Goal: Transaction & Acquisition: Purchase product/service

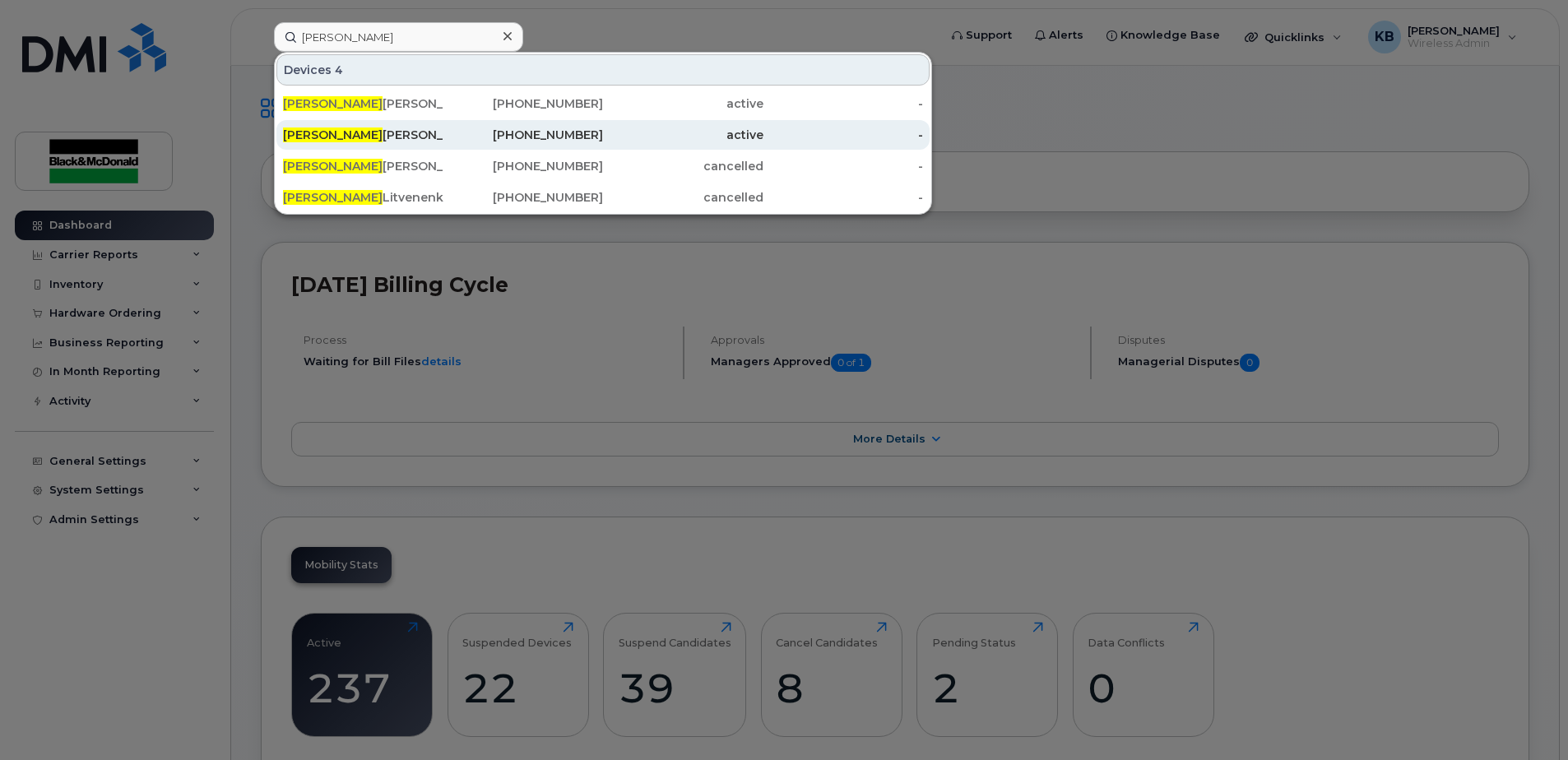
type input "justin"
drag, startPoint x: 429, startPoint y: 139, endPoint x: 457, endPoint y: 145, distance: 28.6
click at [429, 139] on div "Justin Siewert" at bounding box center [363, 135] width 160 height 16
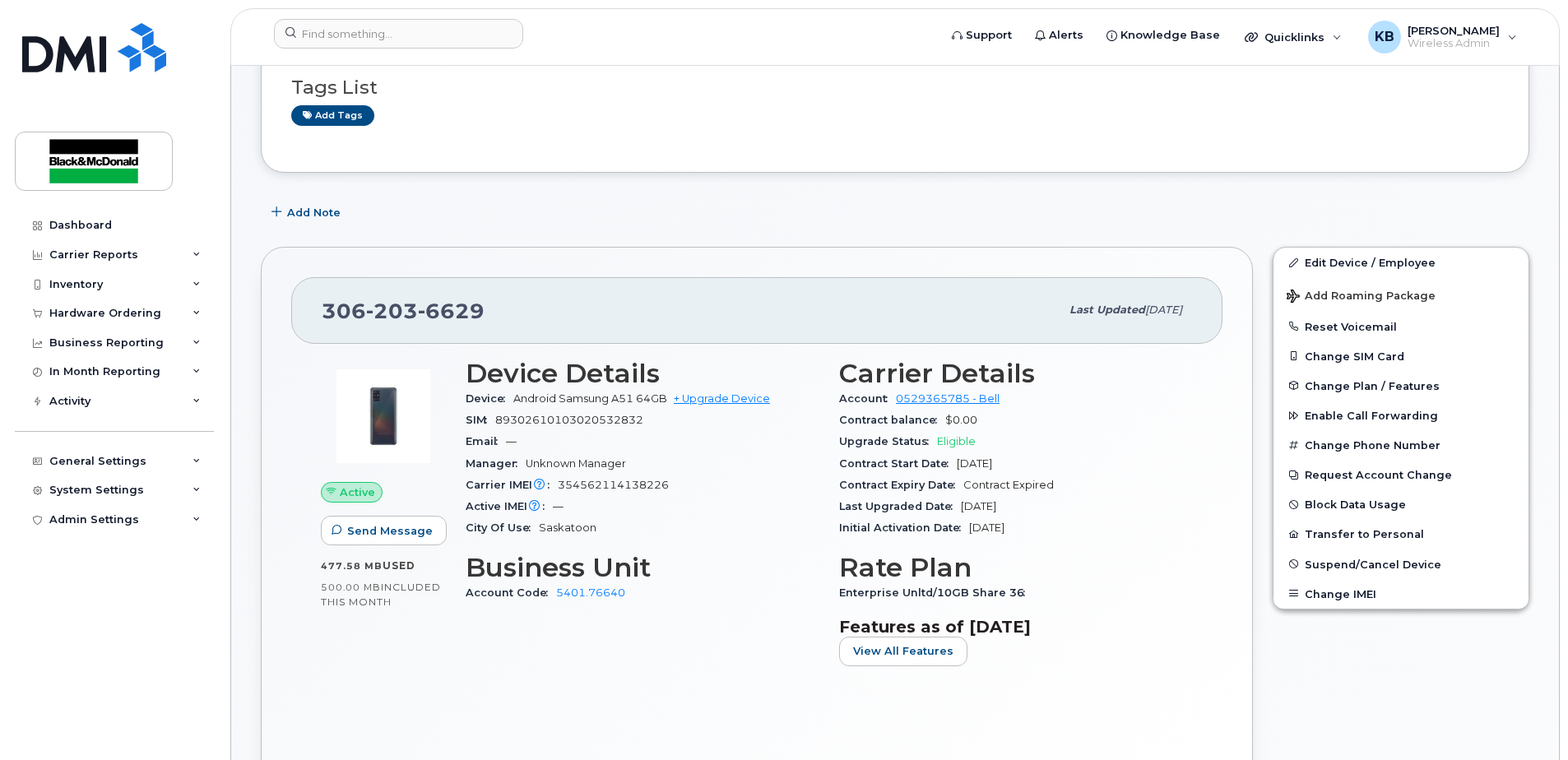
scroll to position [192, 0]
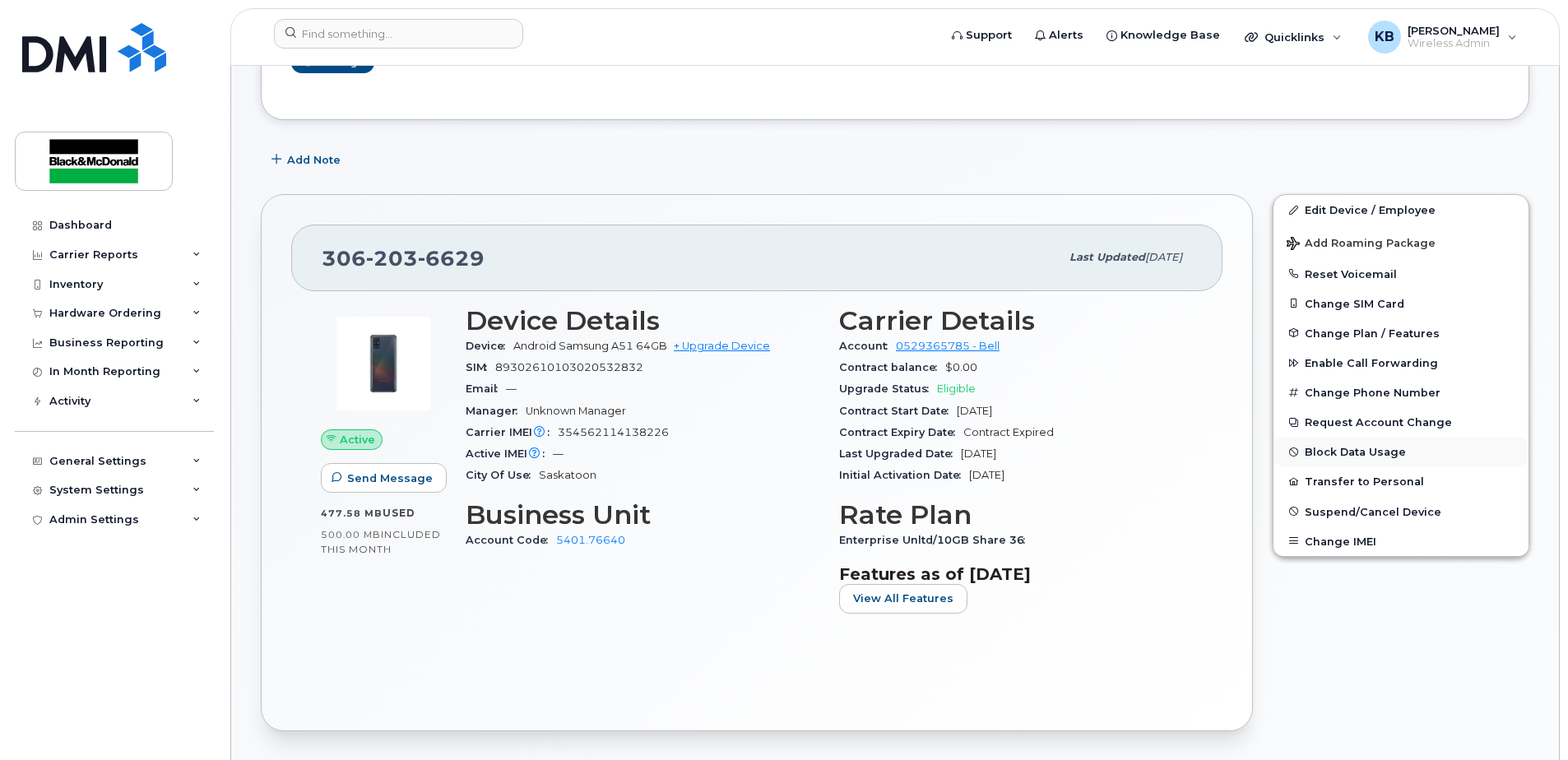
click at [1354, 453] on button "Block Data Usage" at bounding box center [1400, 452] width 255 height 30
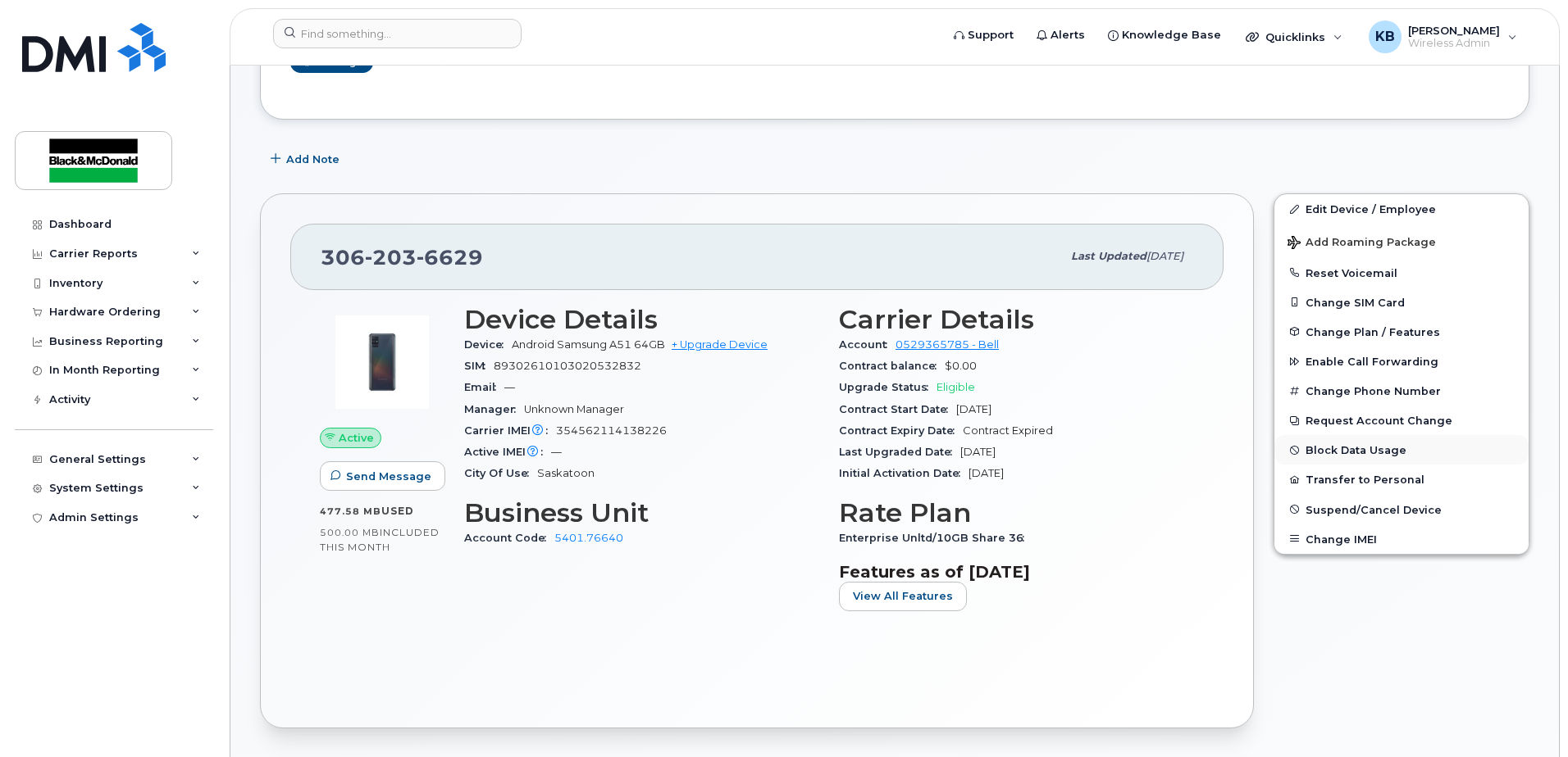
select select
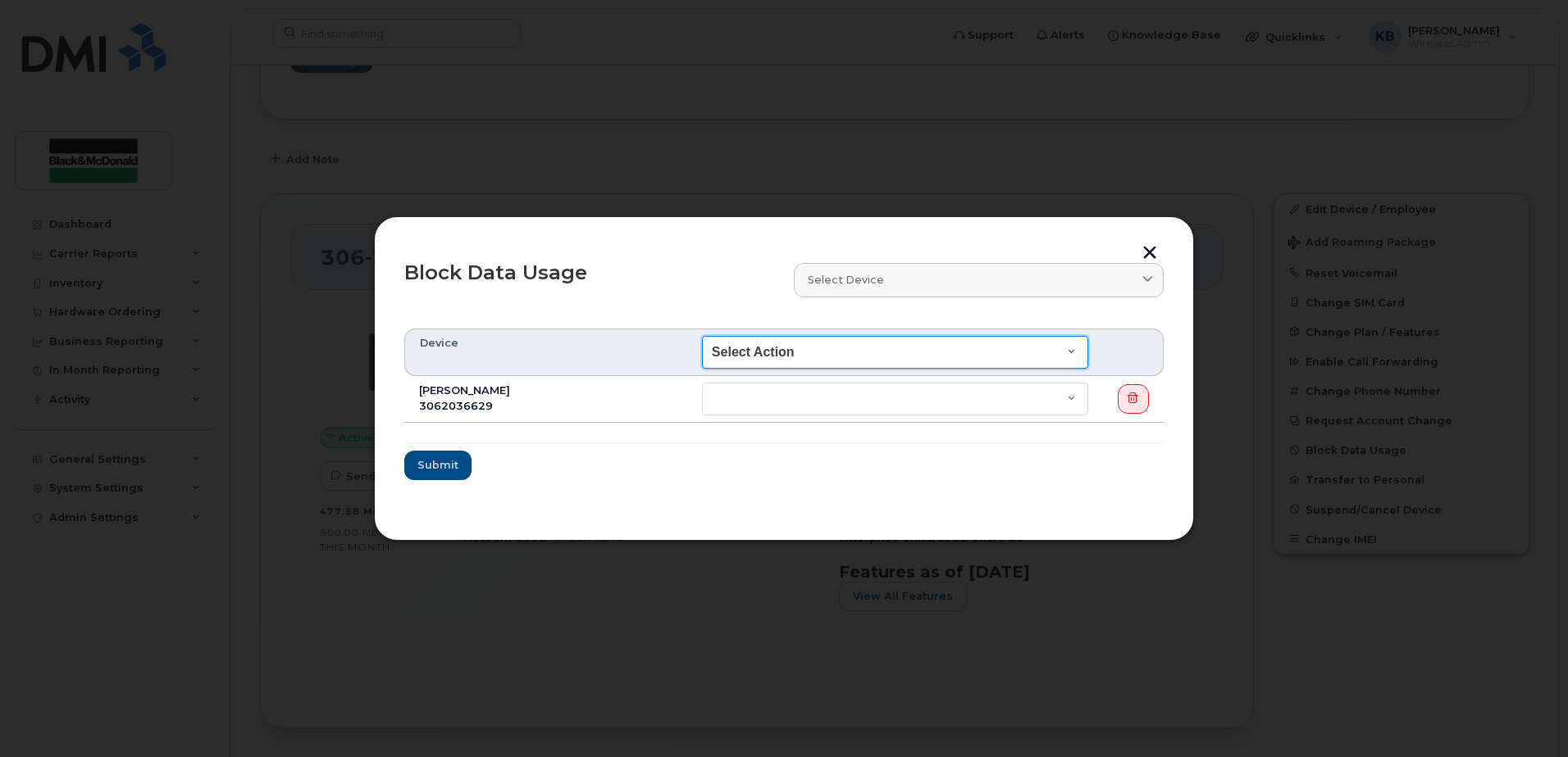
click at [789, 358] on select "Select Action End of Bill Cycle Indefinitely" at bounding box center [895, 352] width 386 height 33
click at [795, 356] on select "Select Action End of Bill Cycle Indefinitely" at bounding box center [895, 352] width 386 height 33
click at [1147, 250] on button "button" at bounding box center [1149, 254] width 24 height 17
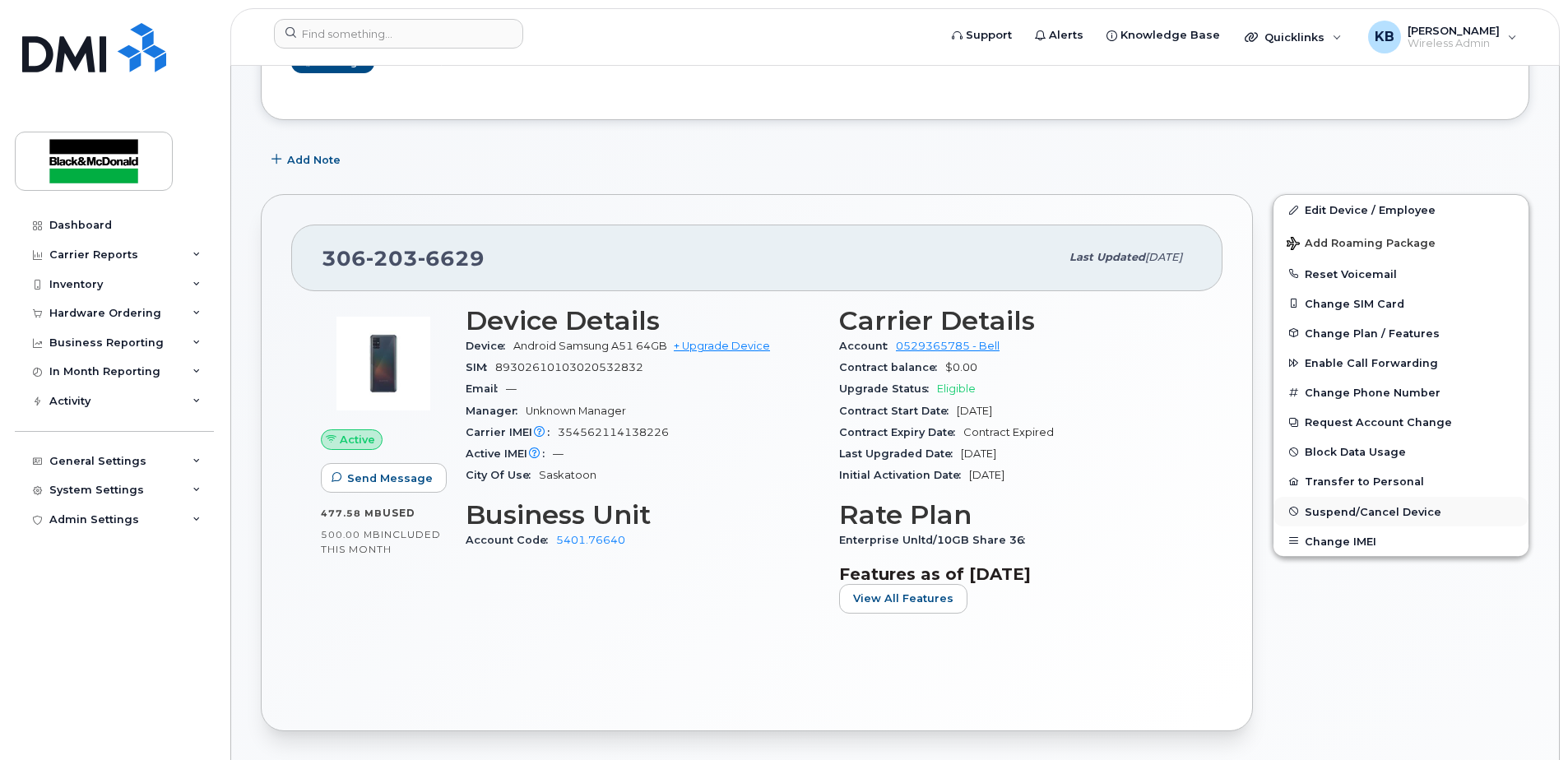
click at [1371, 515] on span "Suspend/Cancel Device" at bounding box center [1373, 511] width 137 height 13
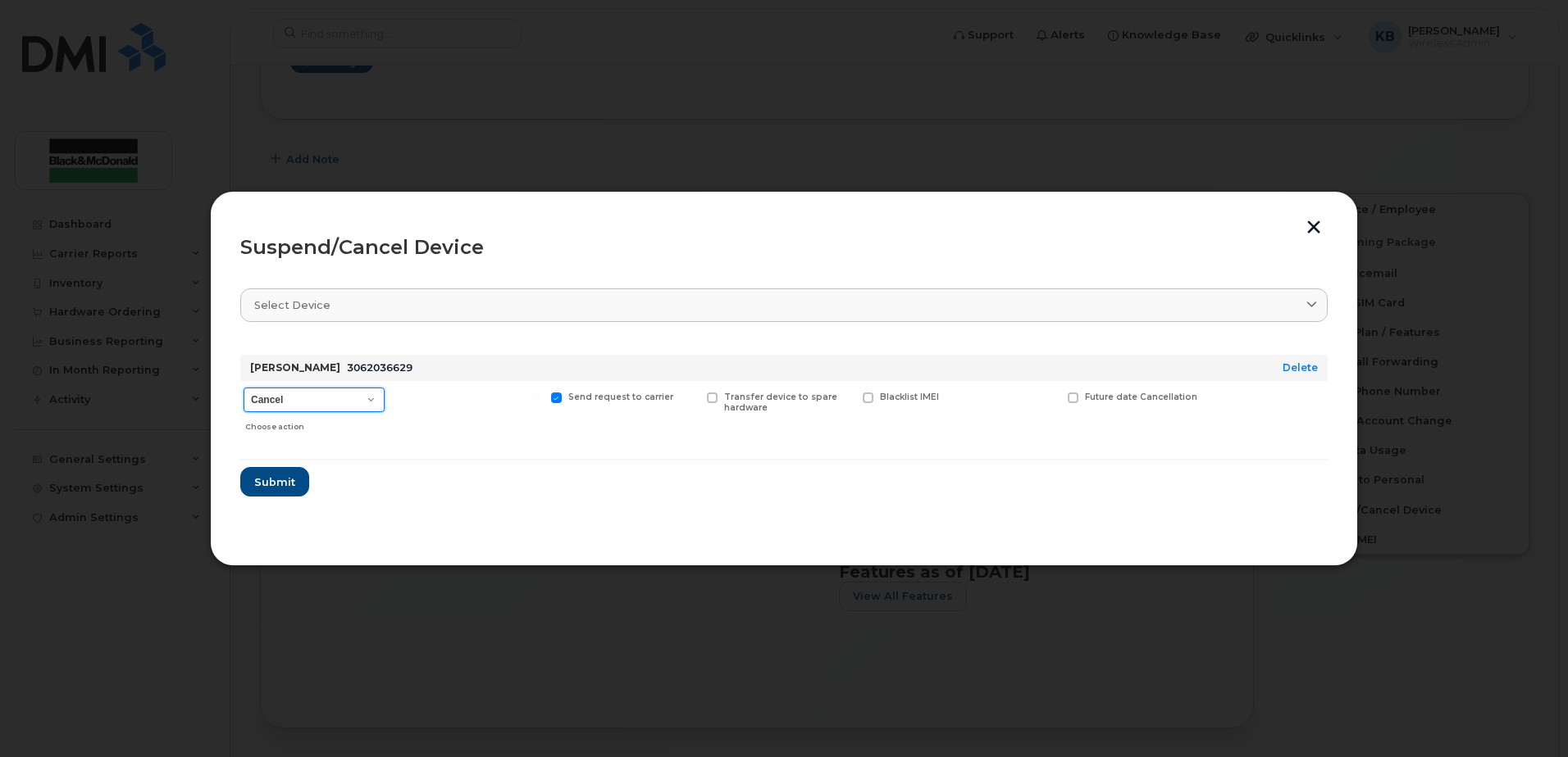
click at [343, 400] on select "Cancel Suspend - Extend Suspension Suspend - Reduced Rate Suspend - Full Rate S…" at bounding box center [314, 400] width 141 height 24
click at [244, 388] on select "Cancel Suspend - Extend Suspension Suspend - Reduced Rate Suspend - Full Rate S…" at bounding box center [314, 400] width 141 height 24
click at [917, 399] on span "Blacklist IMEI" at bounding box center [909, 397] width 59 height 11
click at [851, 399] on input "Blacklist IMEI" at bounding box center [846, 396] width 8 height 8
checkbox input "true"
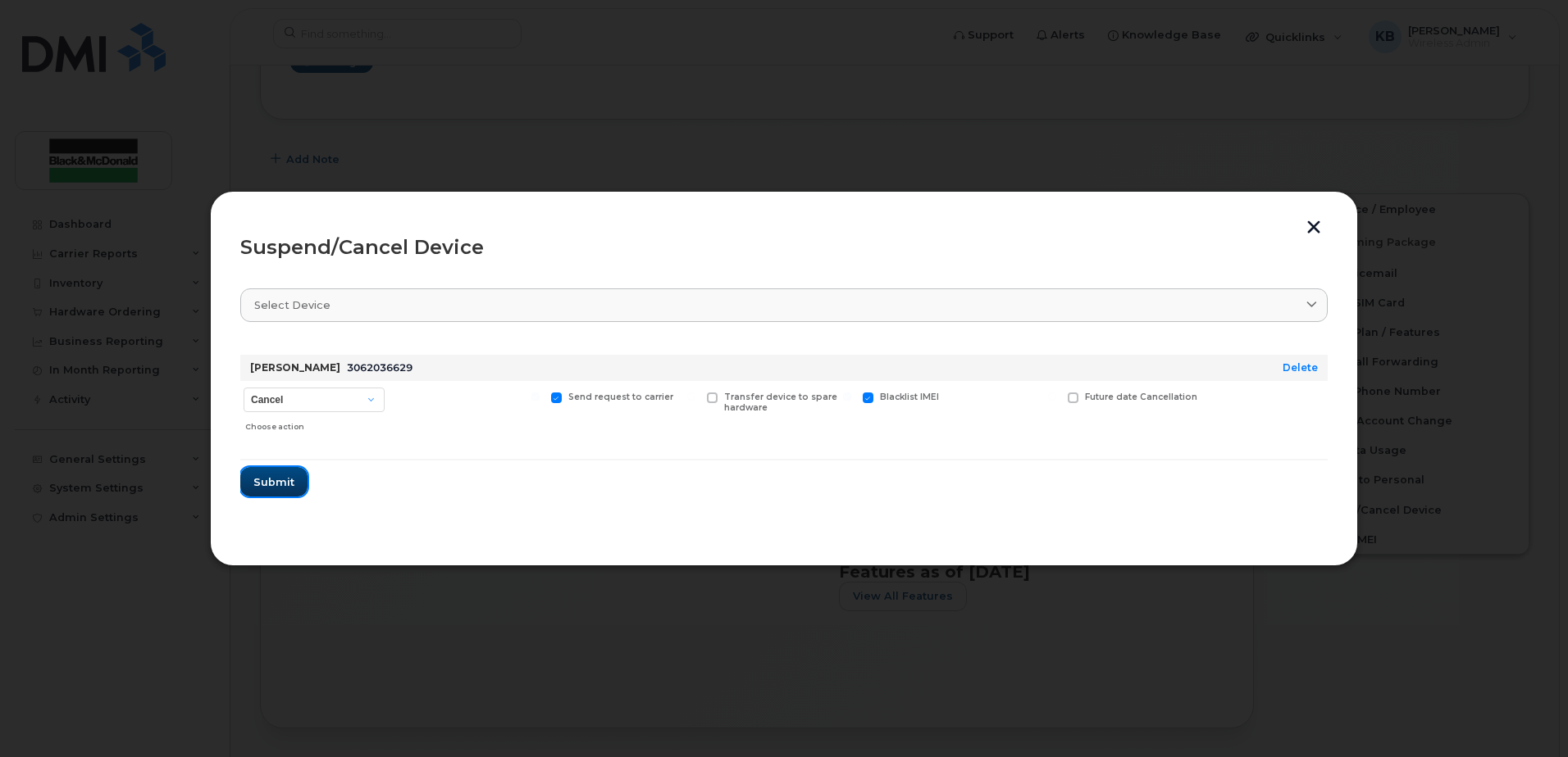
click at [277, 478] on span "Submit" at bounding box center [274, 482] width 41 height 15
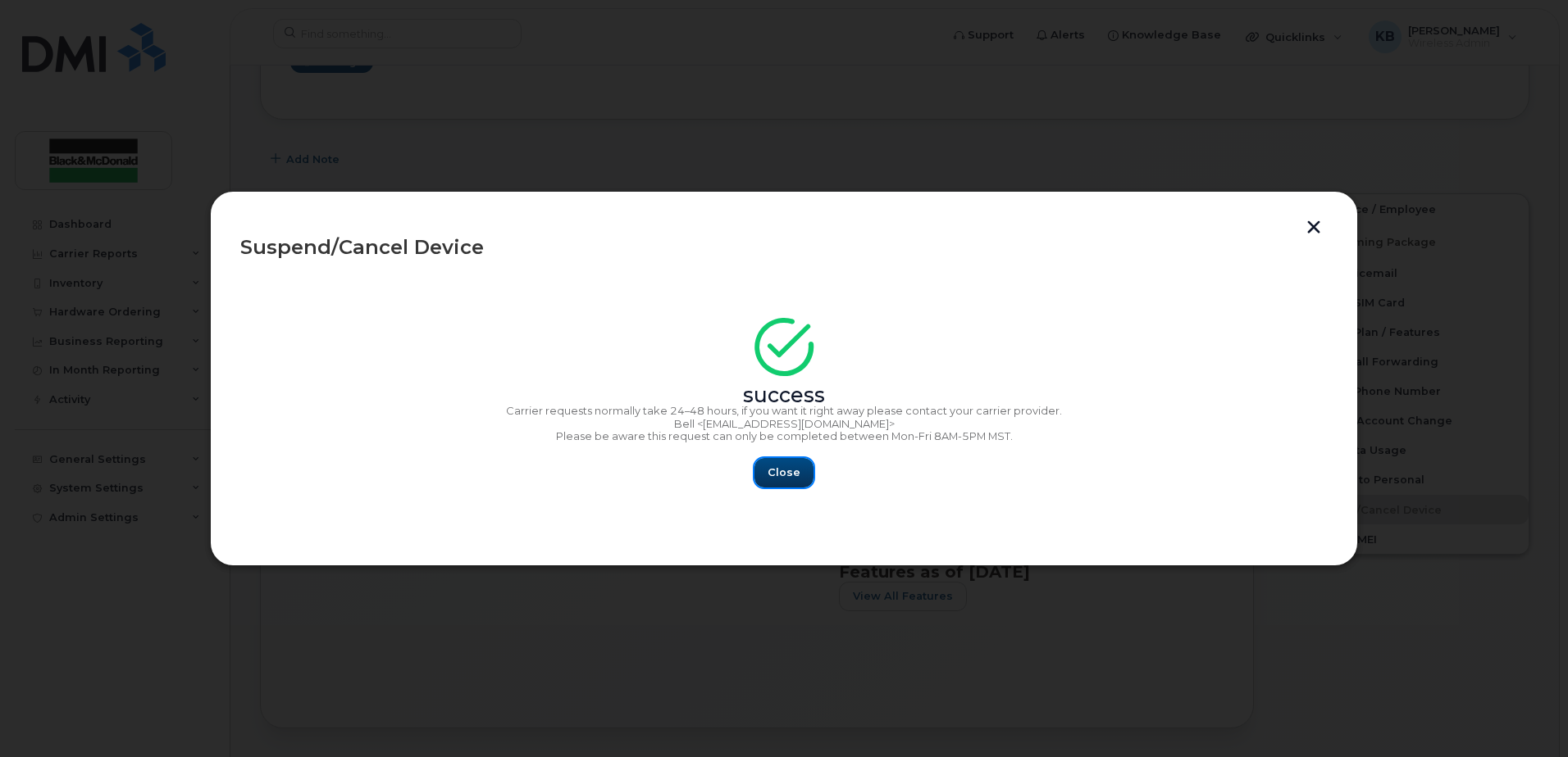
click at [796, 475] on span "Close" at bounding box center [784, 472] width 33 height 15
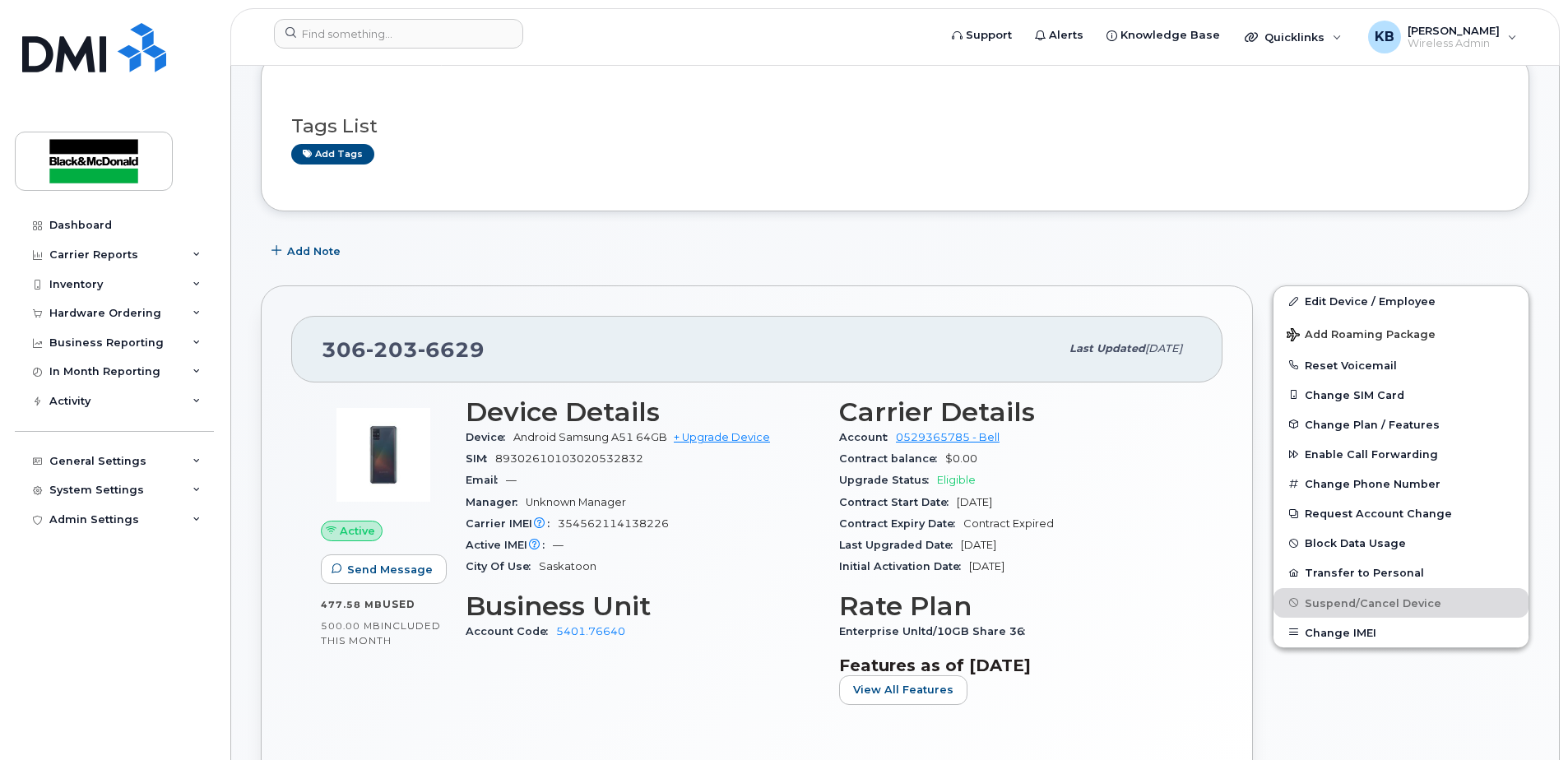
scroll to position [0, 0]
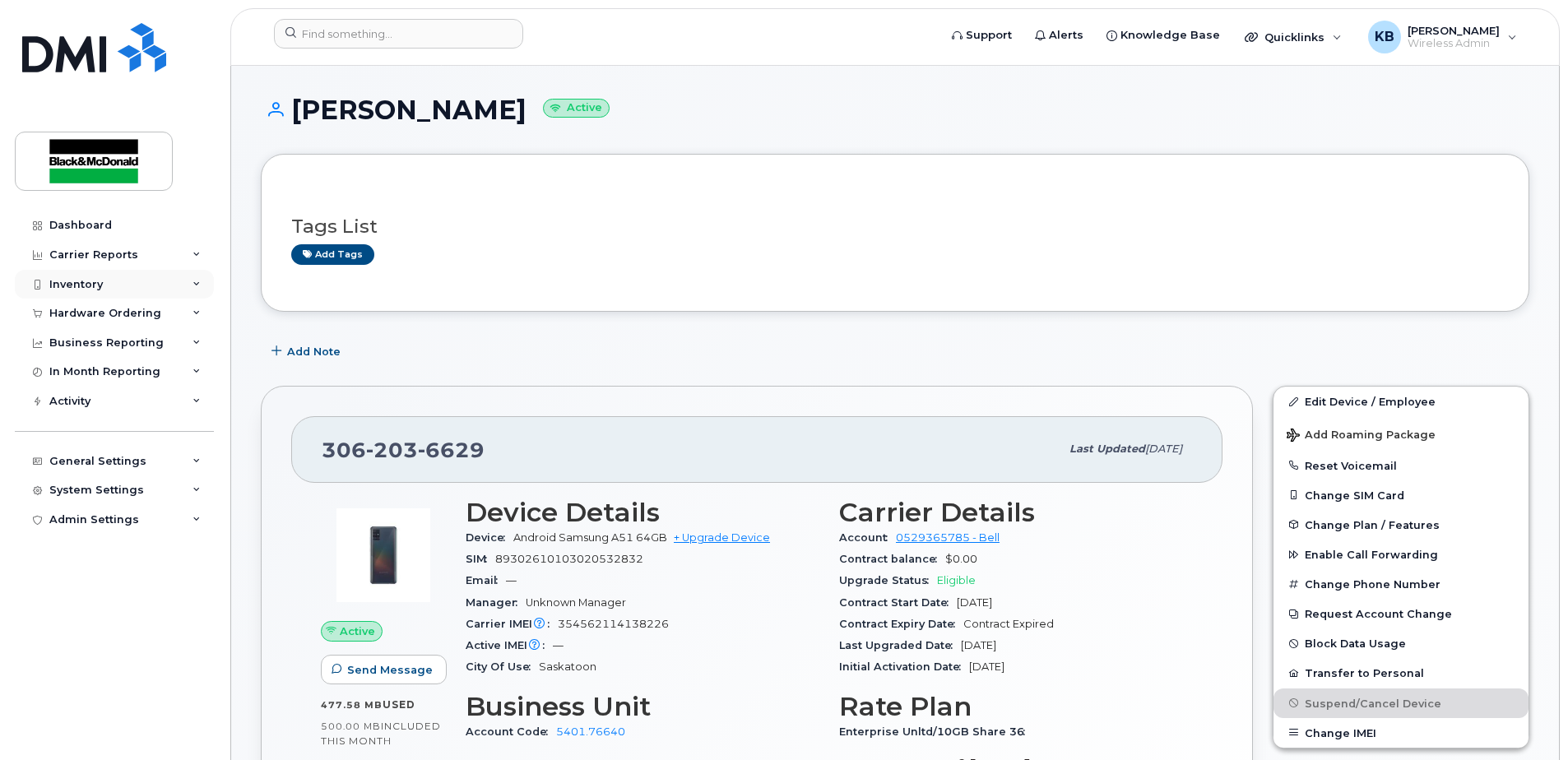
click at [88, 279] on div "Inventory" at bounding box center [76, 285] width 53 height 14
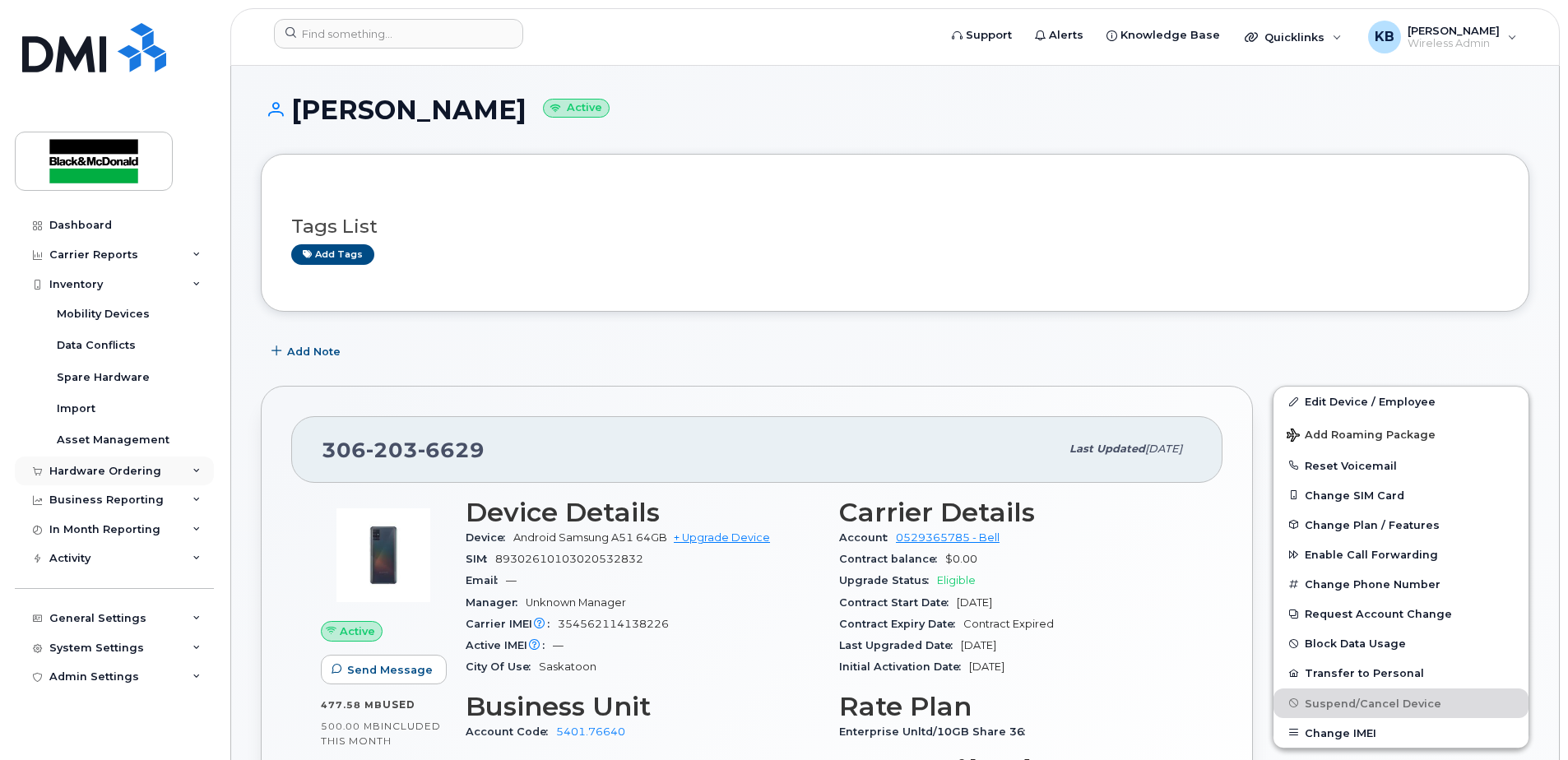
click at [108, 478] on div "Hardware Ordering" at bounding box center [114, 472] width 199 height 30
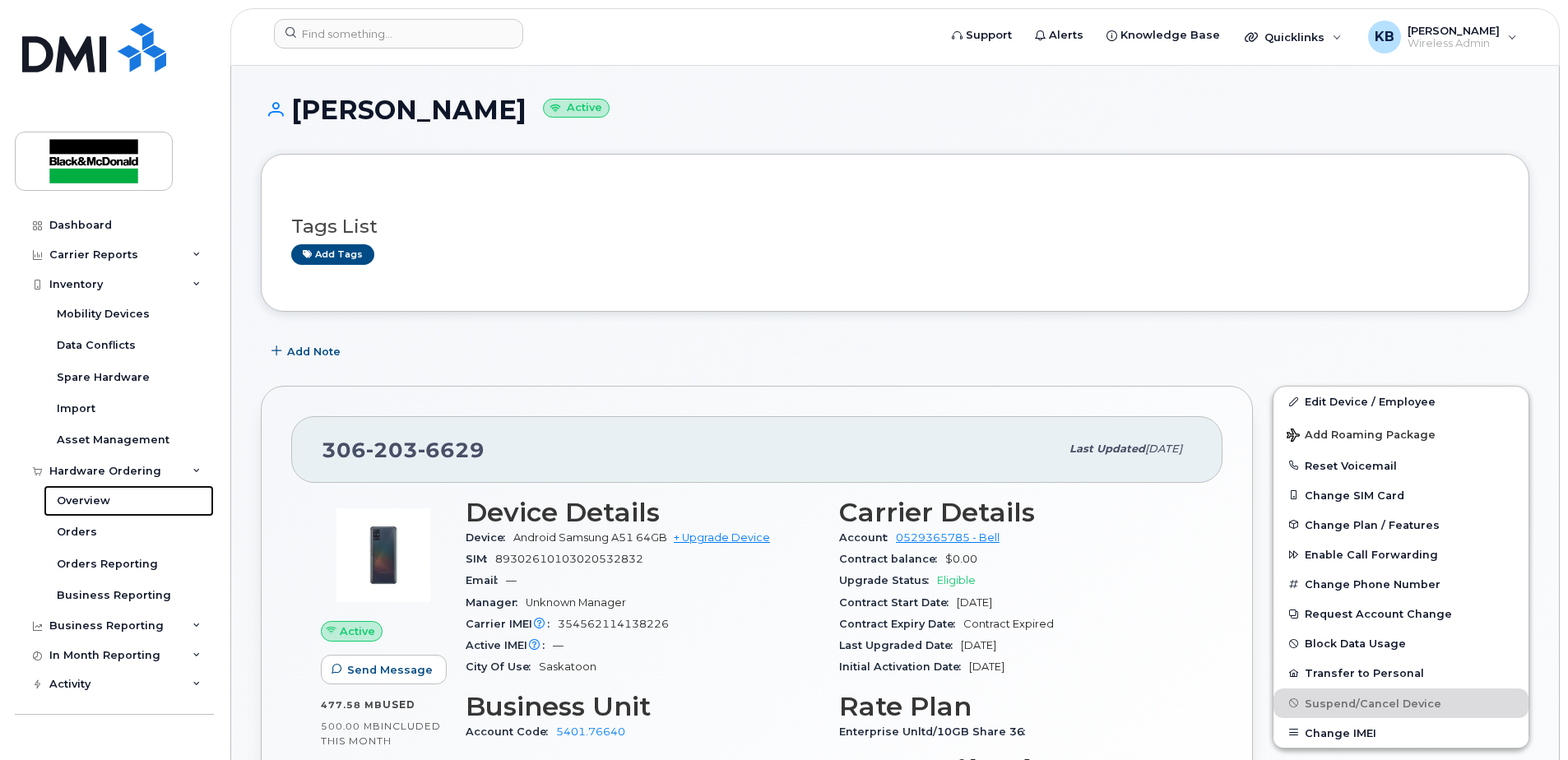
click at [96, 500] on div "Overview" at bounding box center [83, 501] width 53 height 14
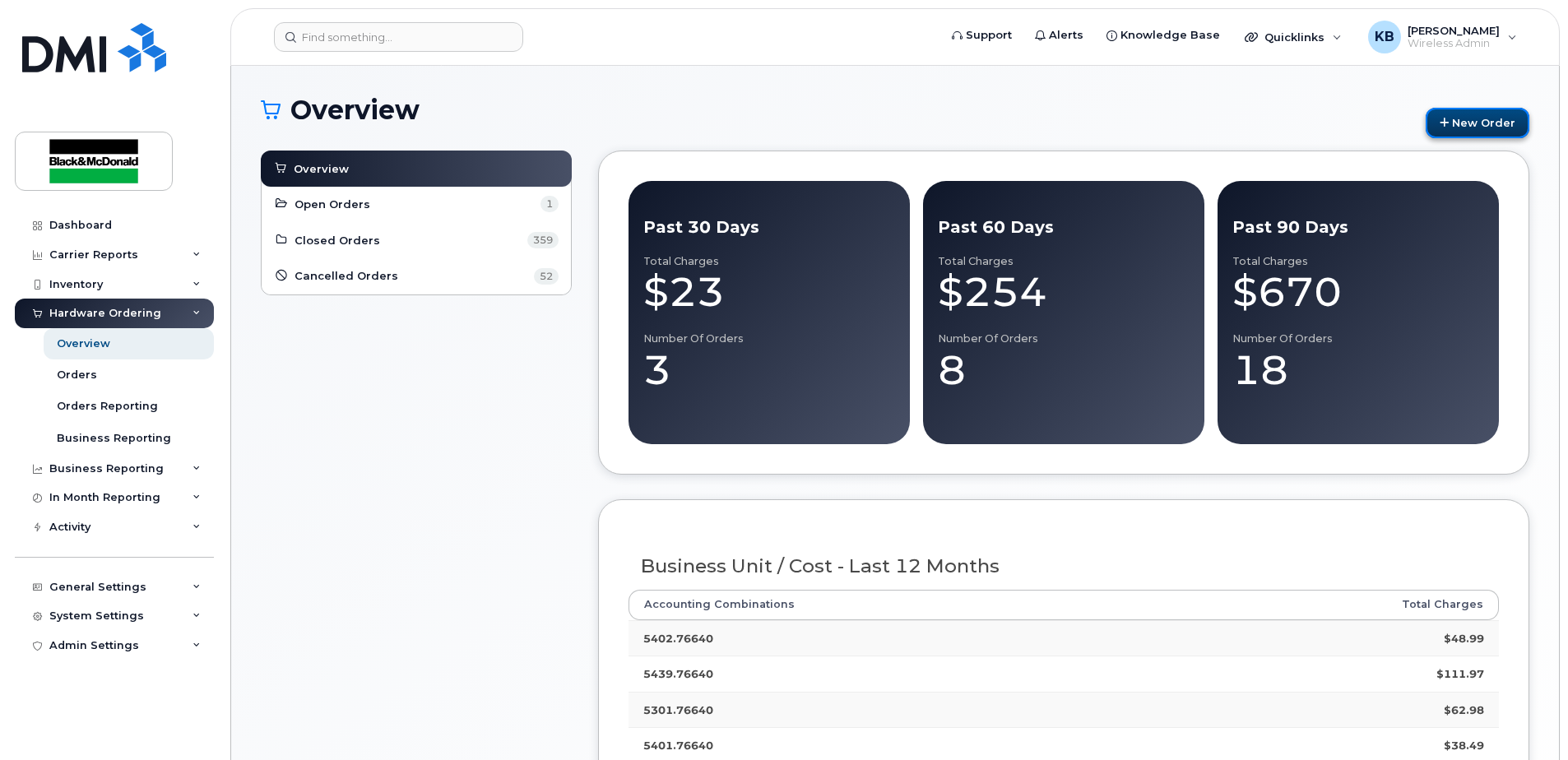
click at [1499, 122] on link "New Order" at bounding box center [1477, 124] width 104 height 31
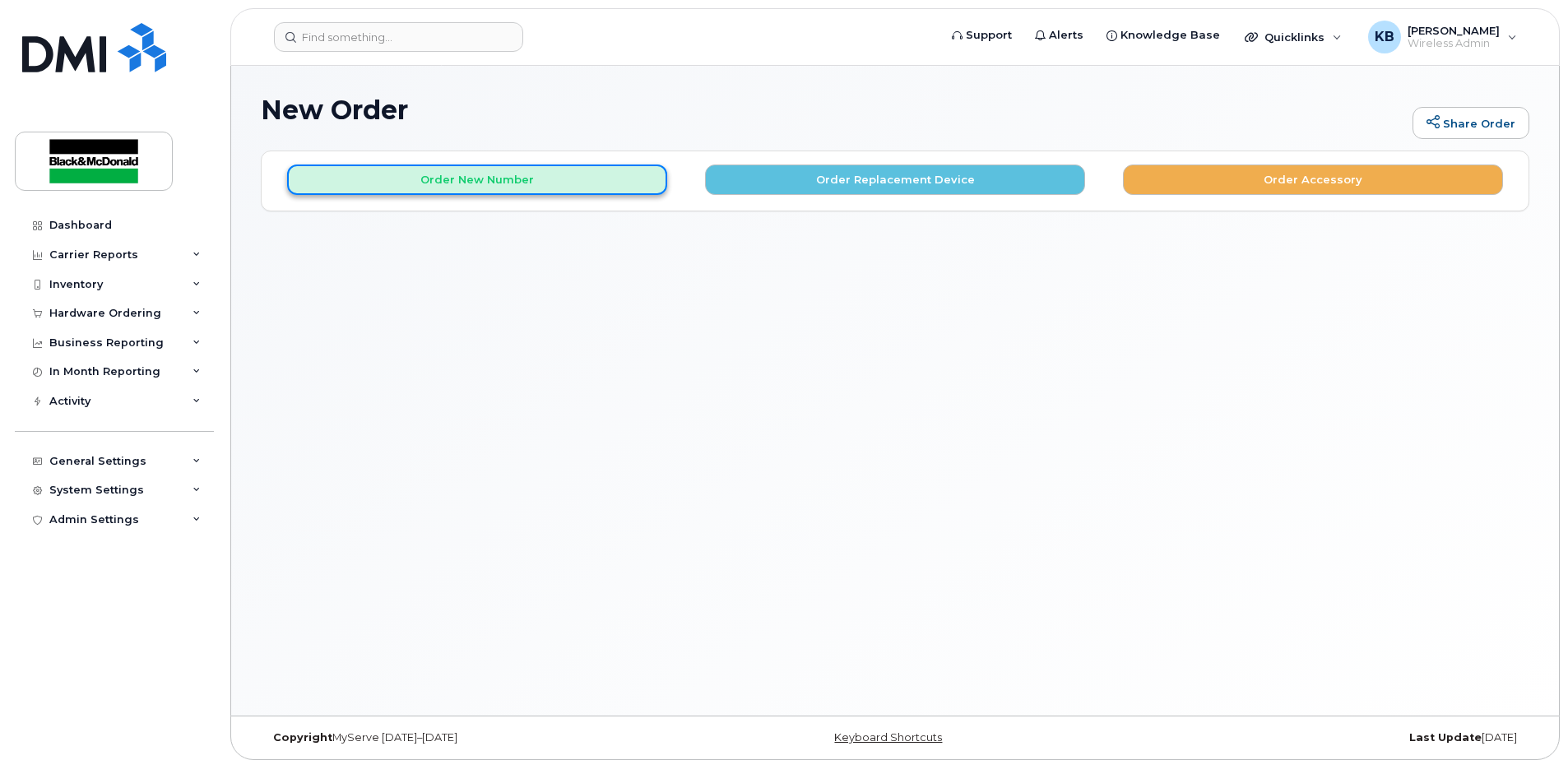
click at [545, 184] on button "Order New Number" at bounding box center [478, 180] width 380 height 31
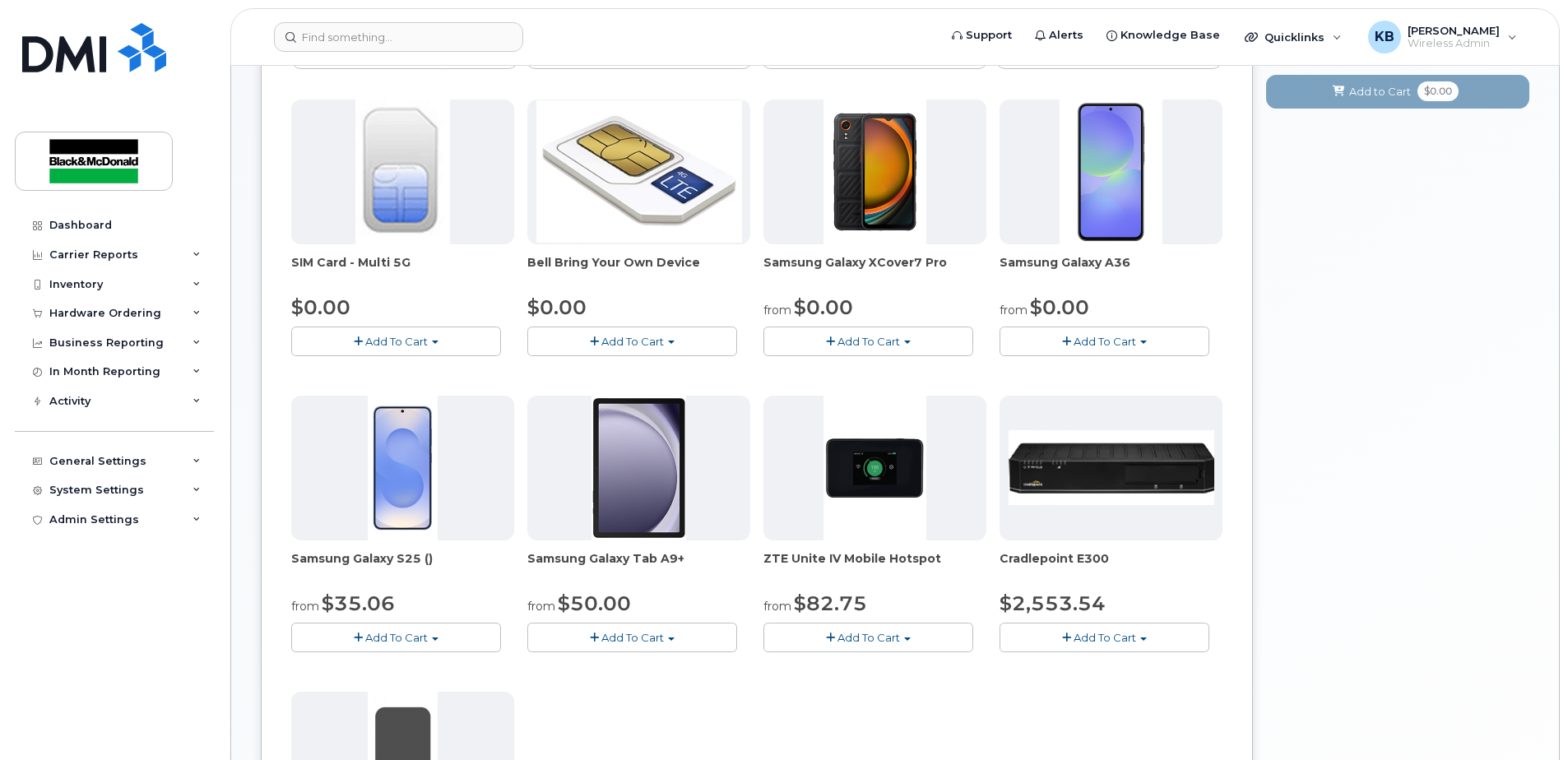
scroll to position [192, 0]
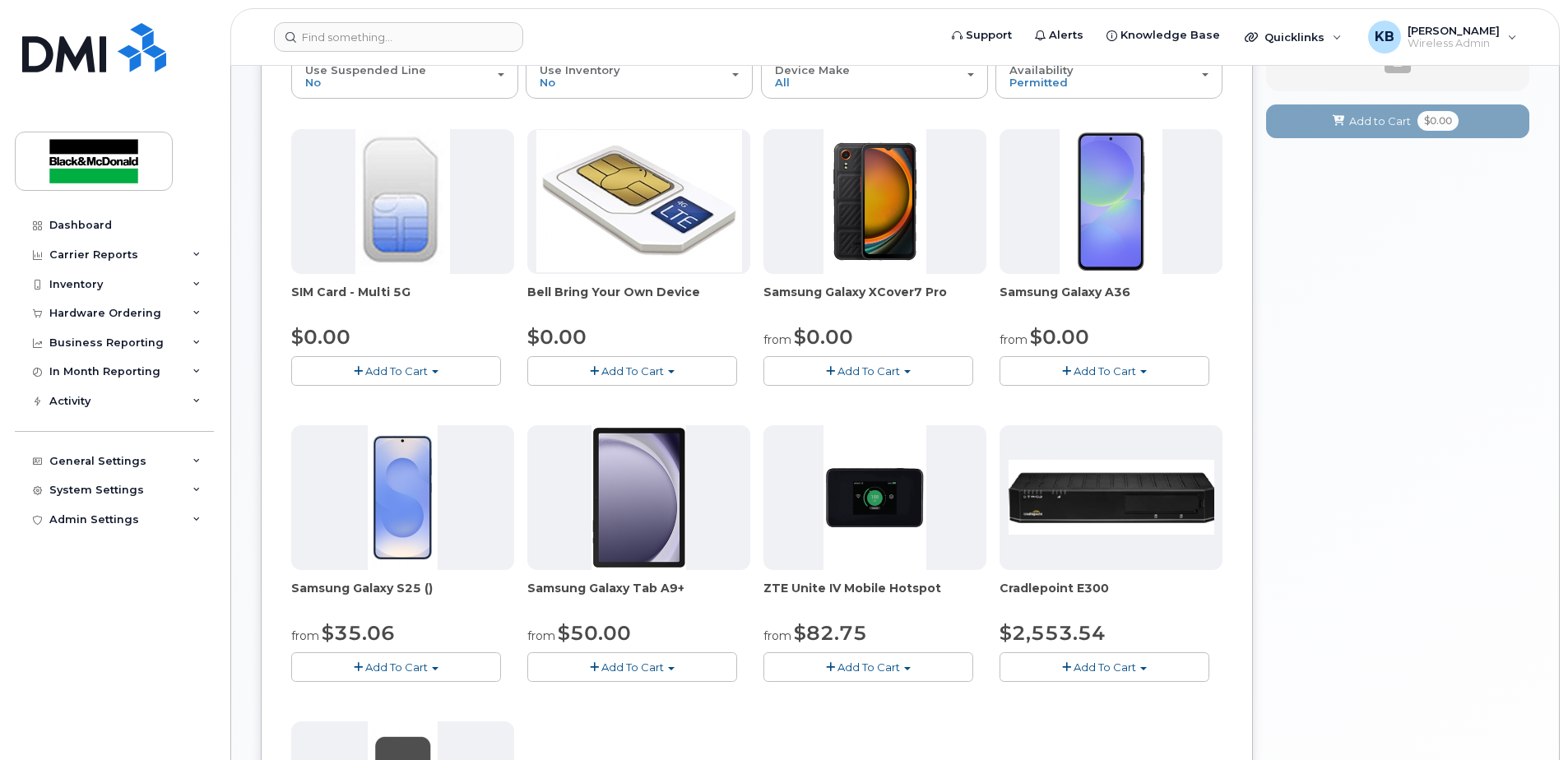
click at [1127, 373] on span "Add To Cart" at bounding box center [1104, 371] width 62 height 14
click at [1117, 401] on link "$0.00 - 3 year term - voice & data plan" at bounding box center [1123, 401] width 238 height 21
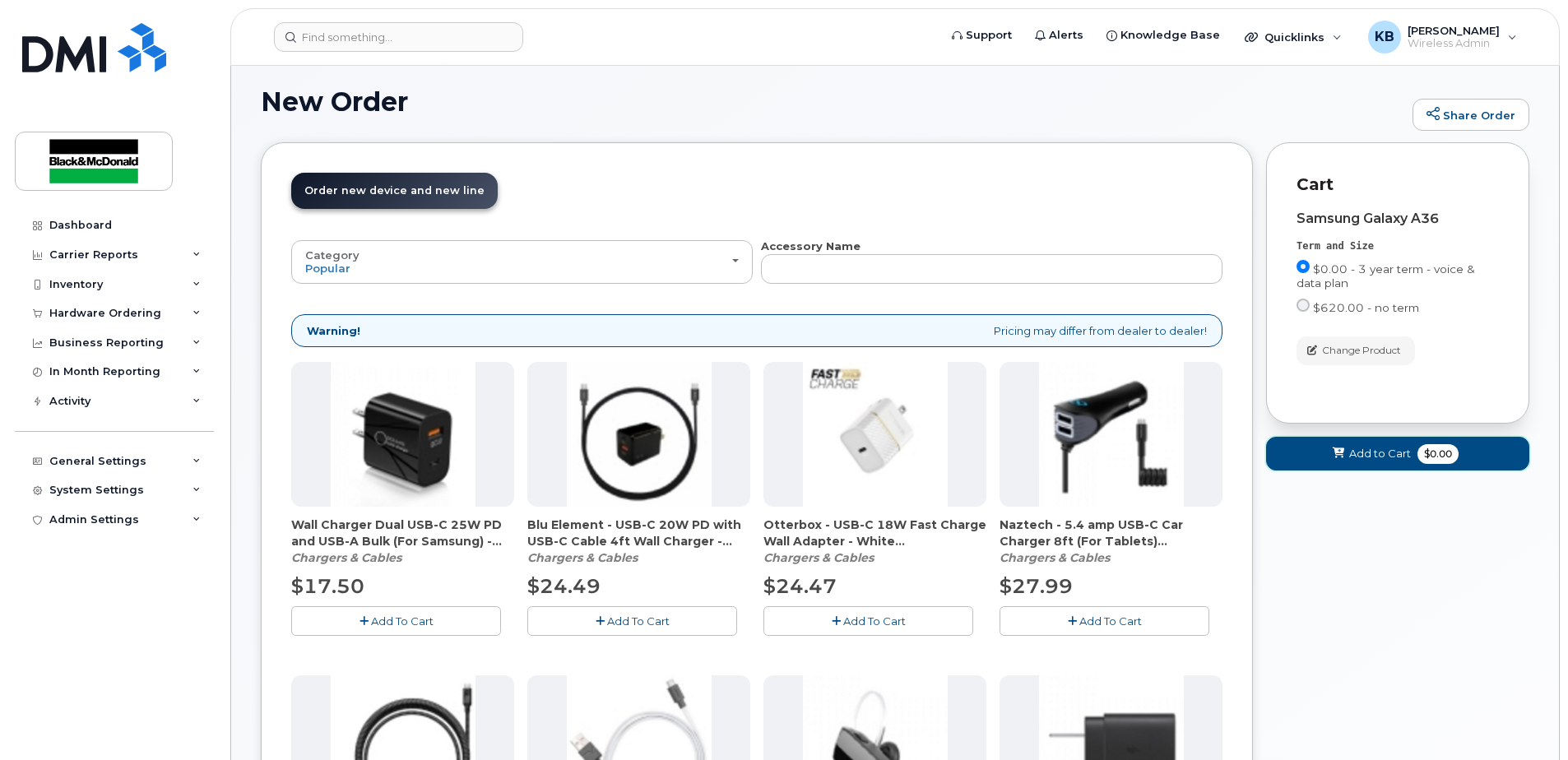
click at [1392, 459] on span "Add to Cart" at bounding box center [1380, 453] width 61 height 15
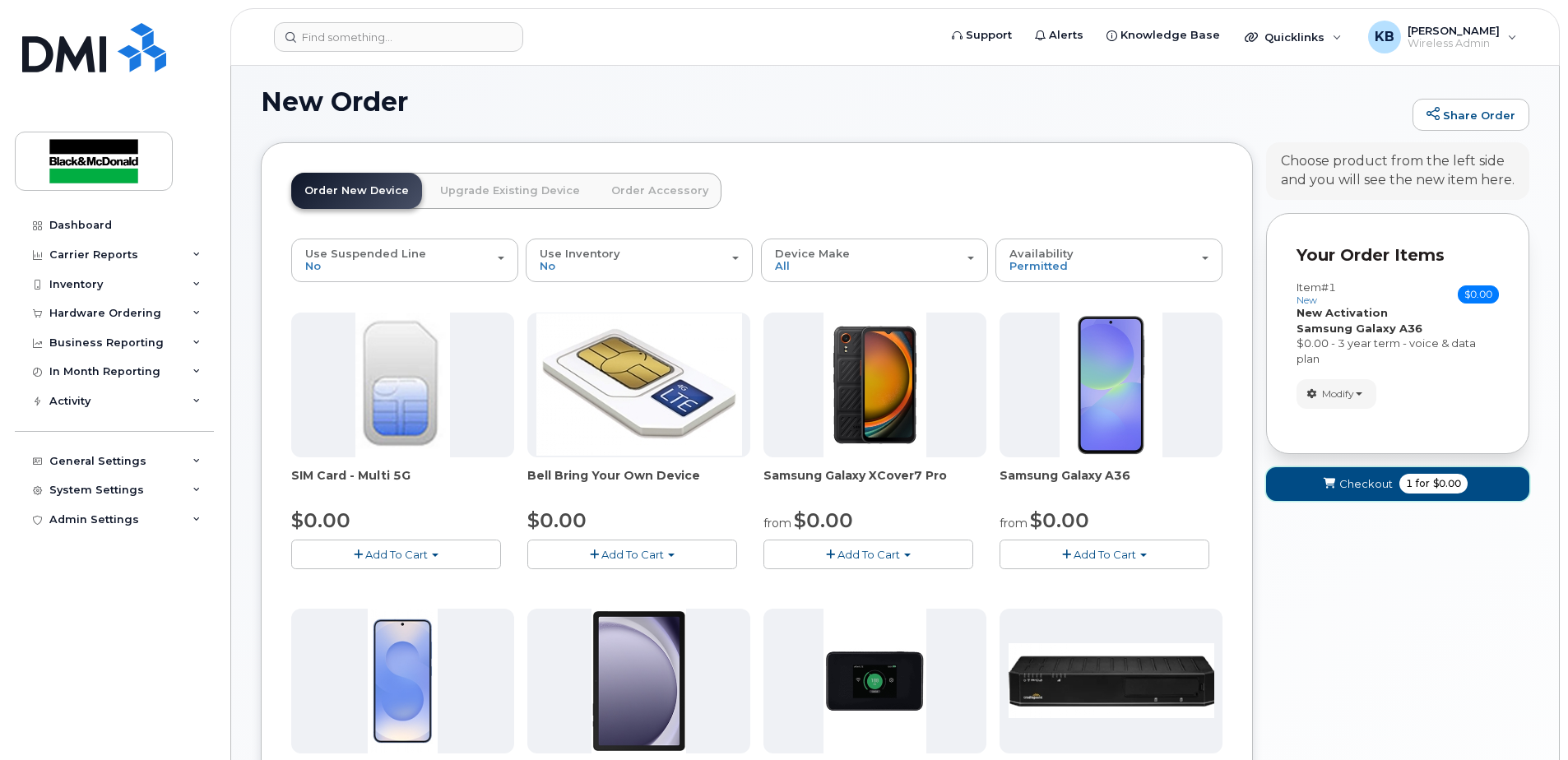
drag, startPoint x: 1333, startPoint y: 491, endPoint x: 1329, endPoint y: 545, distance: 54.1
click at [1329, 545] on div "Your Cart is Empty! Choose product from the left side and you will see the new …" at bounding box center [1398, 719] width 263 height 1154
click at [517, 192] on link "Upgrade Existing Device" at bounding box center [510, 191] width 166 height 36
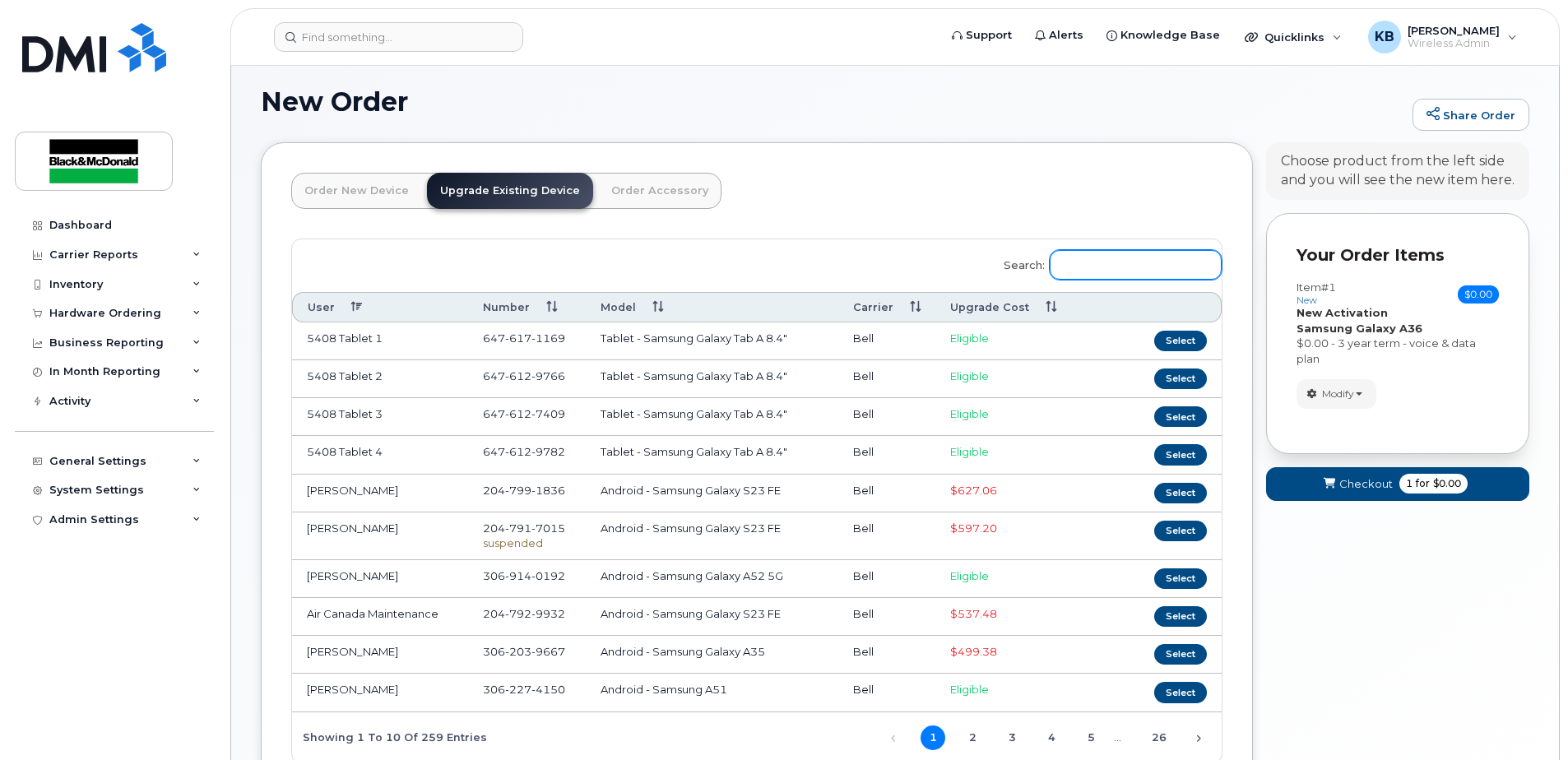
click at [1071, 257] on input "Search:" at bounding box center [1135, 264] width 172 height 30
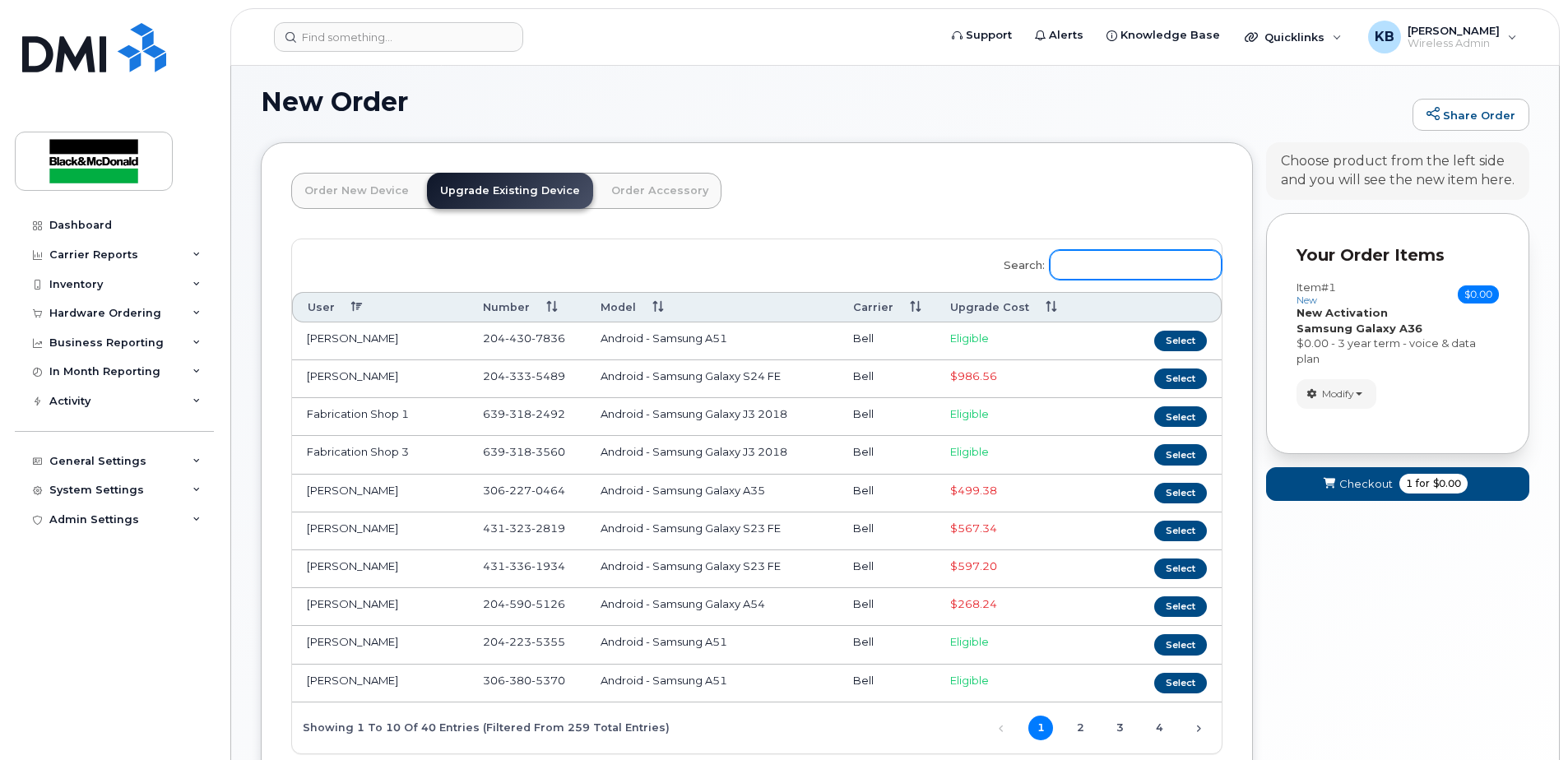
type input "j"
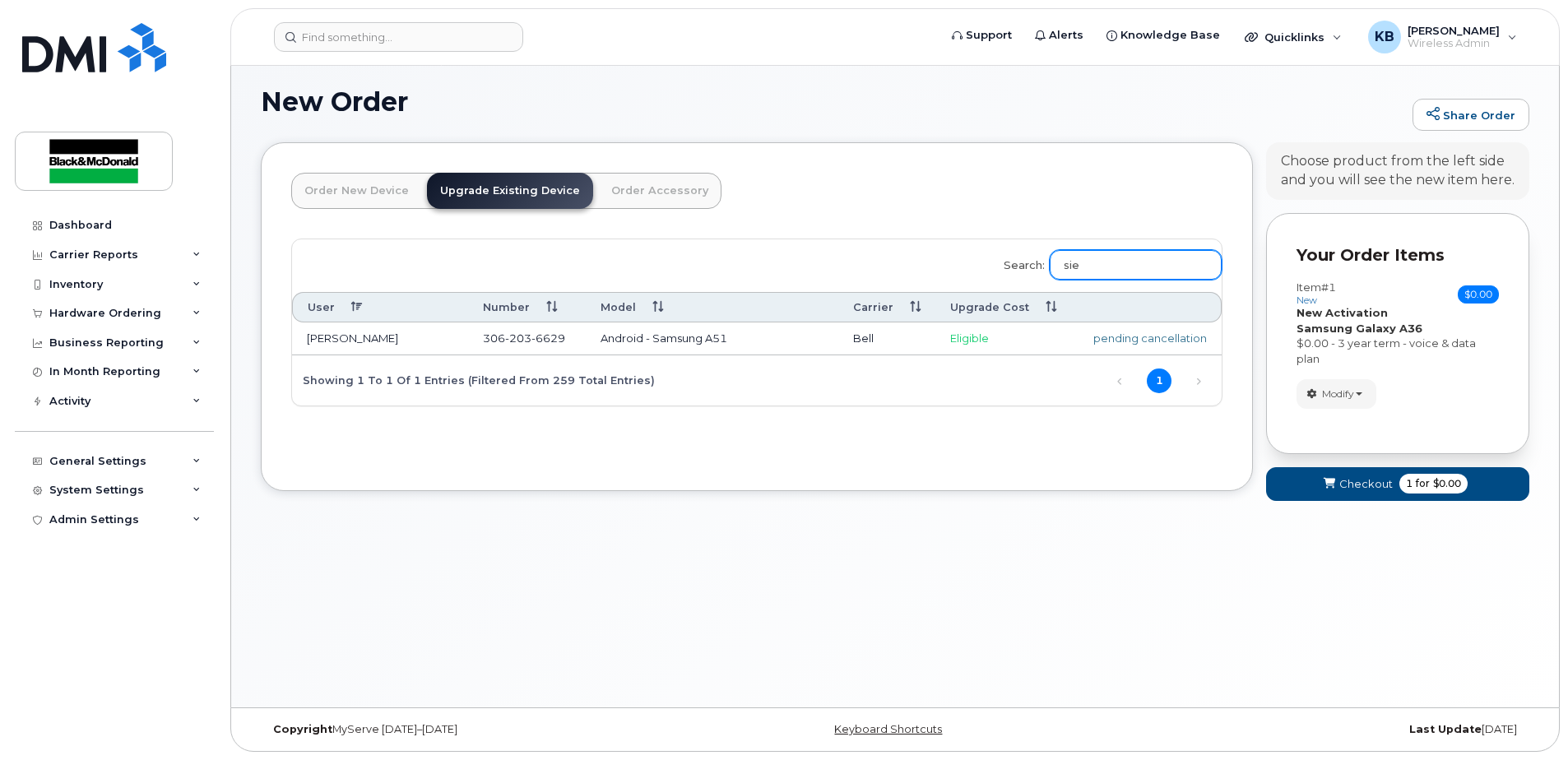
type input "sie"
click at [599, 342] on td "Android - Samsung A51" at bounding box center [712, 339] width 252 height 33
click at [306, 335] on td "[PERSON_NAME]" at bounding box center [379, 339] width 176 height 33
drag, startPoint x: 614, startPoint y: 344, endPoint x: 640, endPoint y: 344, distance: 26.0
click at [618, 344] on td "Android - Samsung A51" at bounding box center [712, 339] width 252 height 33
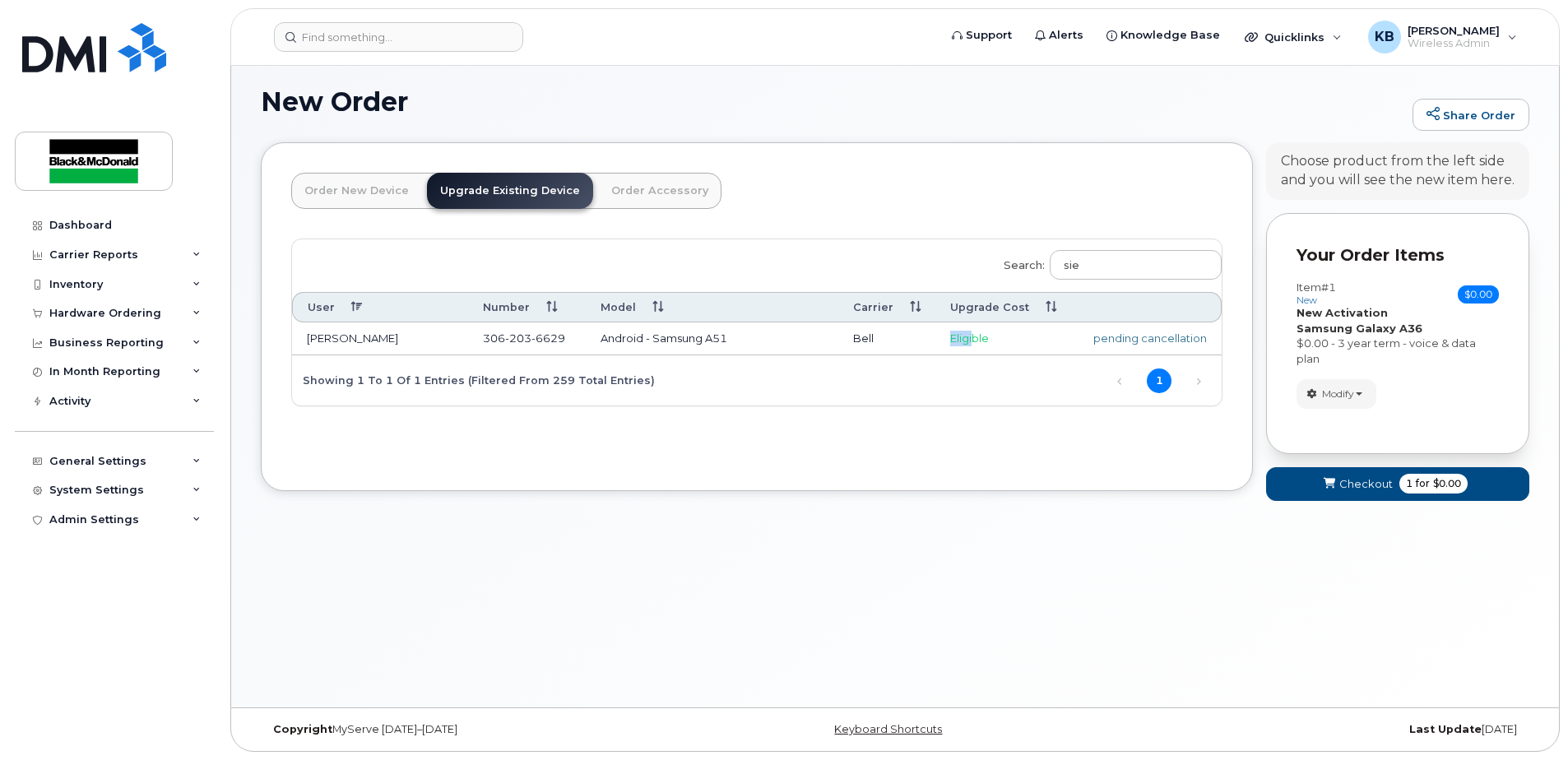
drag, startPoint x: 973, startPoint y: 335, endPoint x: 989, endPoint y: 335, distance: 16.0
click at [978, 335] on tr "Justin Siewert 306 203 6629 Android - Samsung A51 Bell Eligible pending cancell…" at bounding box center [756, 339] width 929 height 33
drag, startPoint x: 989, startPoint y: 335, endPoint x: 1127, endPoint y: 337, distance: 138.0
click at [1080, 336] on tr "Justin Siewert 306 203 6629 Android - Samsung A51 Bell Eligible pending cancell…" at bounding box center [756, 339] width 929 height 33
click at [1136, 338] on div "pending cancellation" at bounding box center [1146, 338] width 120 height 15
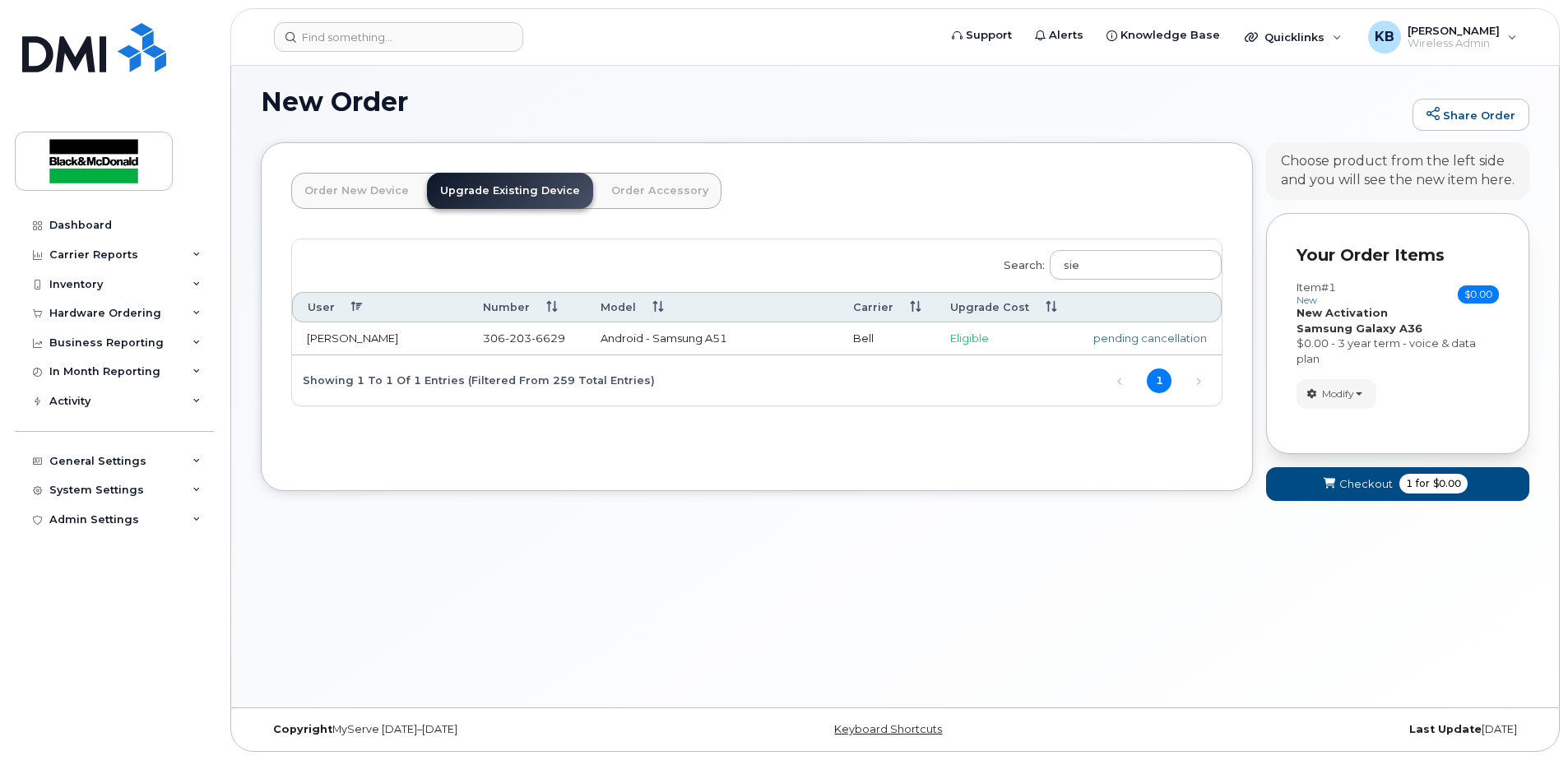
click at [363, 196] on link "Order New Device" at bounding box center [356, 191] width 131 height 36
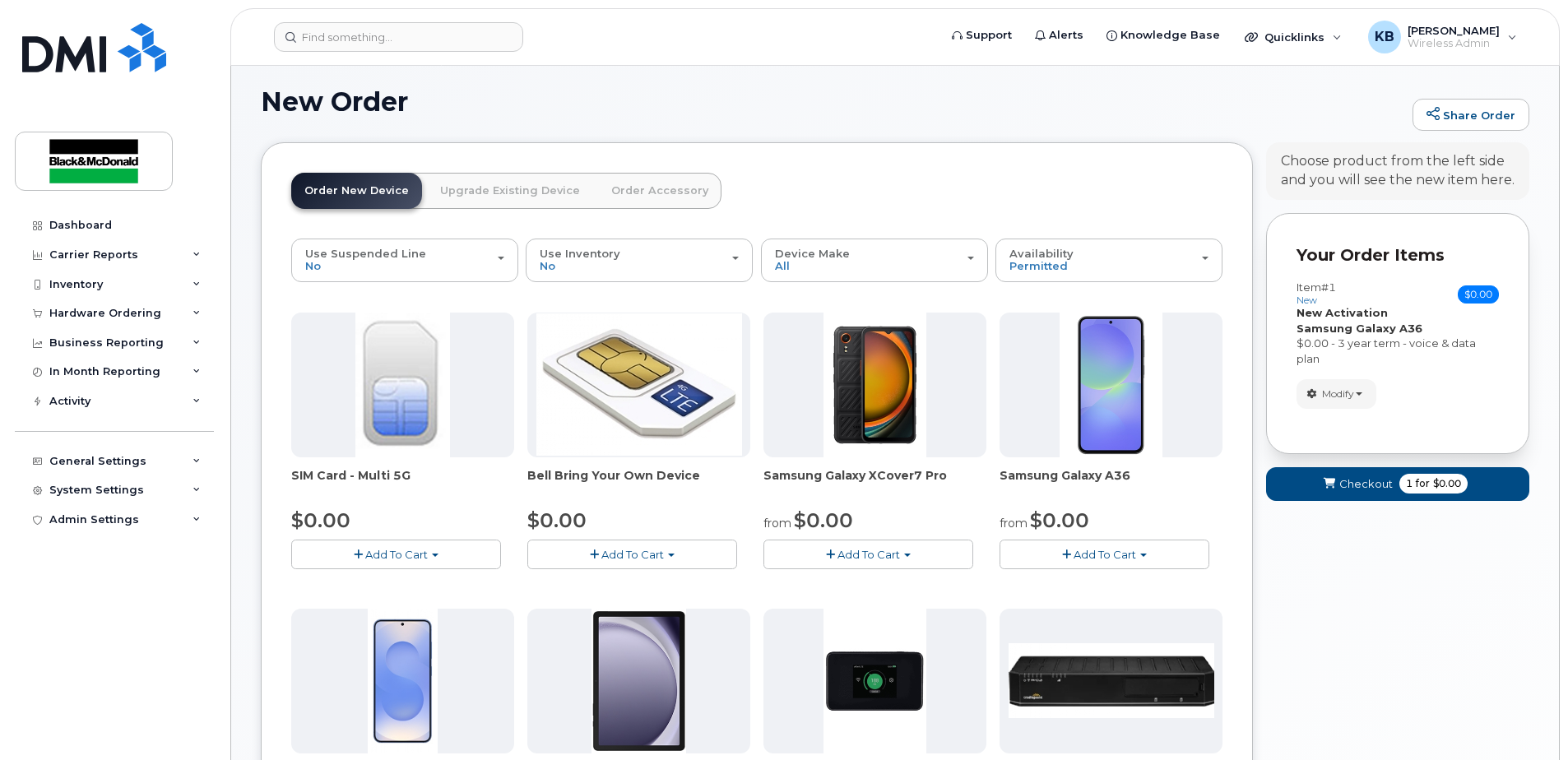
click at [1113, 553] on span "Add To Cart" at bounding box center [1104, 554] width 62 height 14
click at [1068, 581] on link "$0.00 - 3 year term - voice & data plan" at bounding box center [1123, 585] width 238 height 21
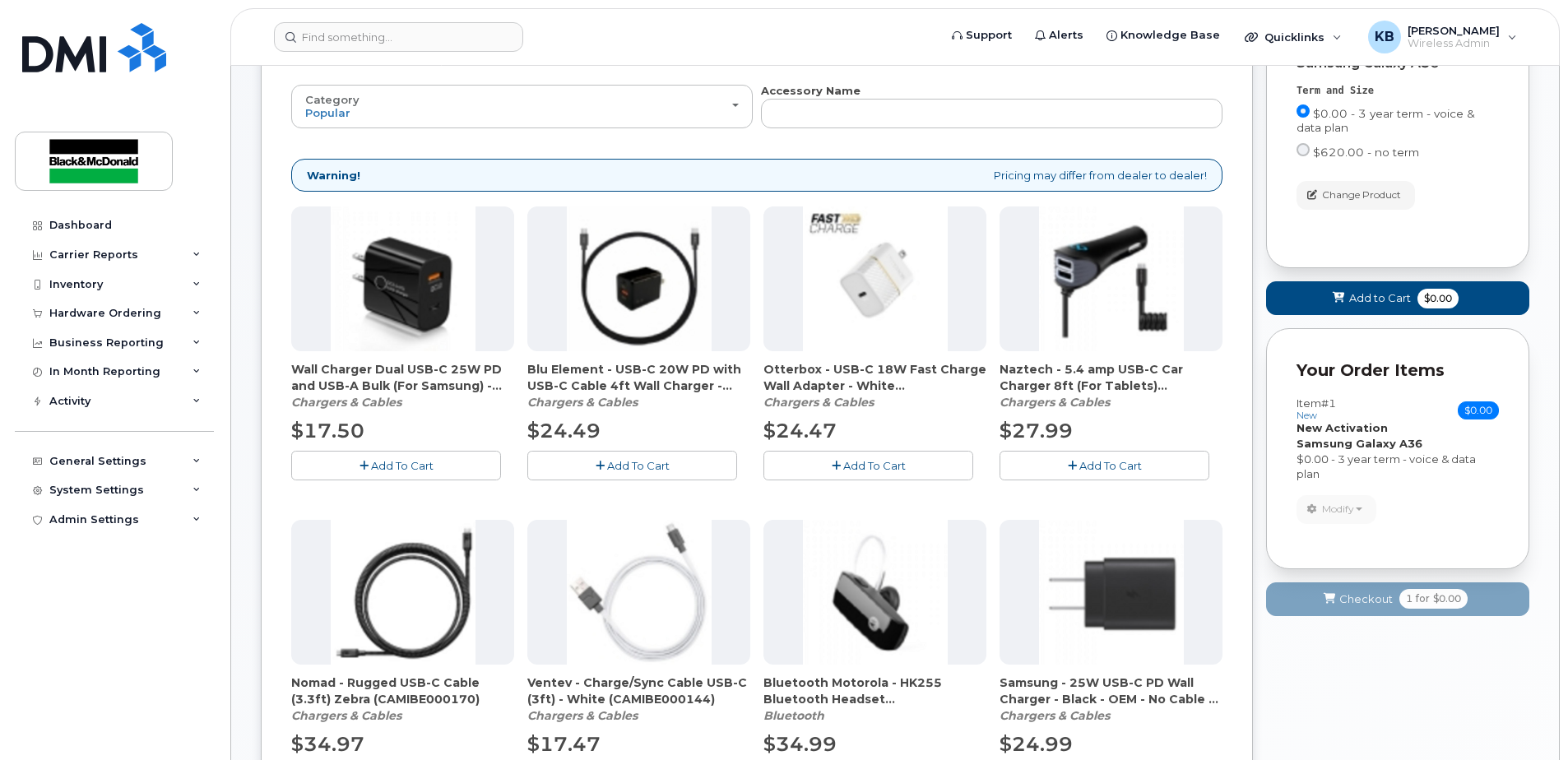
scroll to position [200, 0]
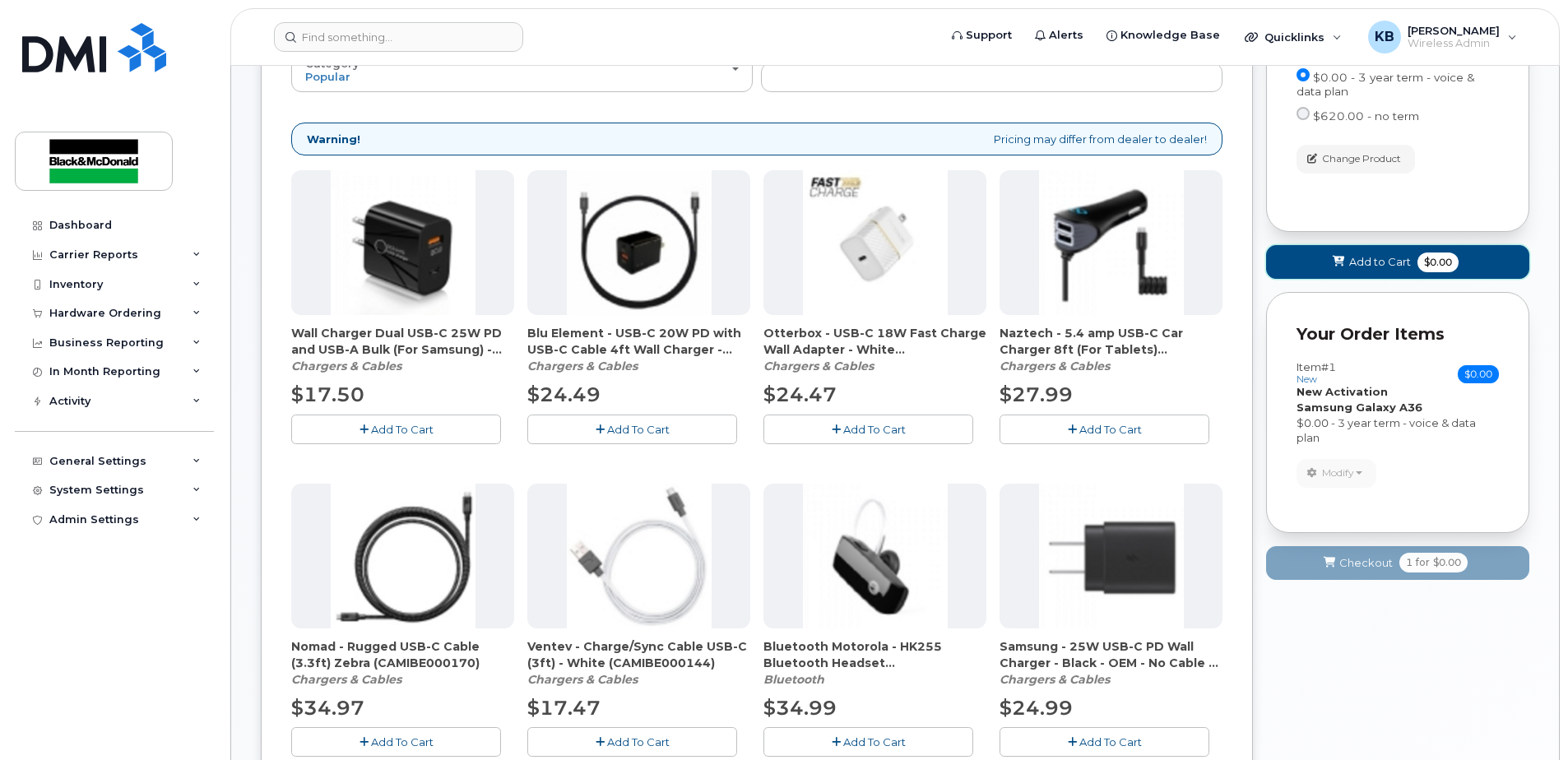
click at [1372, 270] on span "Add to Cart" at bounding box center [1380, 261] width 61 height 15
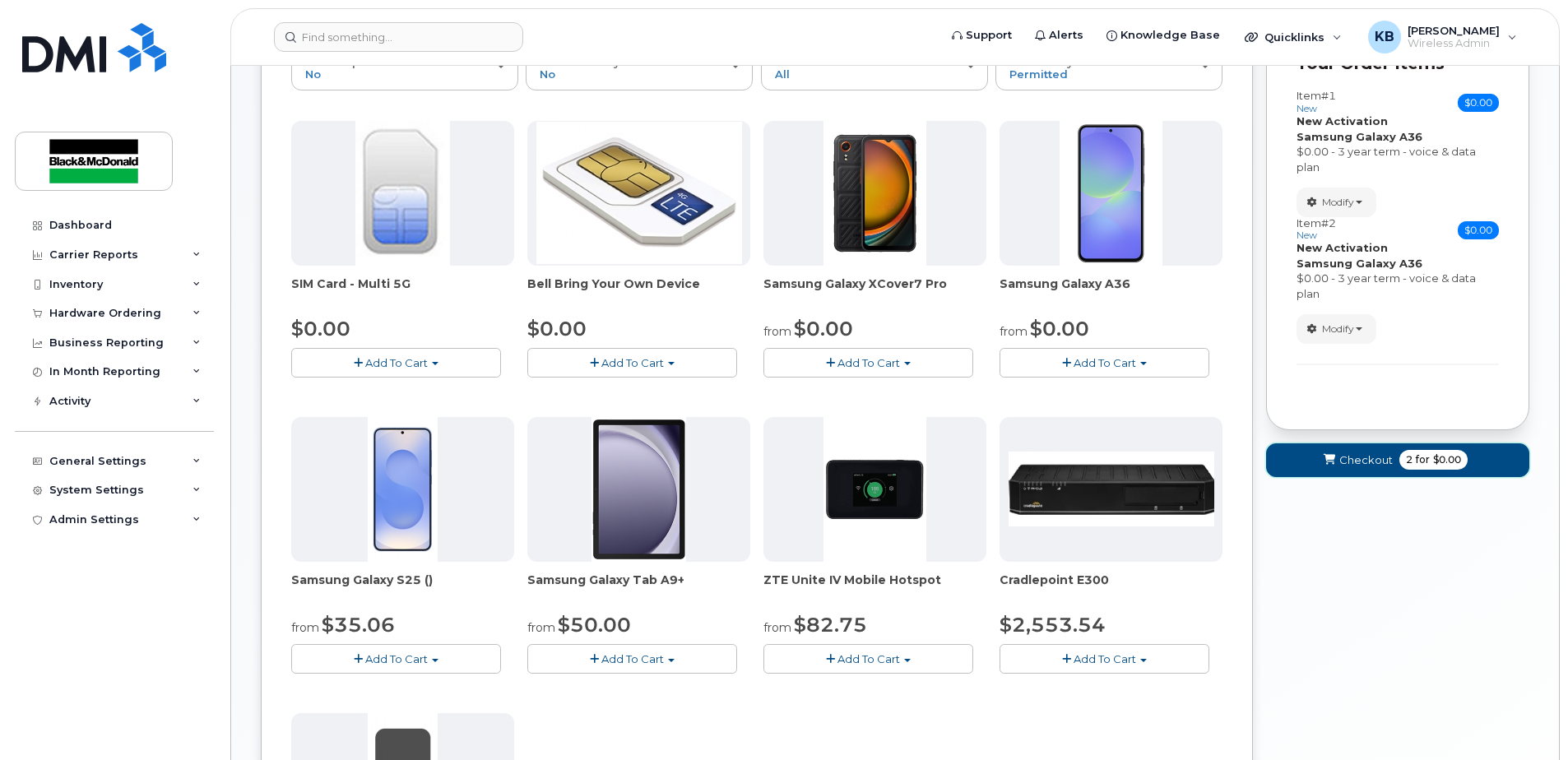
click at [1345, 453] on span "Checkout" at bounding box center [1365, 460] width 53 height 15
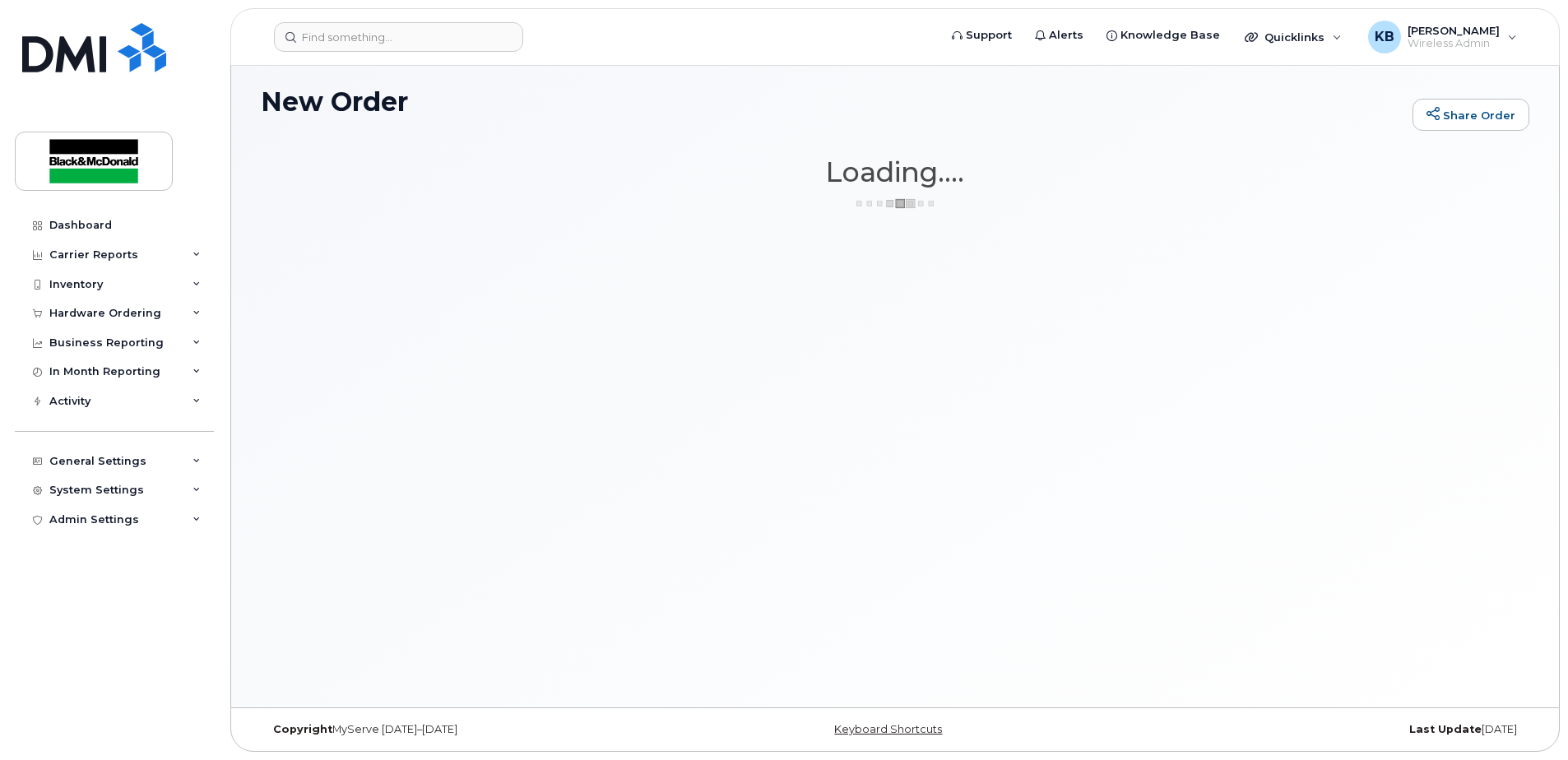
scroll to position [8, 0]
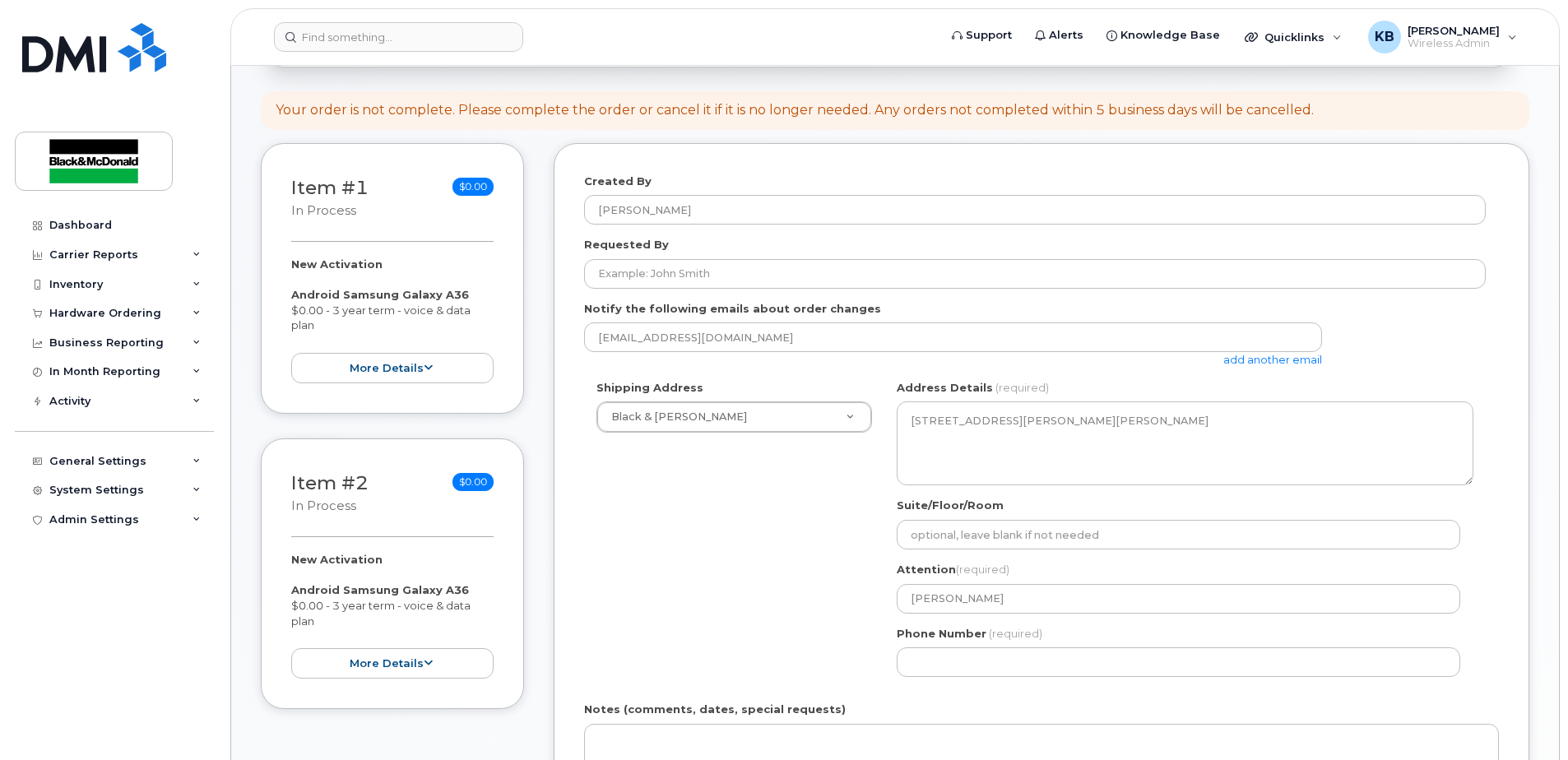
scroll to position [192, 0]
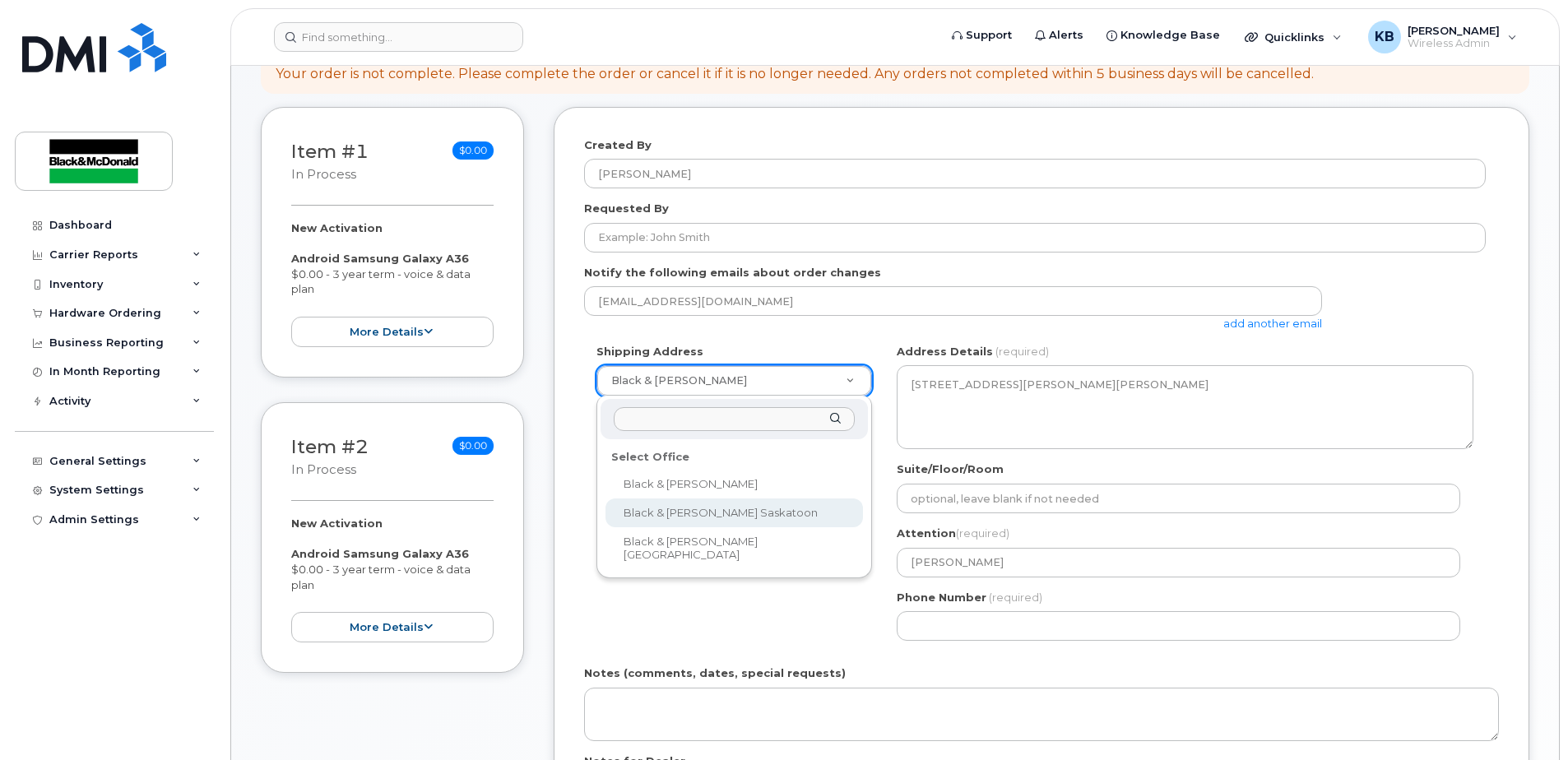
drag, startPoint x: 755, startPoint y: 511, endPoint x: 843, endPoint y: 518, distance: 88.3
select select
type textarea "[STREET_ADDRESS]"
type input "[PERSON_NAME]"
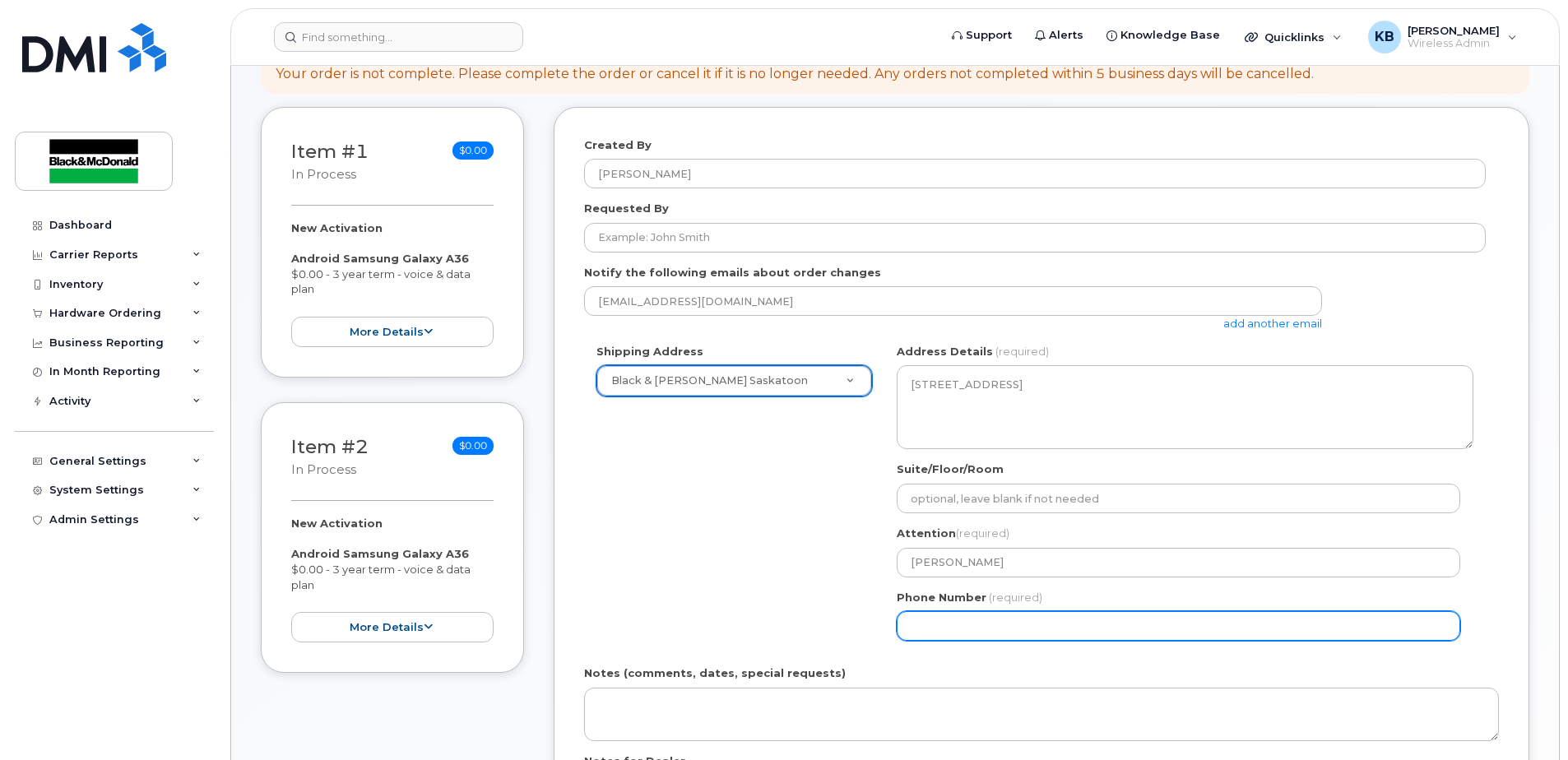
click at [962, 628] on input "Phone Number" at bounding box center [1178, 626] width 563 height 30
click at [968, 628] on input "Phone Number" at bounding box center [1178, 626] width 563 height 30
select select
type input "306500529"
select select
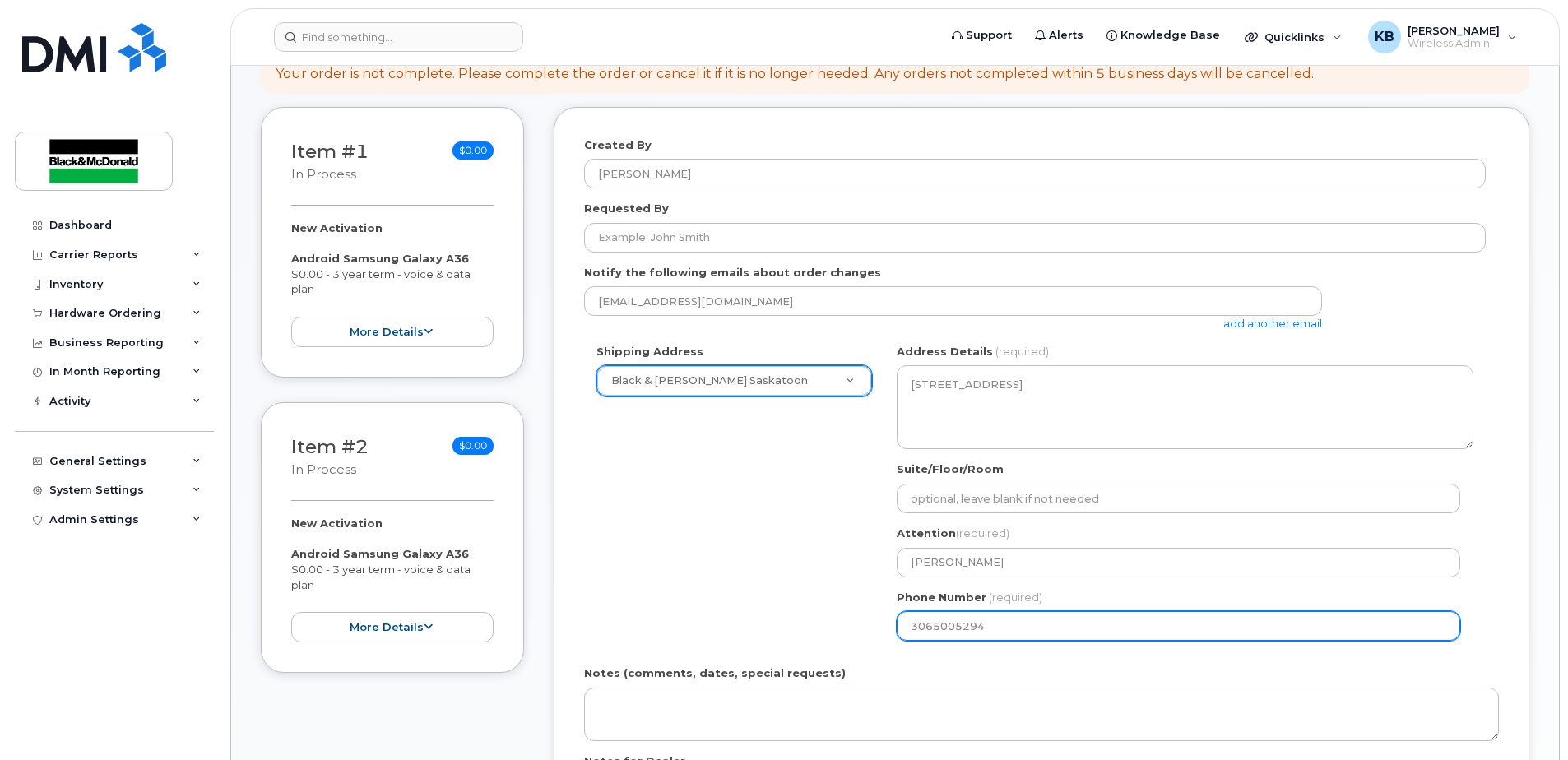
type input "3065005294"
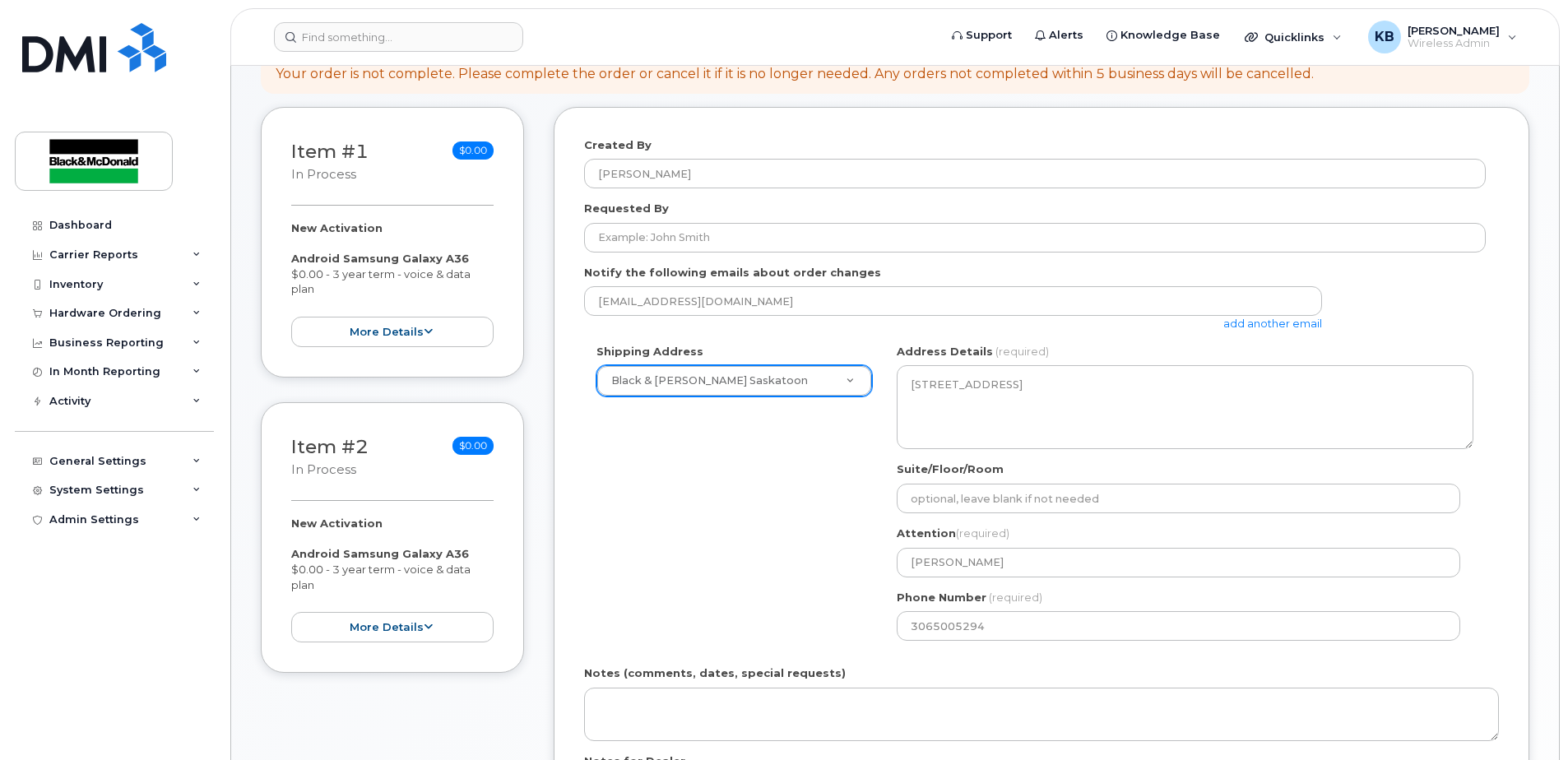
click at [635, 589] on div "Shipping Address Black & McDonald Saskatoon Black & McDonald Regina Black & McD…" at bounding box center [1035, 499] width 901 height 309
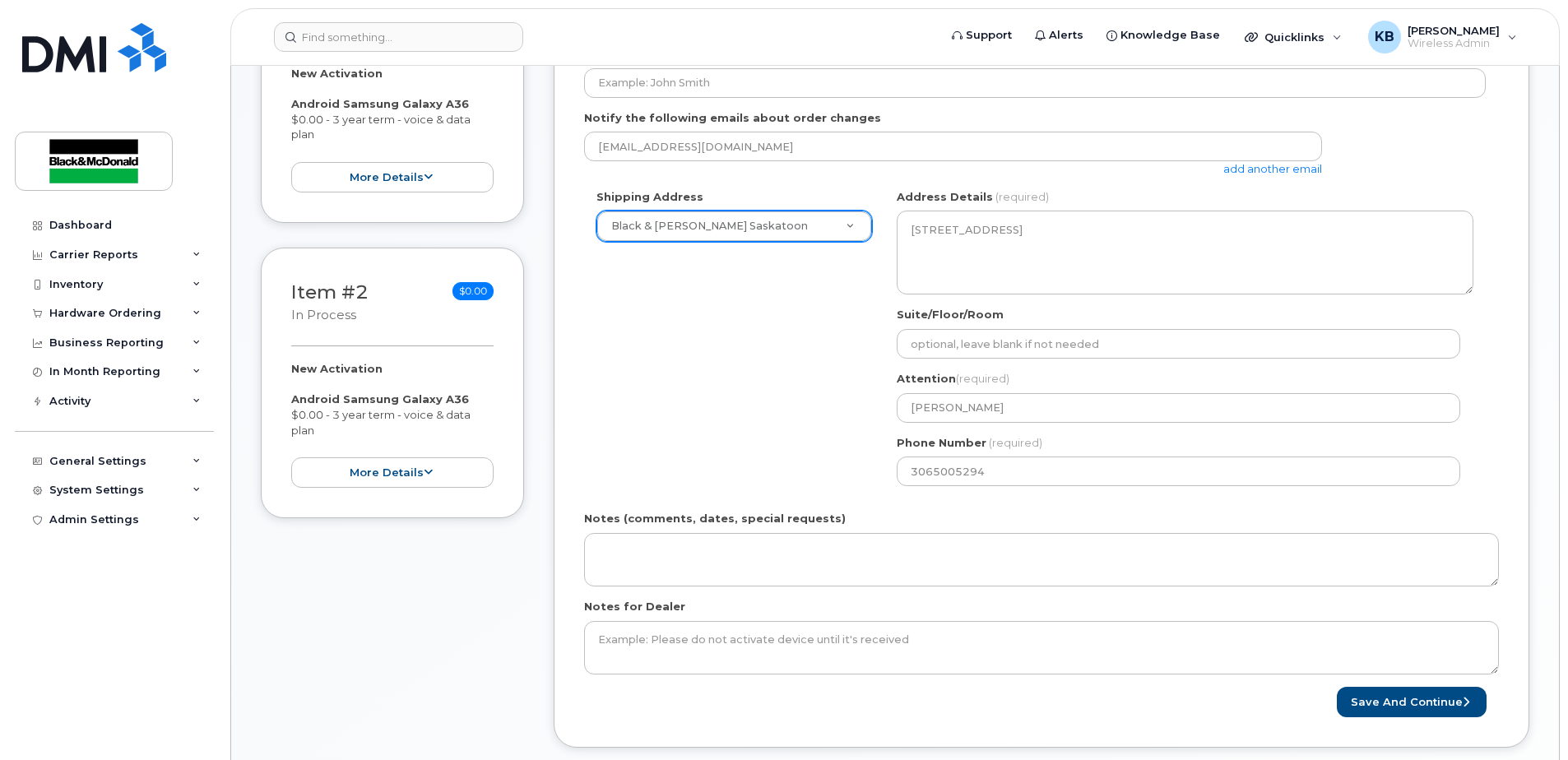
scroll to position [576, 0]
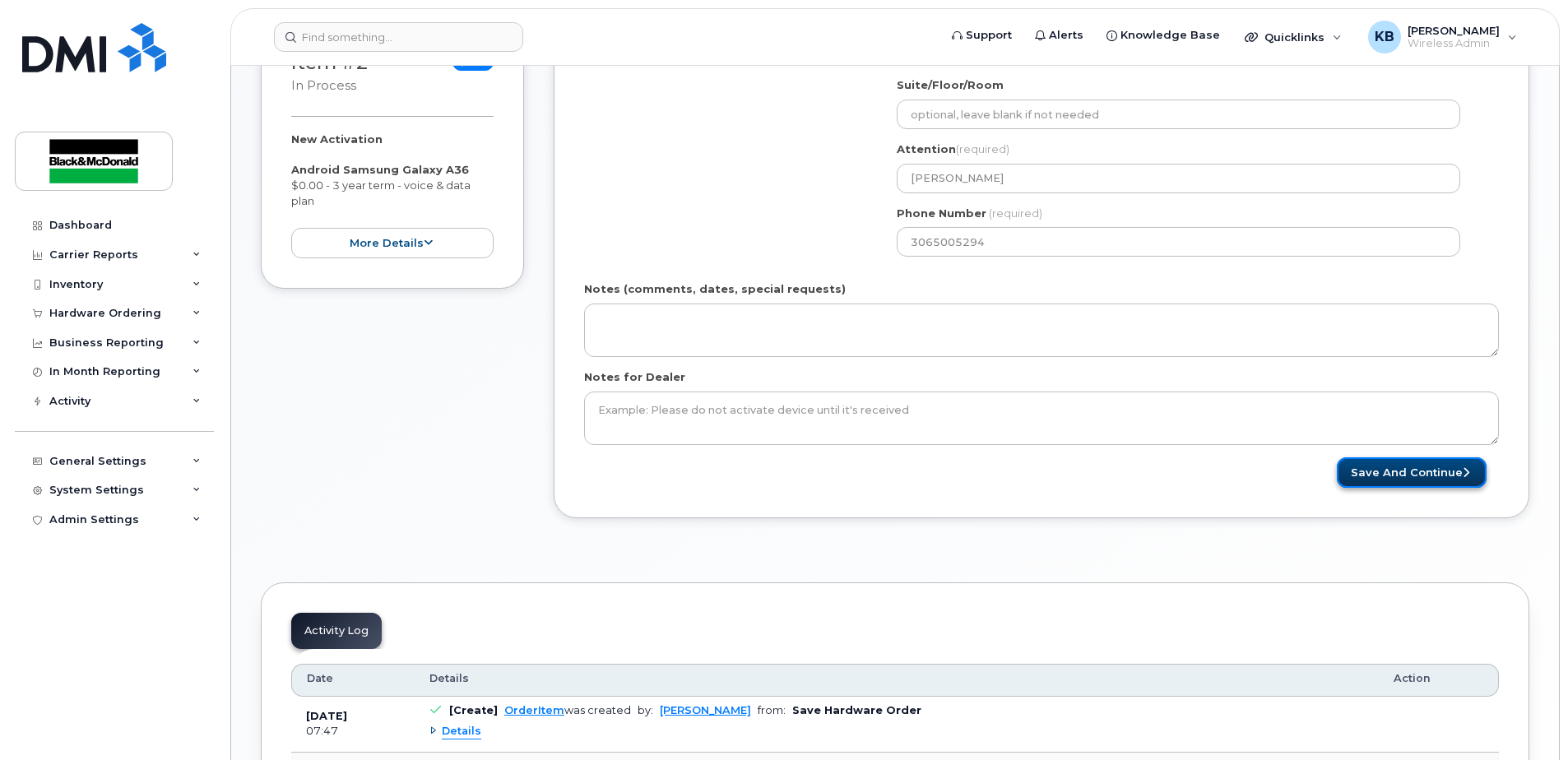
click at [1441, 469] on button "Save and Continue" at bounding box center [1411, 473] width 150 height 31
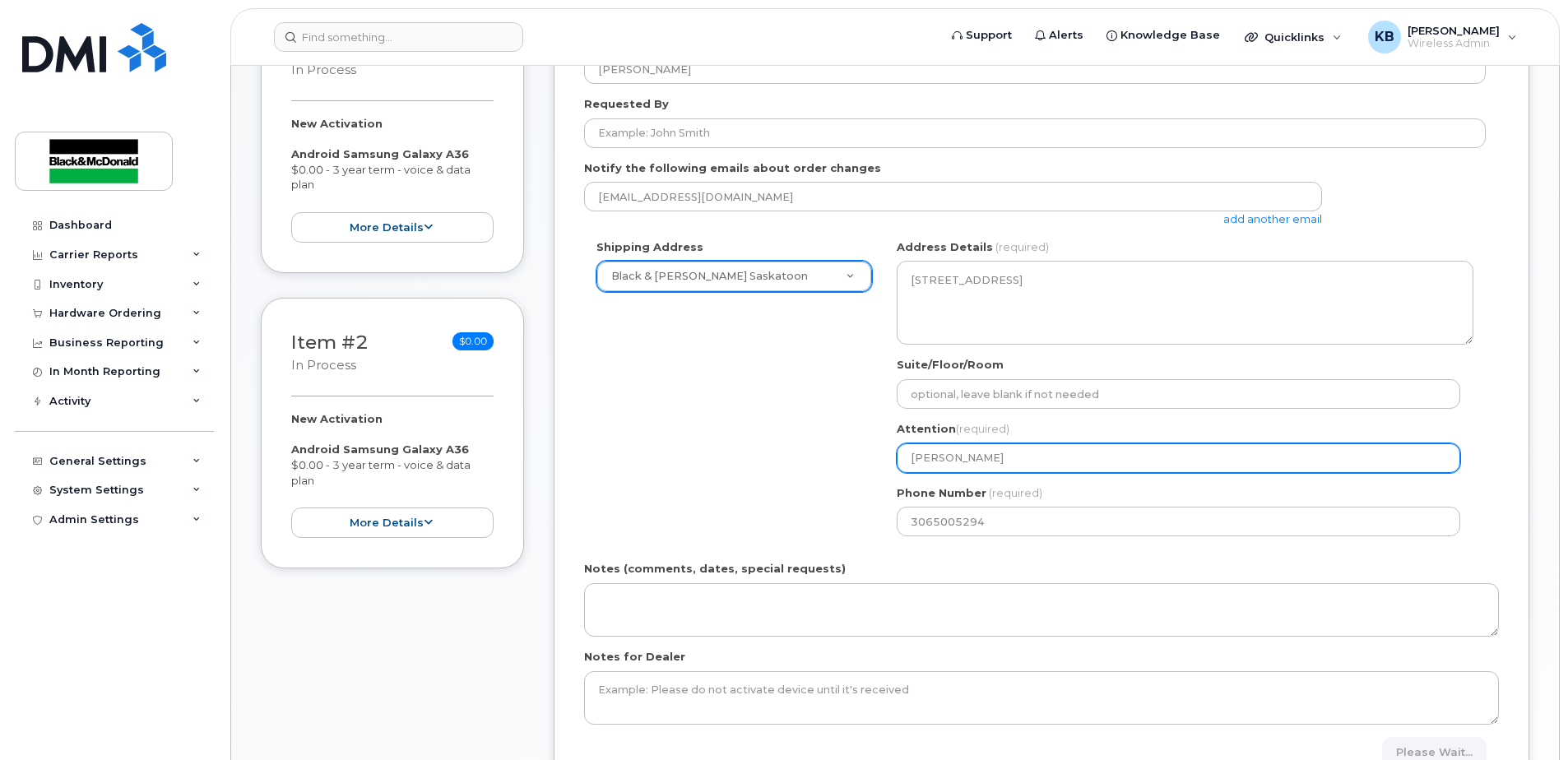
scroll to position [192, 0]
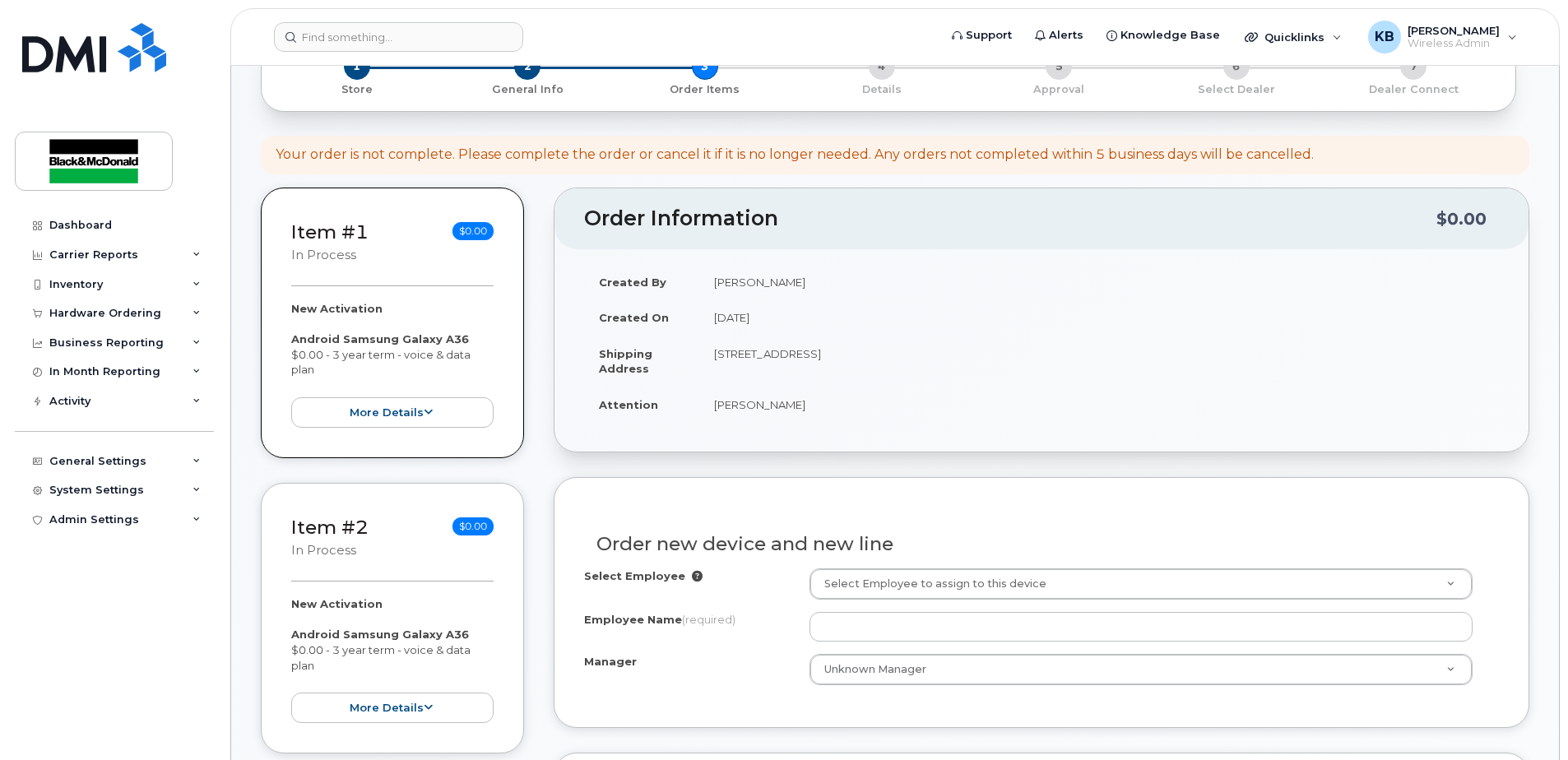
scroll to position [384, 0]
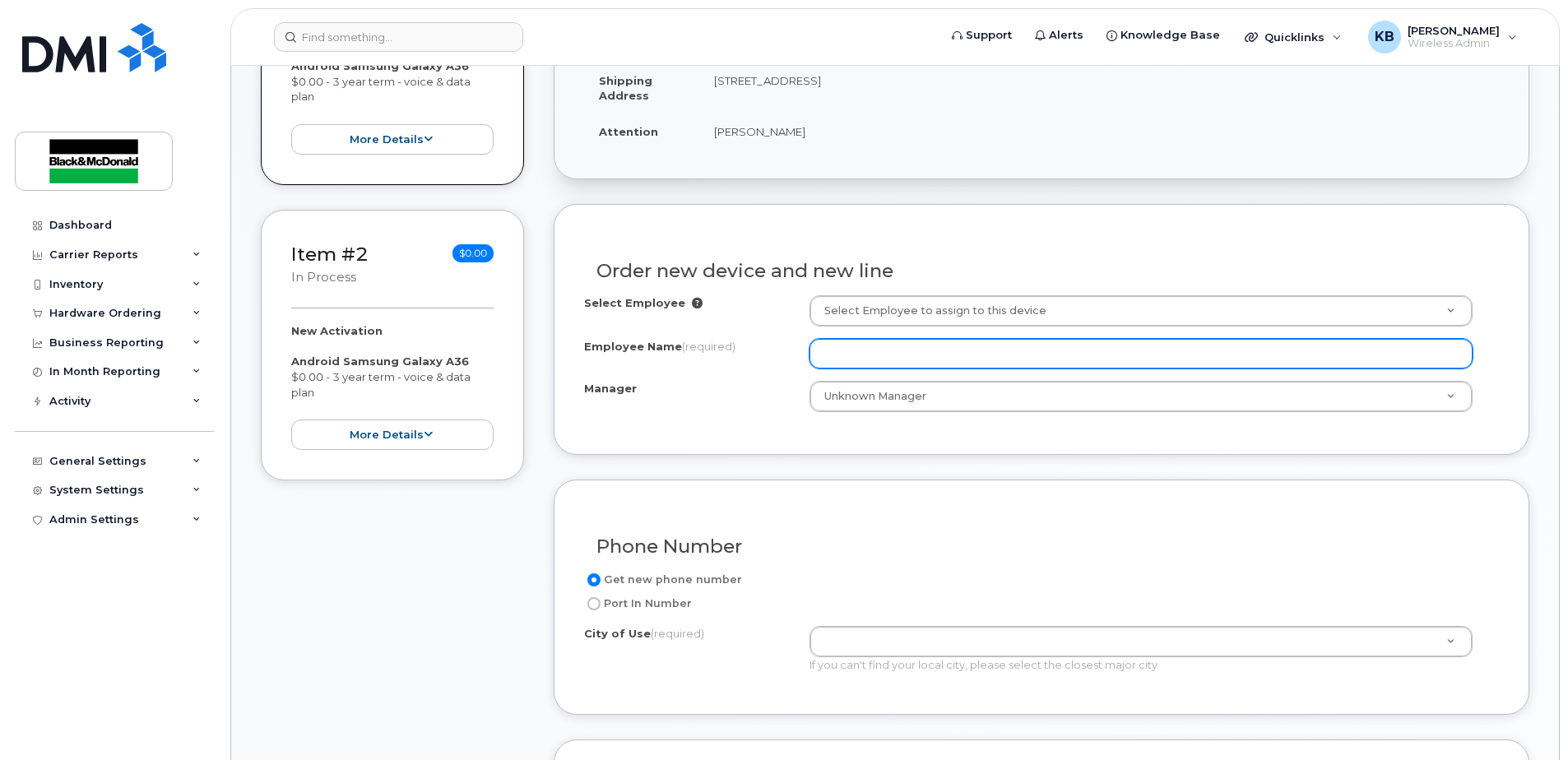
click at [892, 350] on input "Employee Name (required)" at bounding box center [1141, 353] width 663 height 30
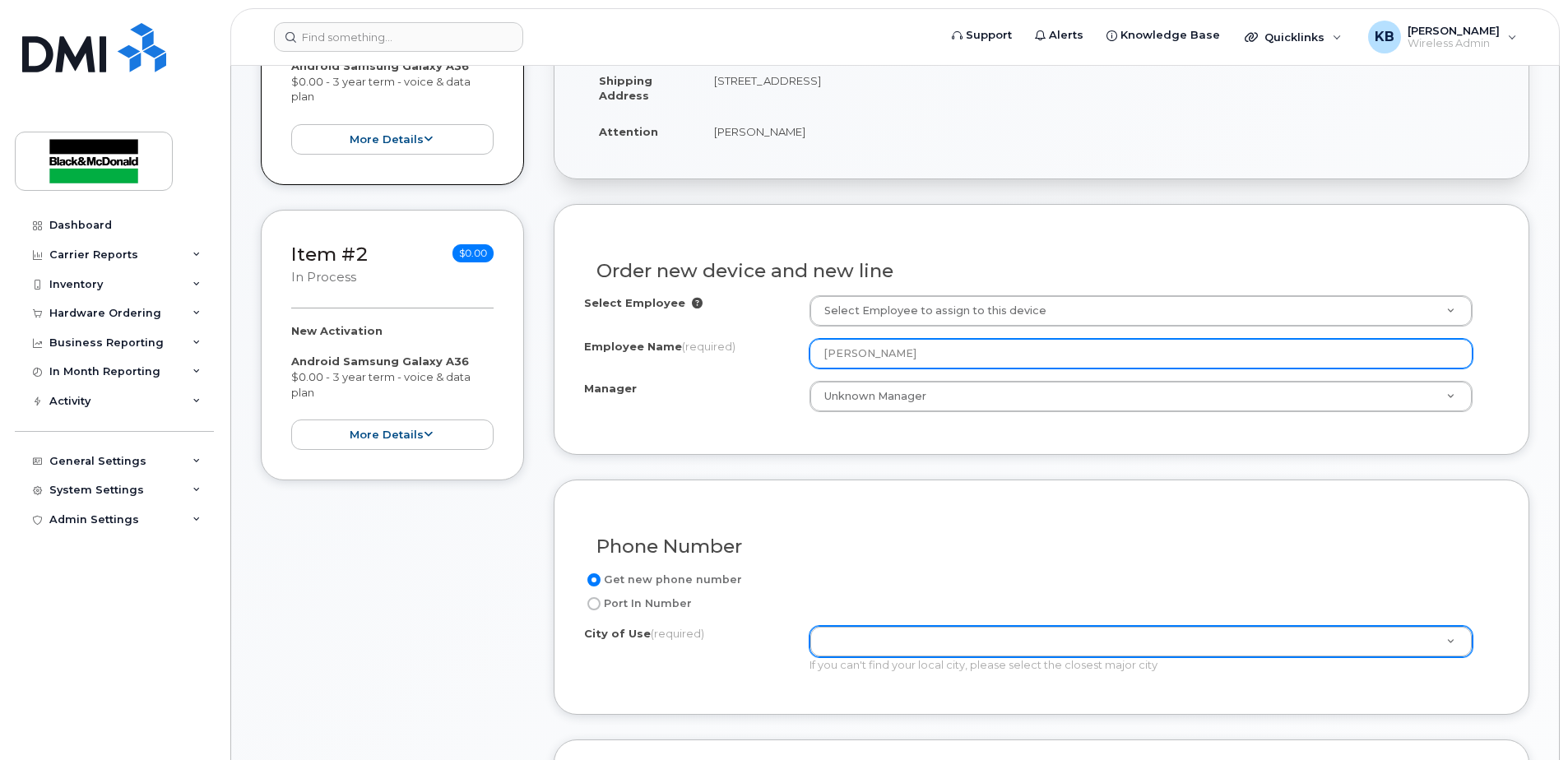
type input "[PERSON_NAME]"
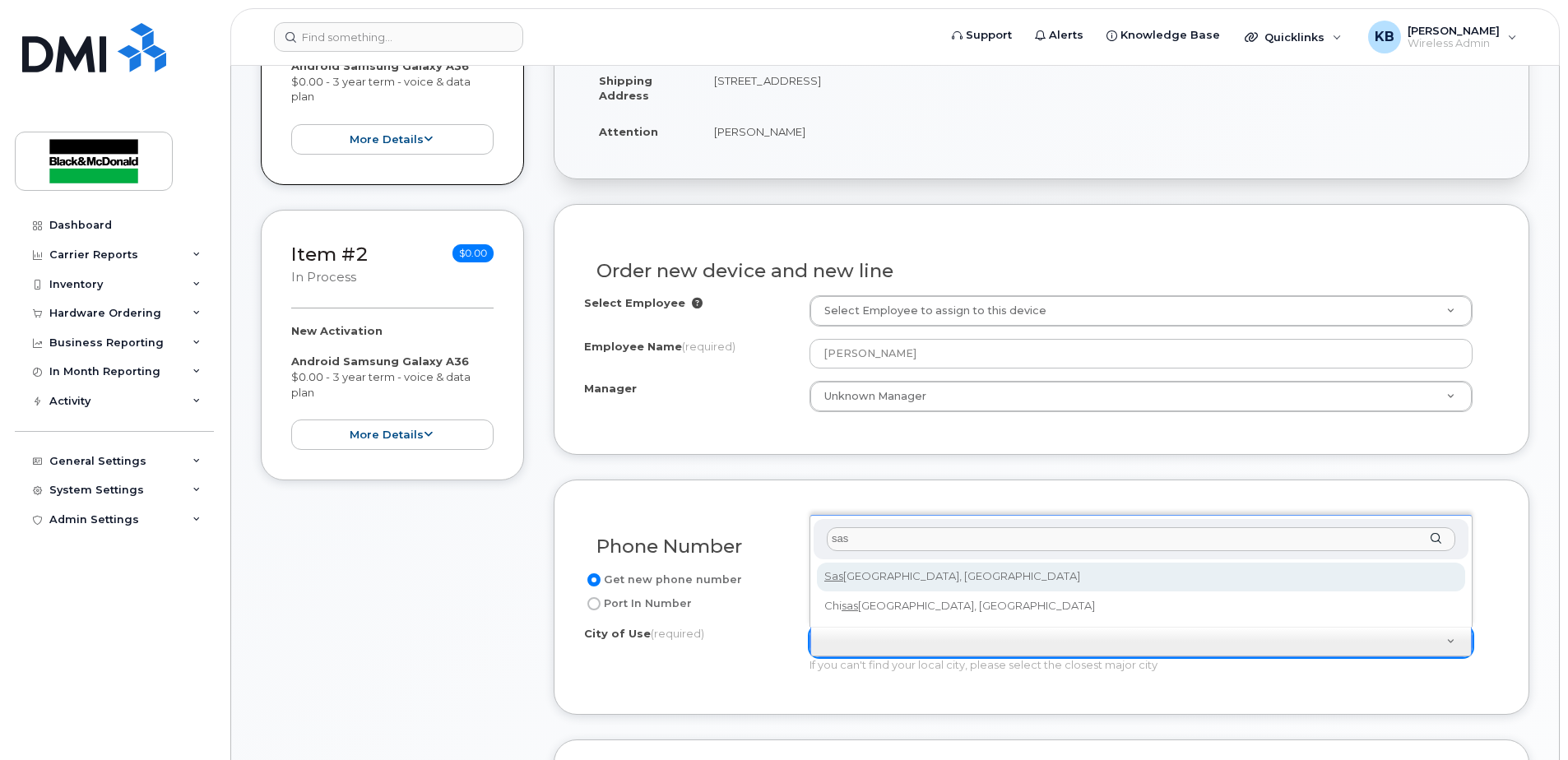
type input "sas"
type input "7100"
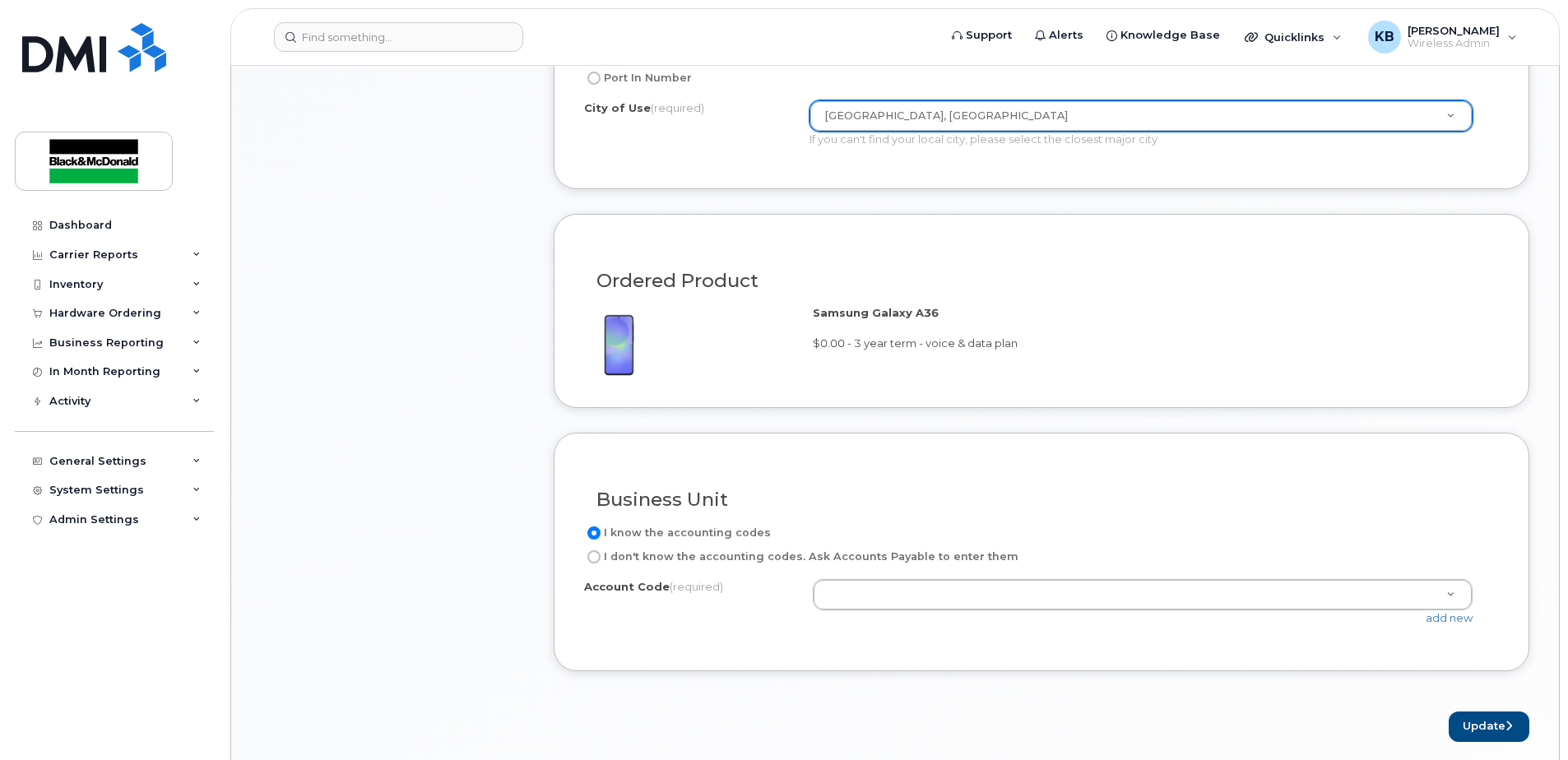
scroll to position [1152, 0]
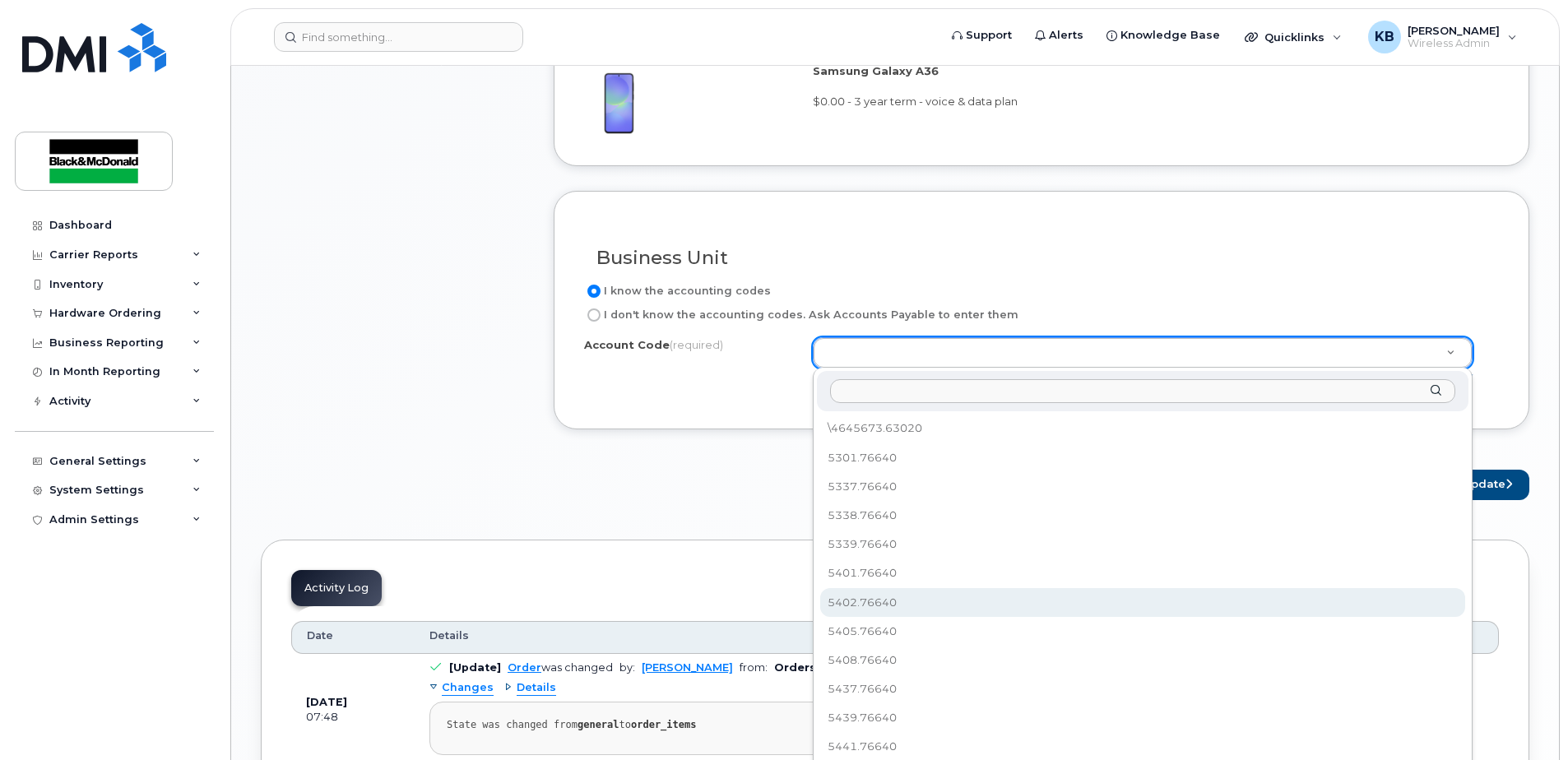
select select "5402.76640"
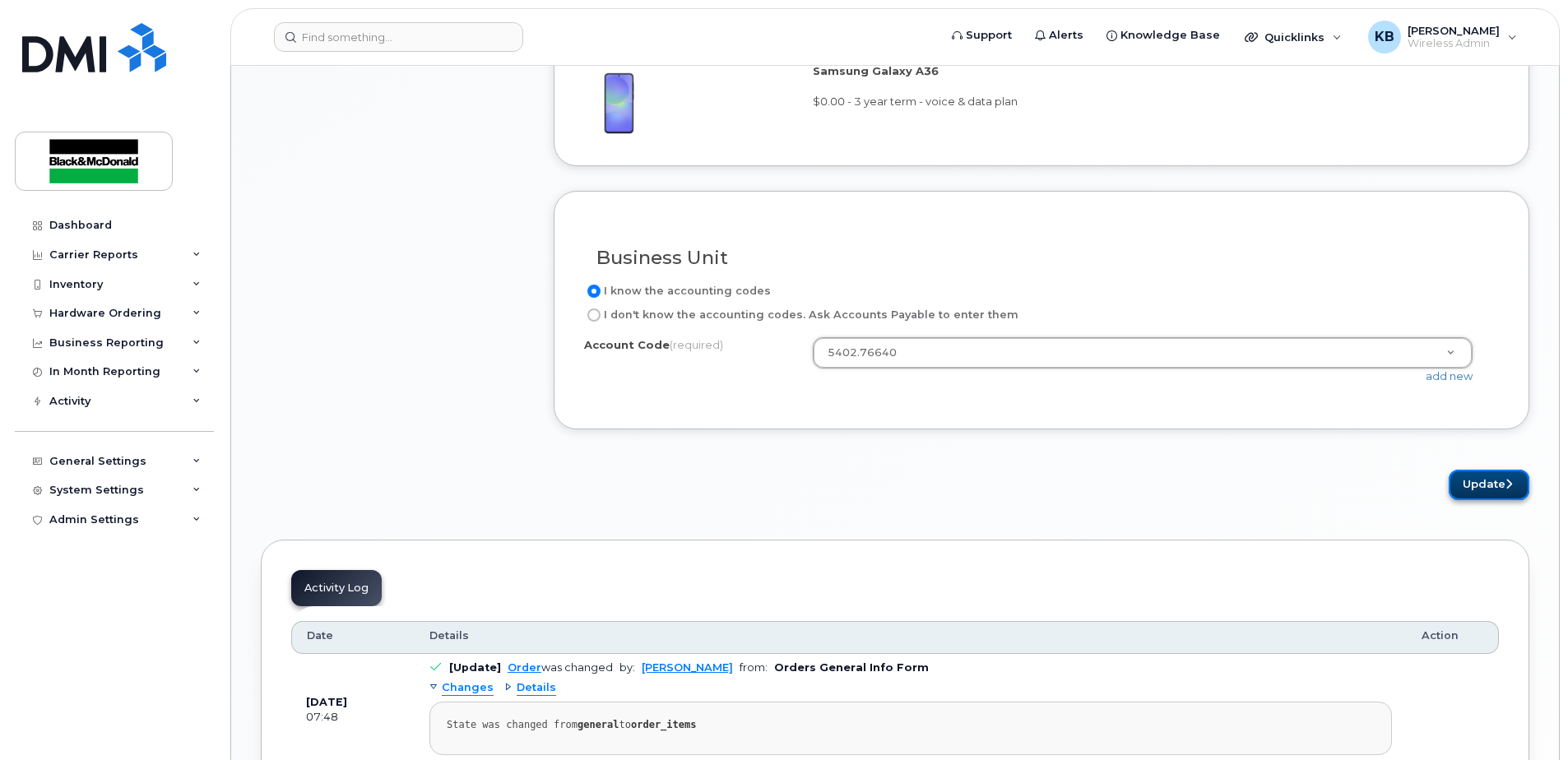
click at [1476, 488] on button "Update" at bounding box center [1488, 485] width 80 height 31
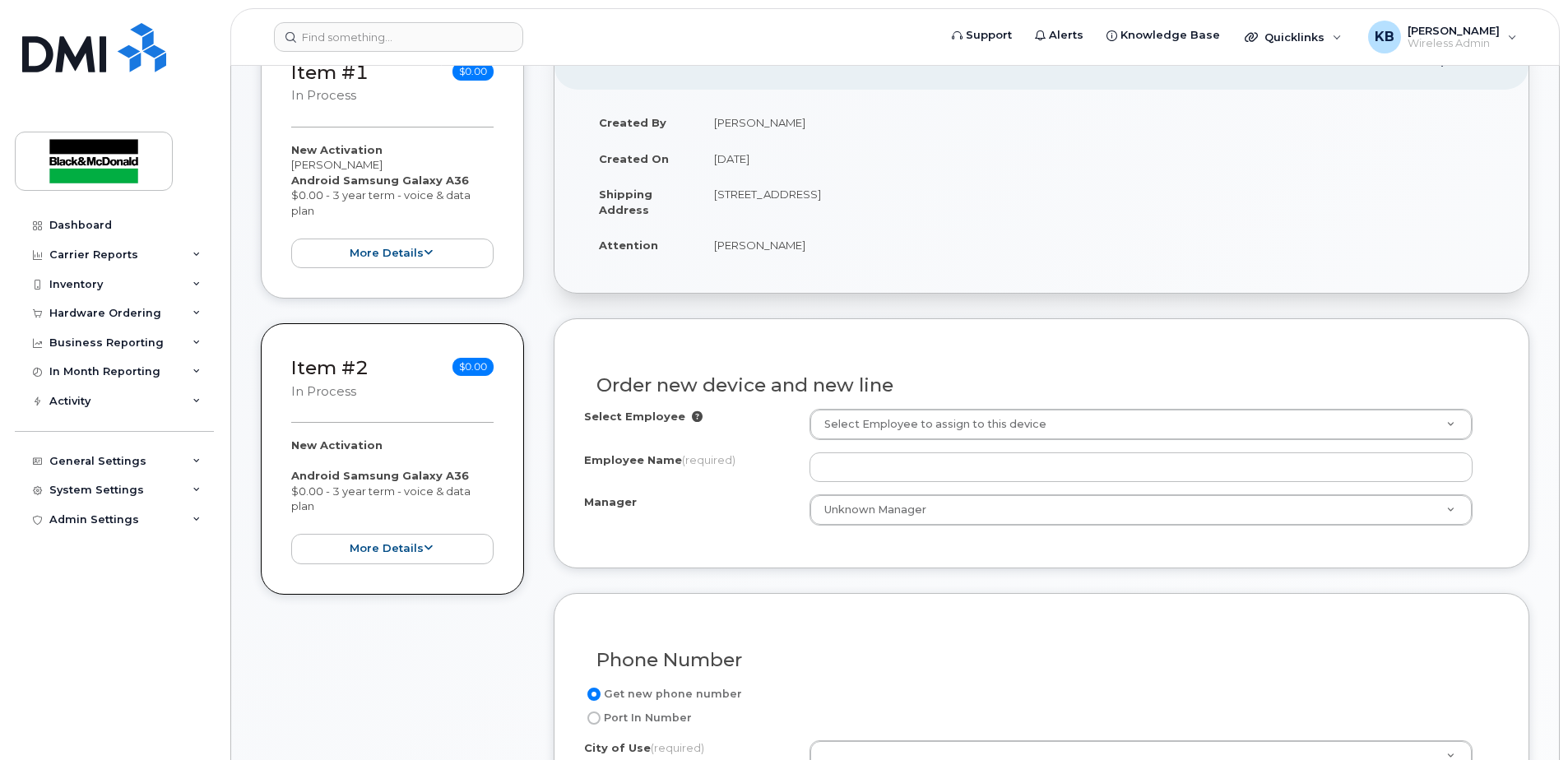
scroll to position [384, 0]
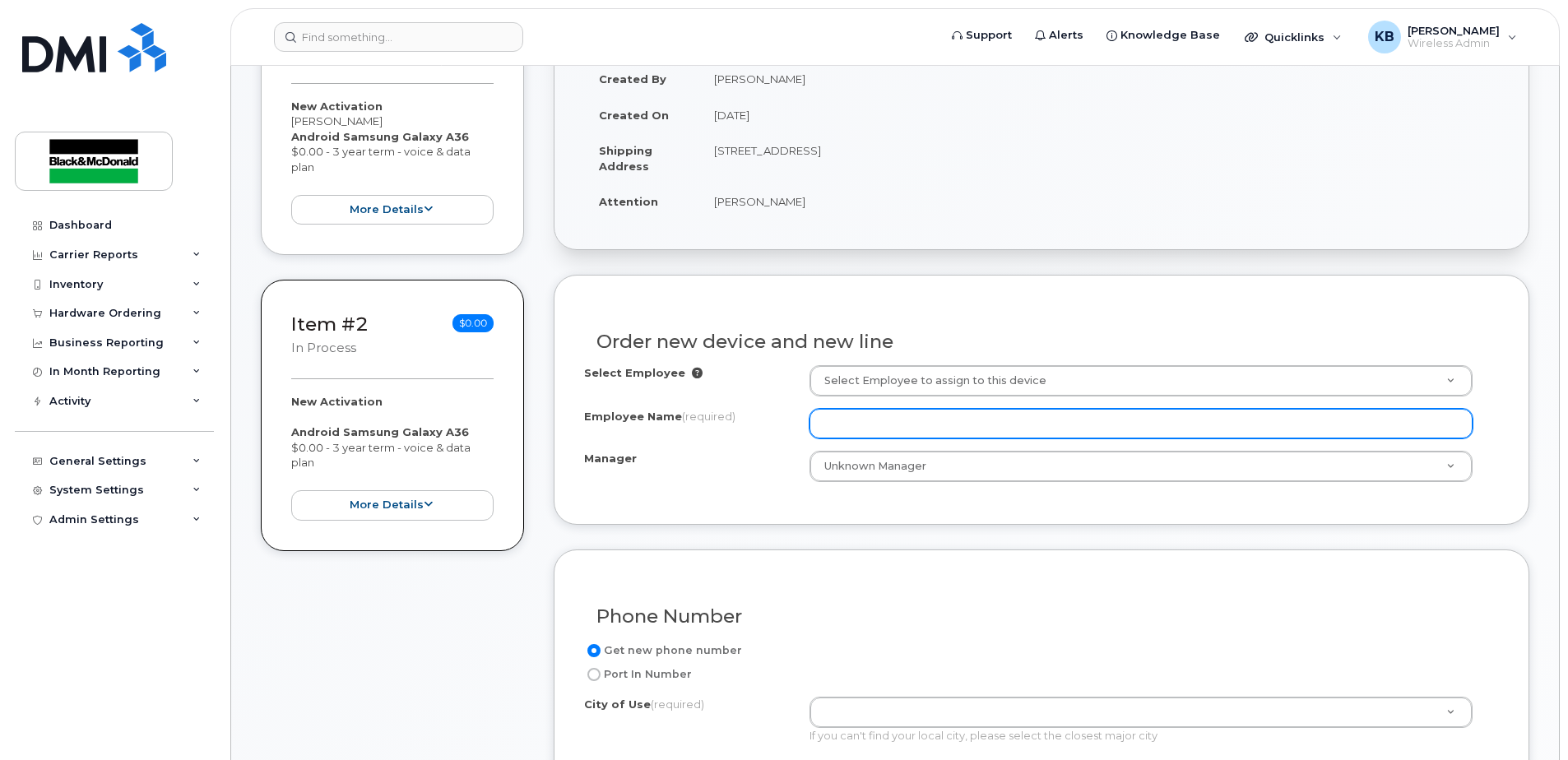
click at [911, 427] on input "Employee Name (required)" at bounding box center [1141, 424] width 663 height 30
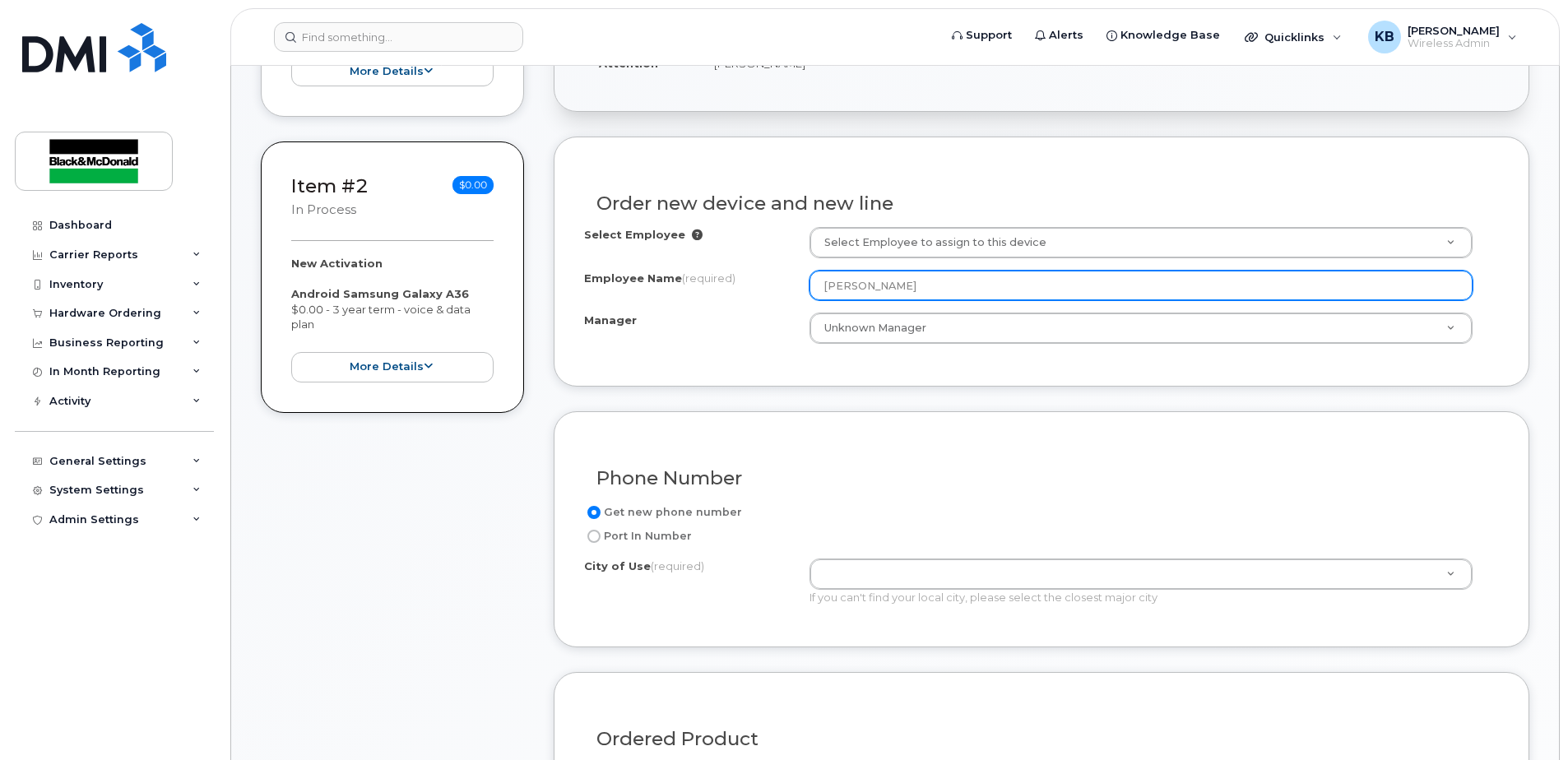
scroll to position [576, 0]
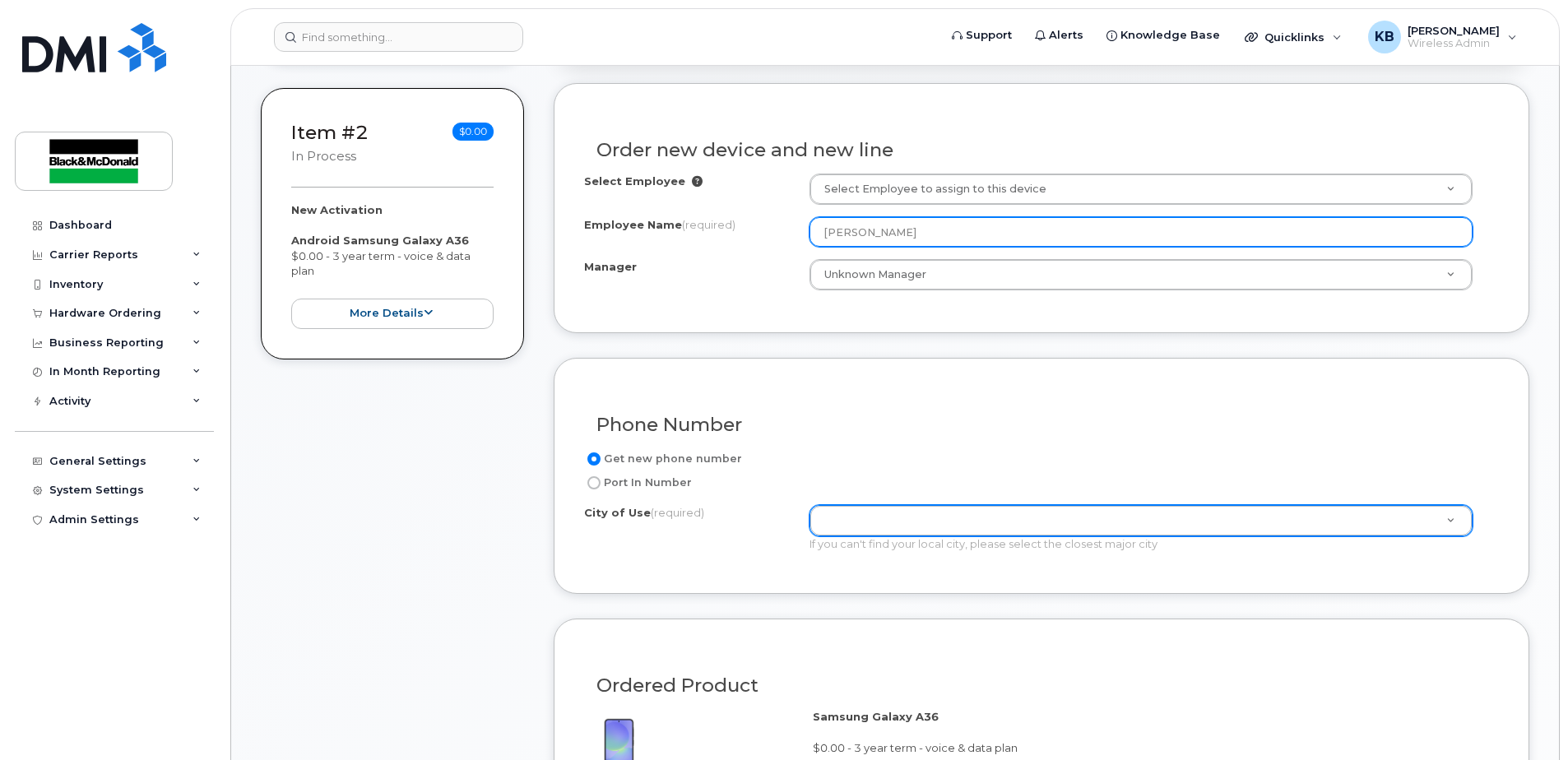
type input "[PERSON_NAME]"
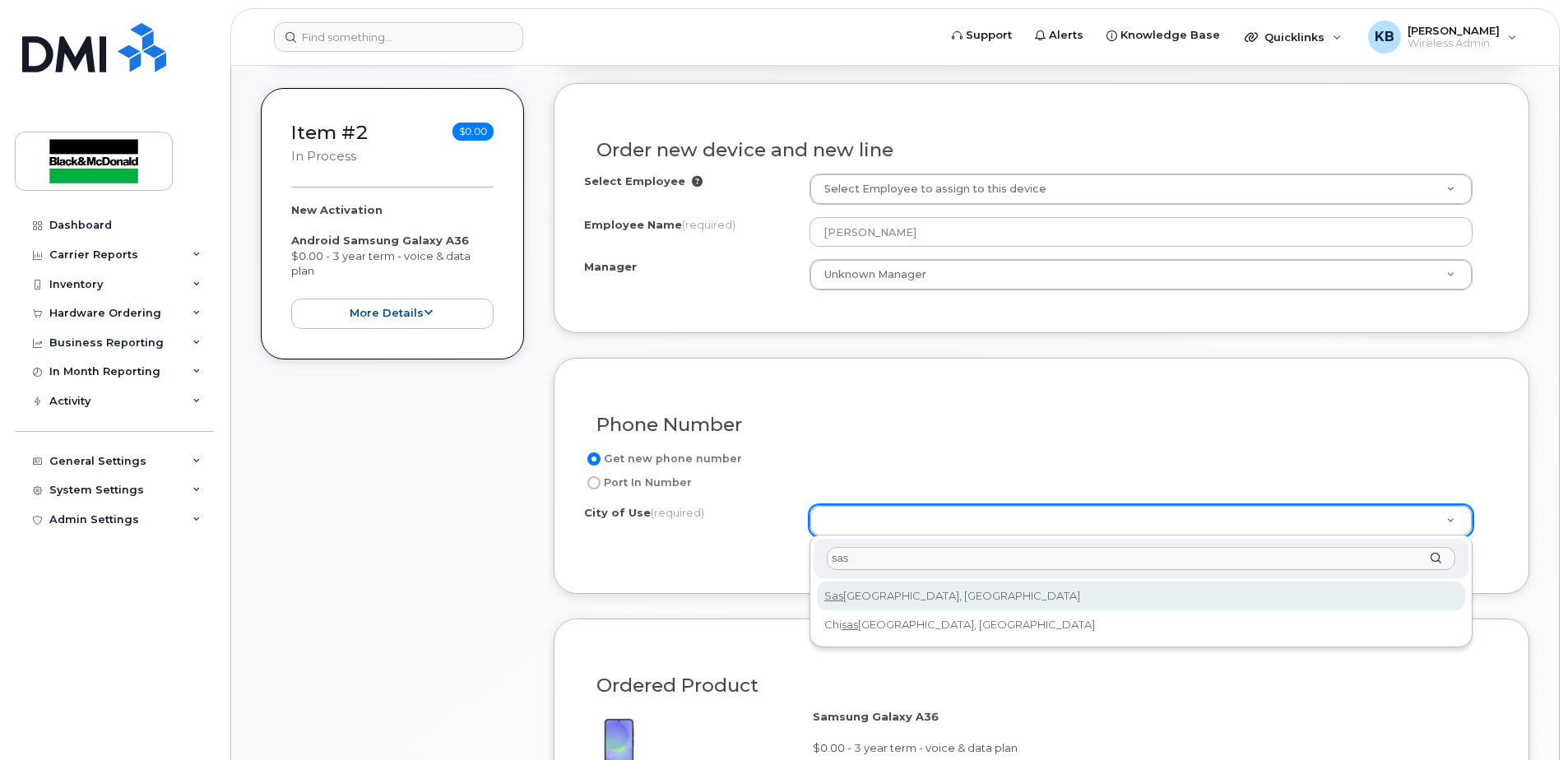
type input "sas"
type input "7100"
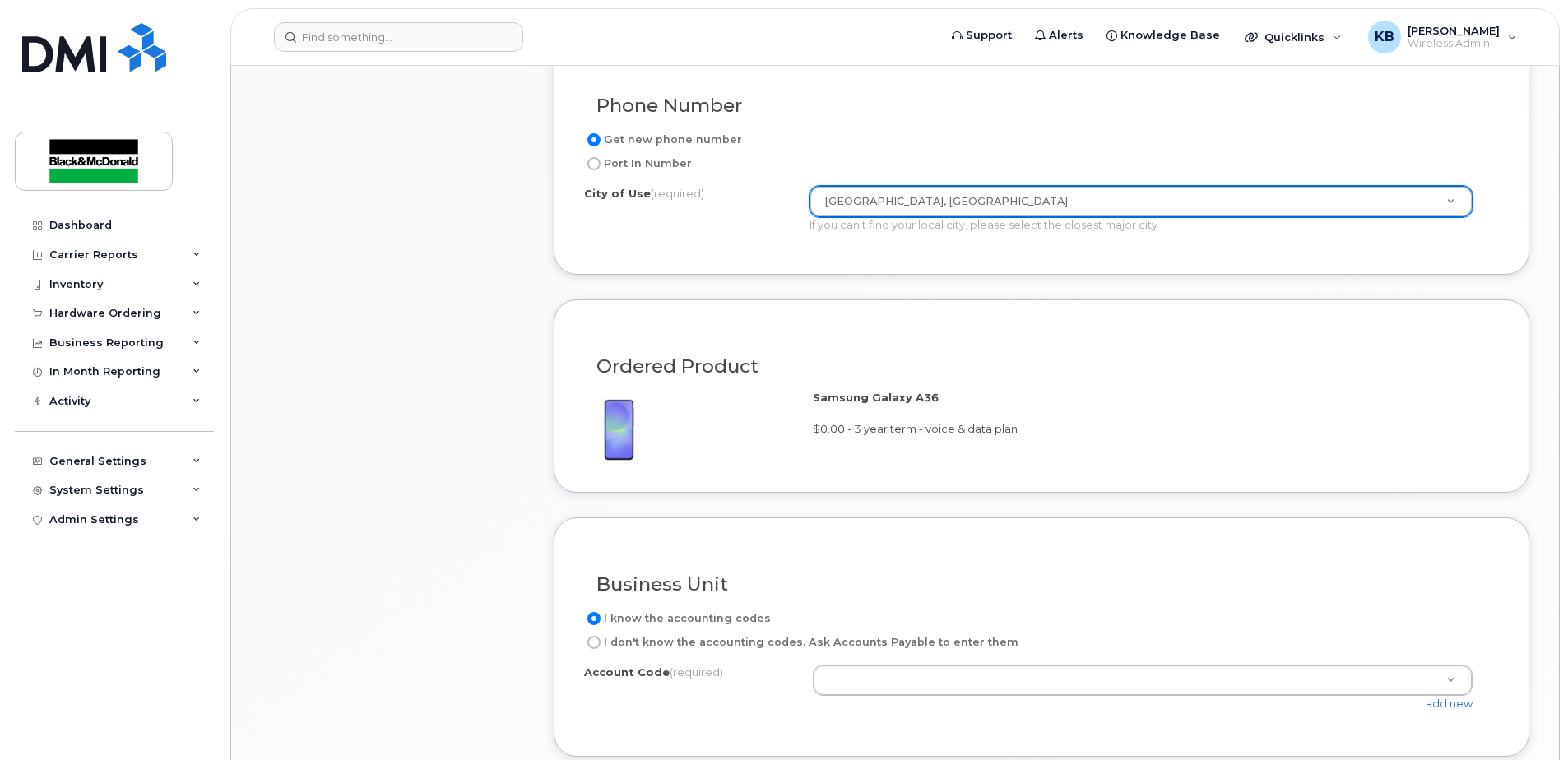
scroll to position [960, 0]
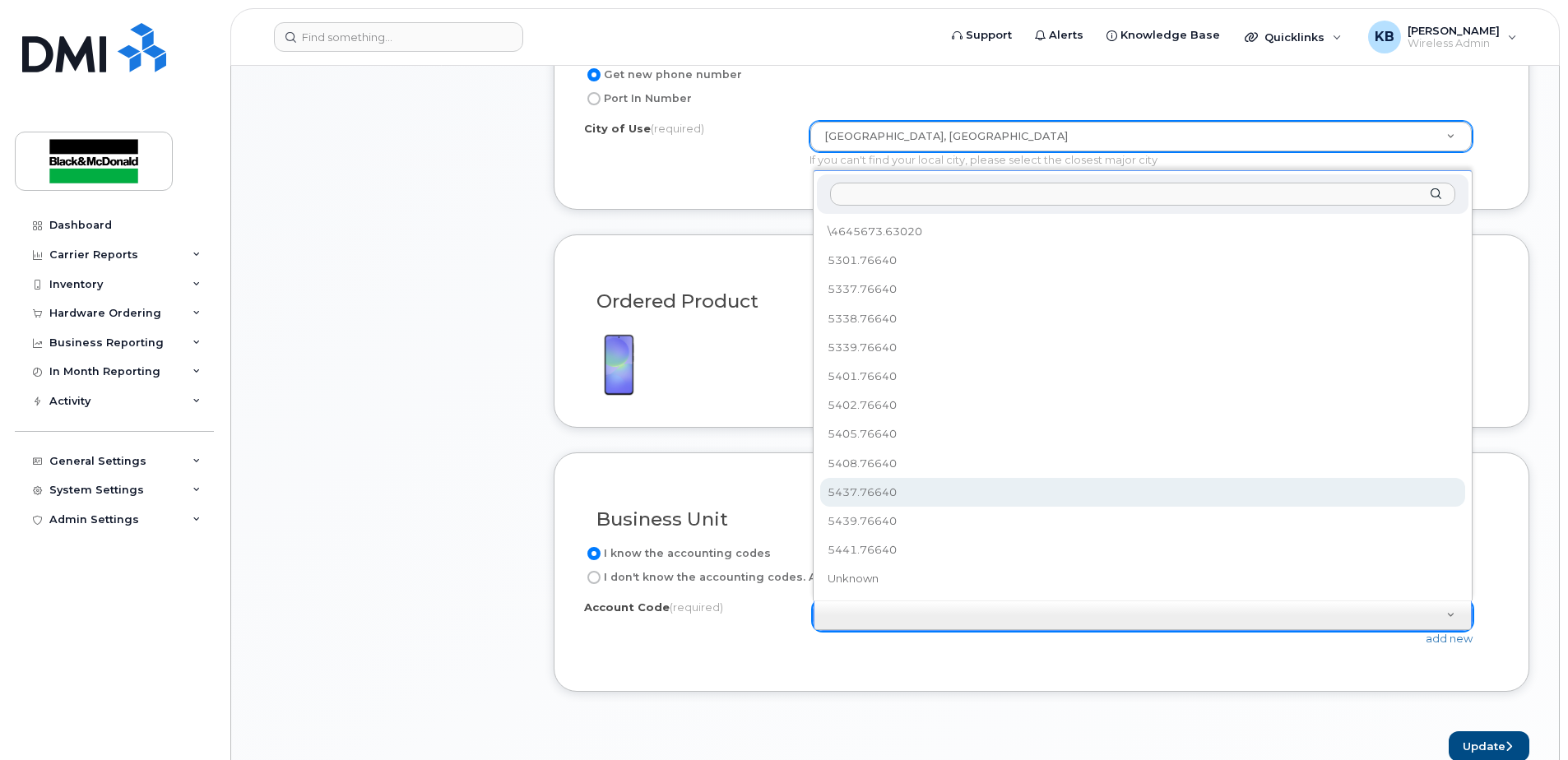
select select "5437.76640"
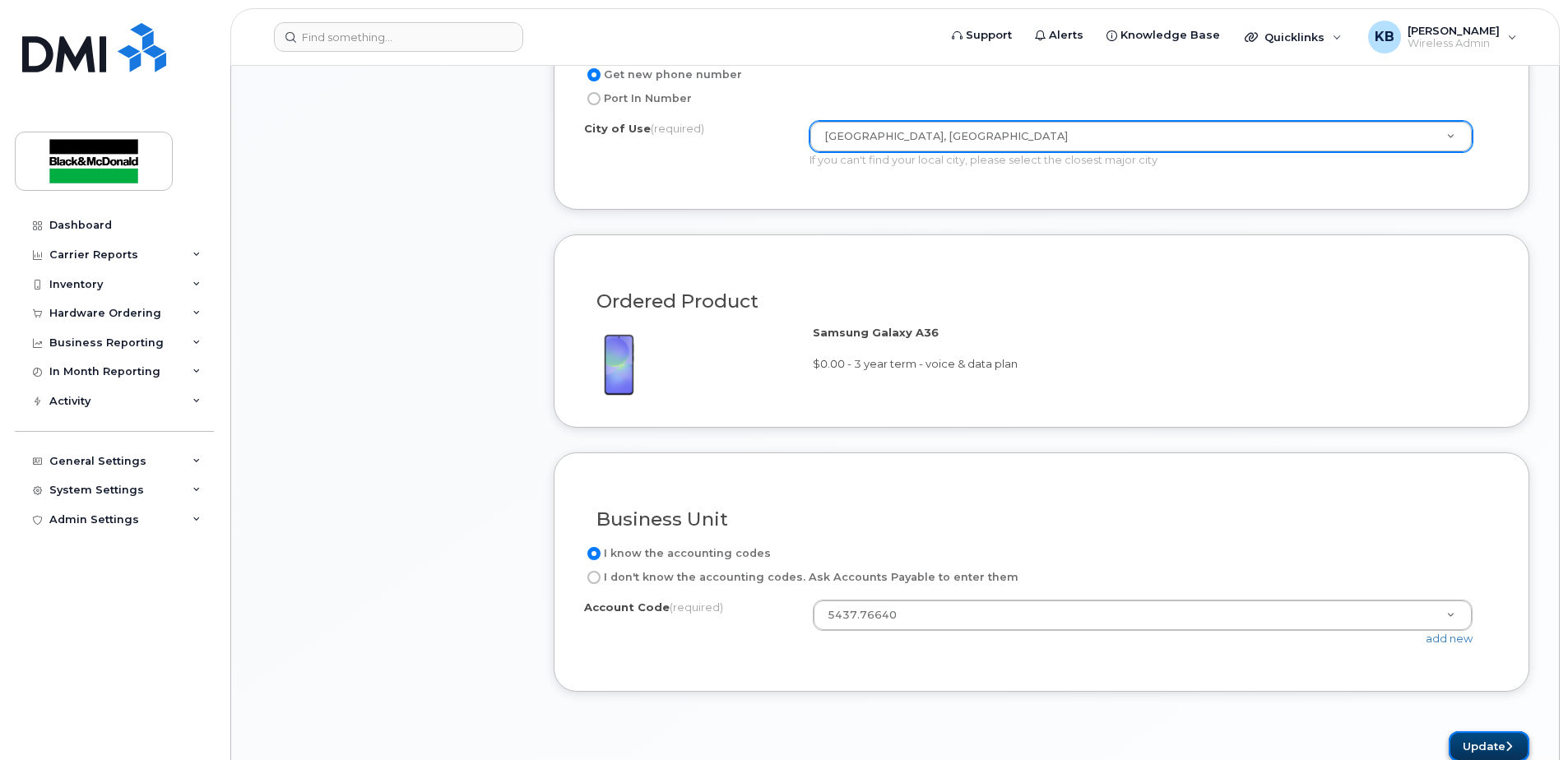
click at [1509, 743] on icon "submit" at bounding box center [1508, 746] width 6 height 11
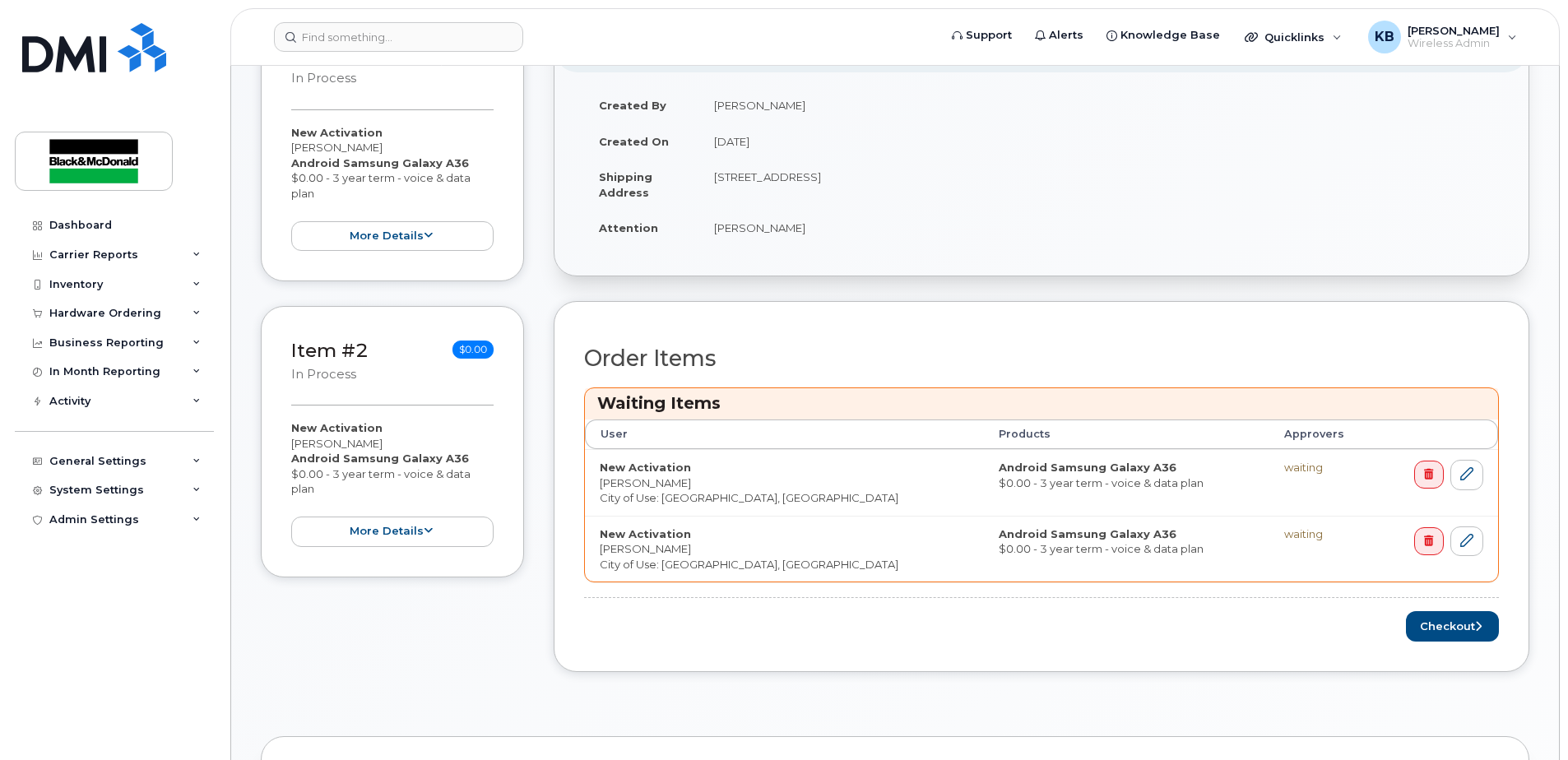
scroll to position [384, 0]
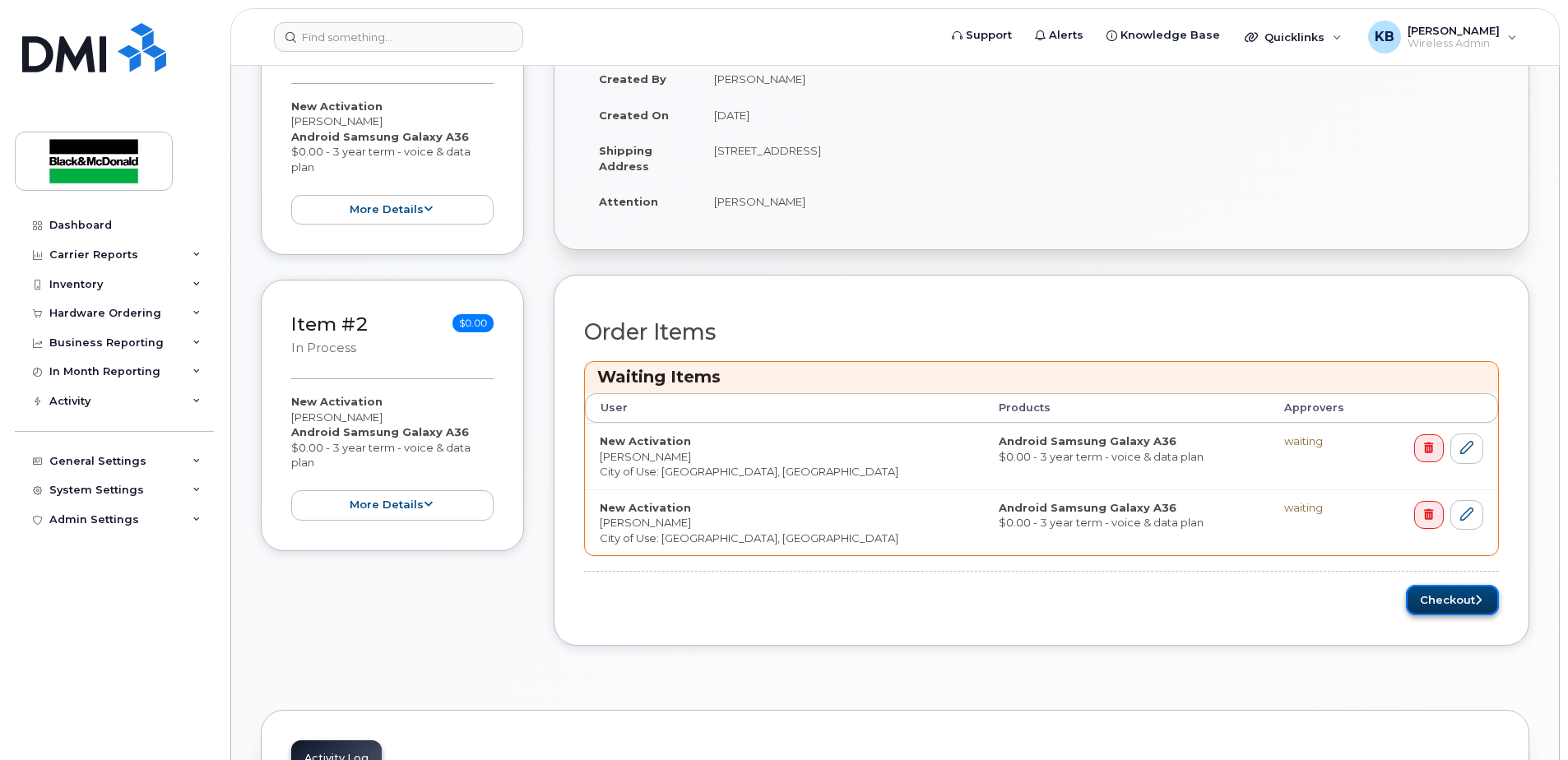
click at [1435, 598] on button "Checkout" at bounding box center [1452, 600] width 93 height 31
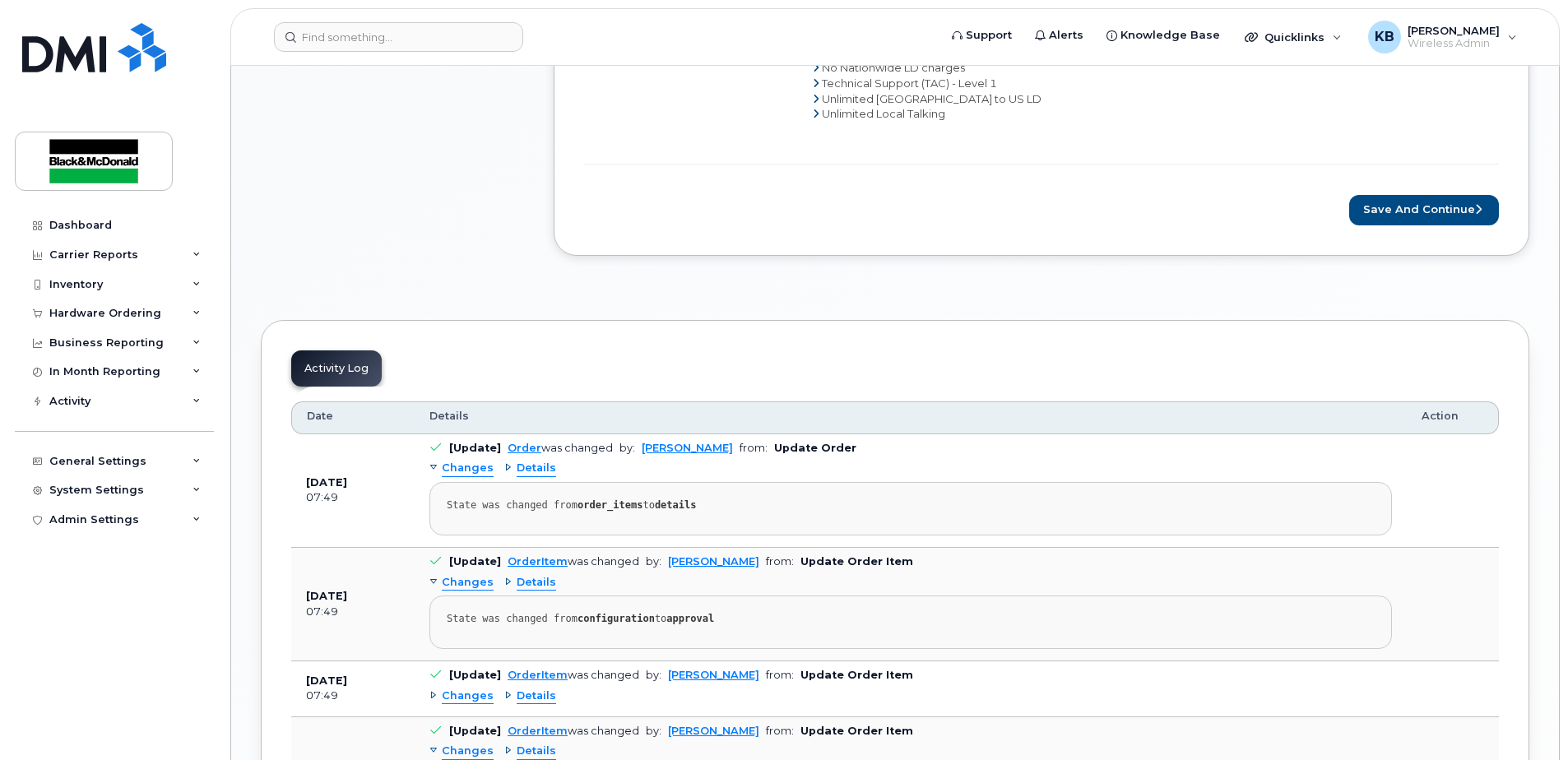
scroll to position [1536, 0]
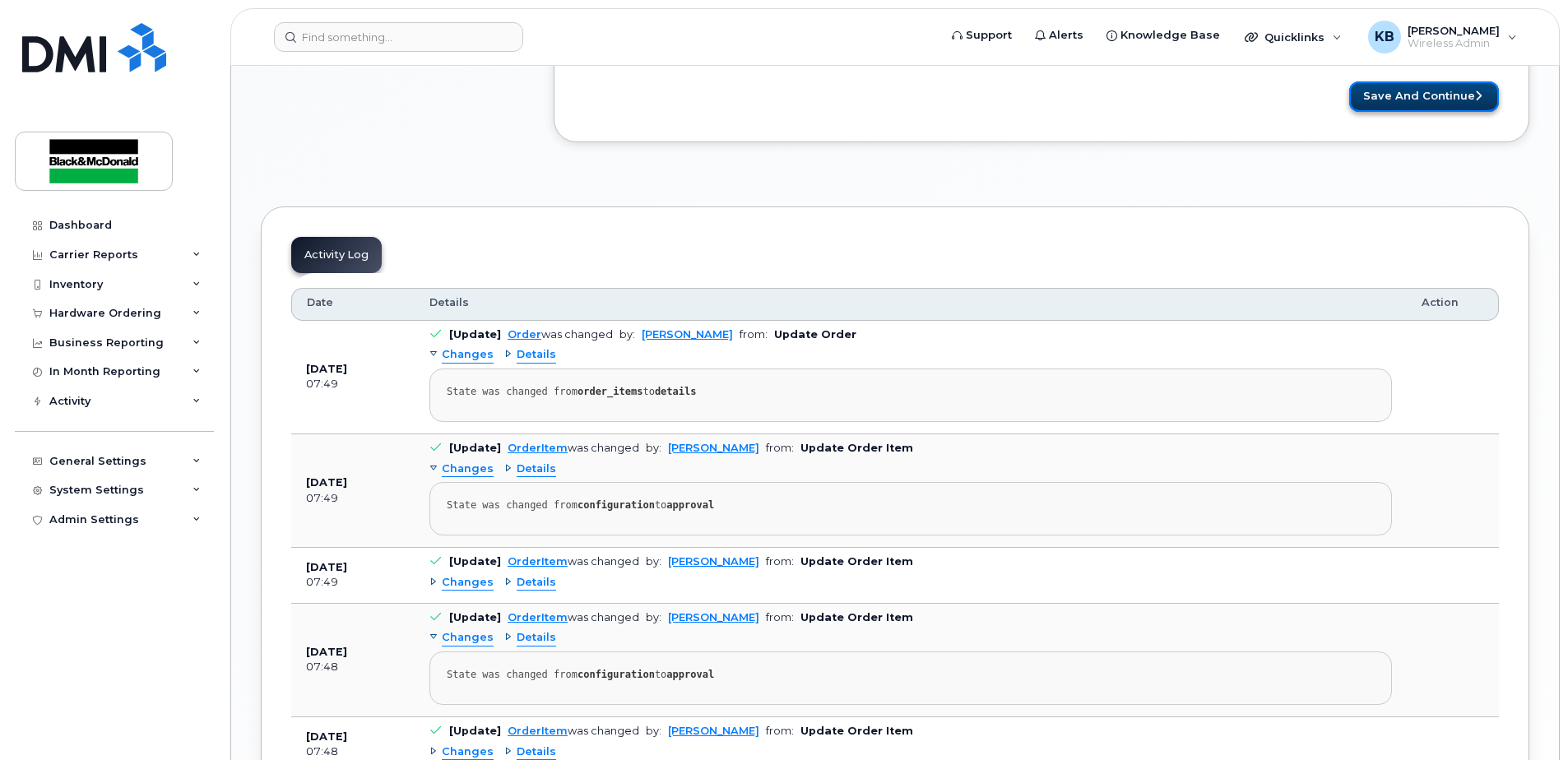
click at [1463, 87] on button "Save and Continue" at bounding box center [1424, 96] width 150 height 31
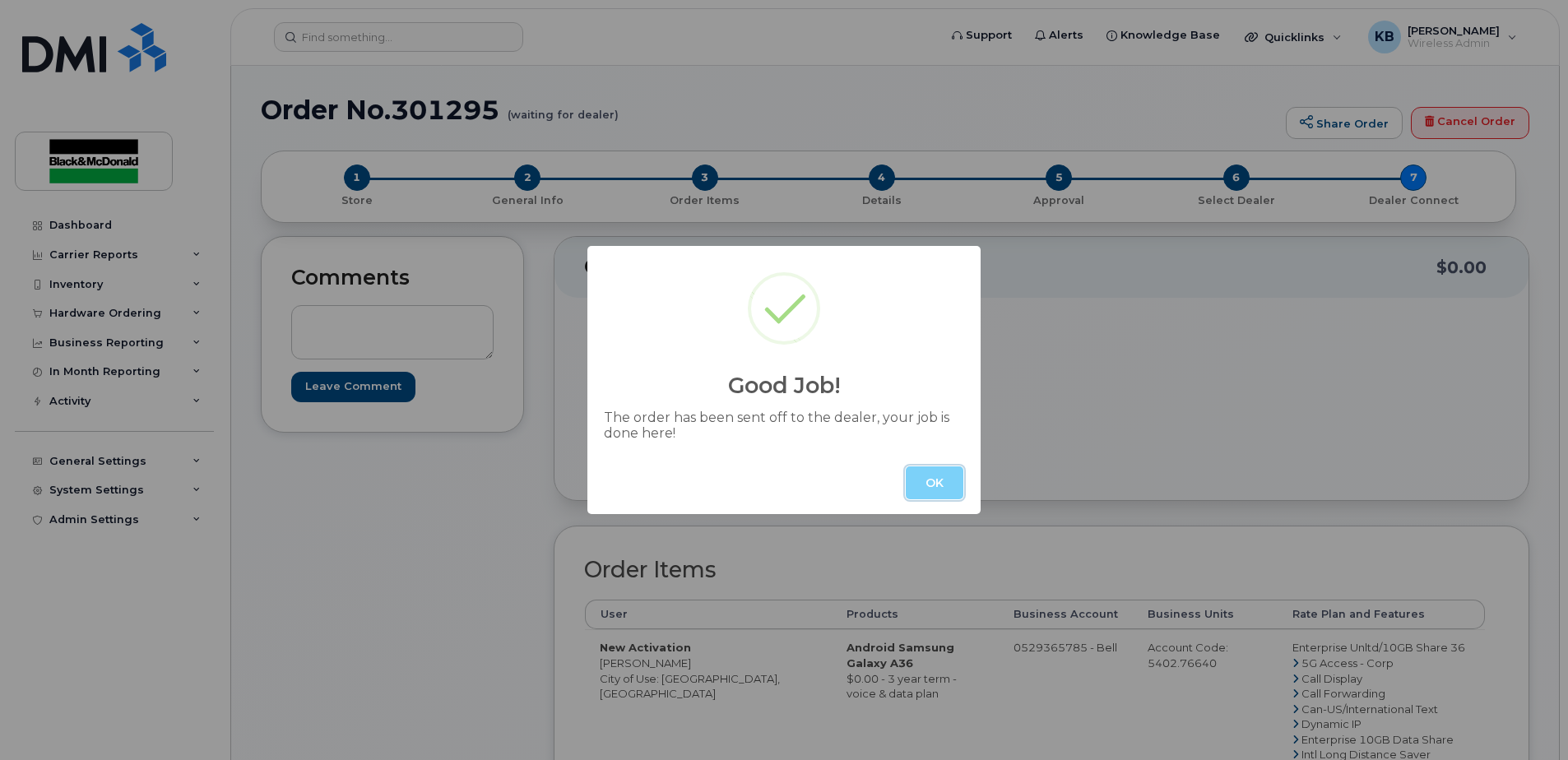
drag, startPoint x: 936, startPoint y: 486, endPoint x: 948, endPoint y: 493, distance: 13.9
click at [936, 486] on button "OK" at bounding box center [934, 483] width 58 height 33
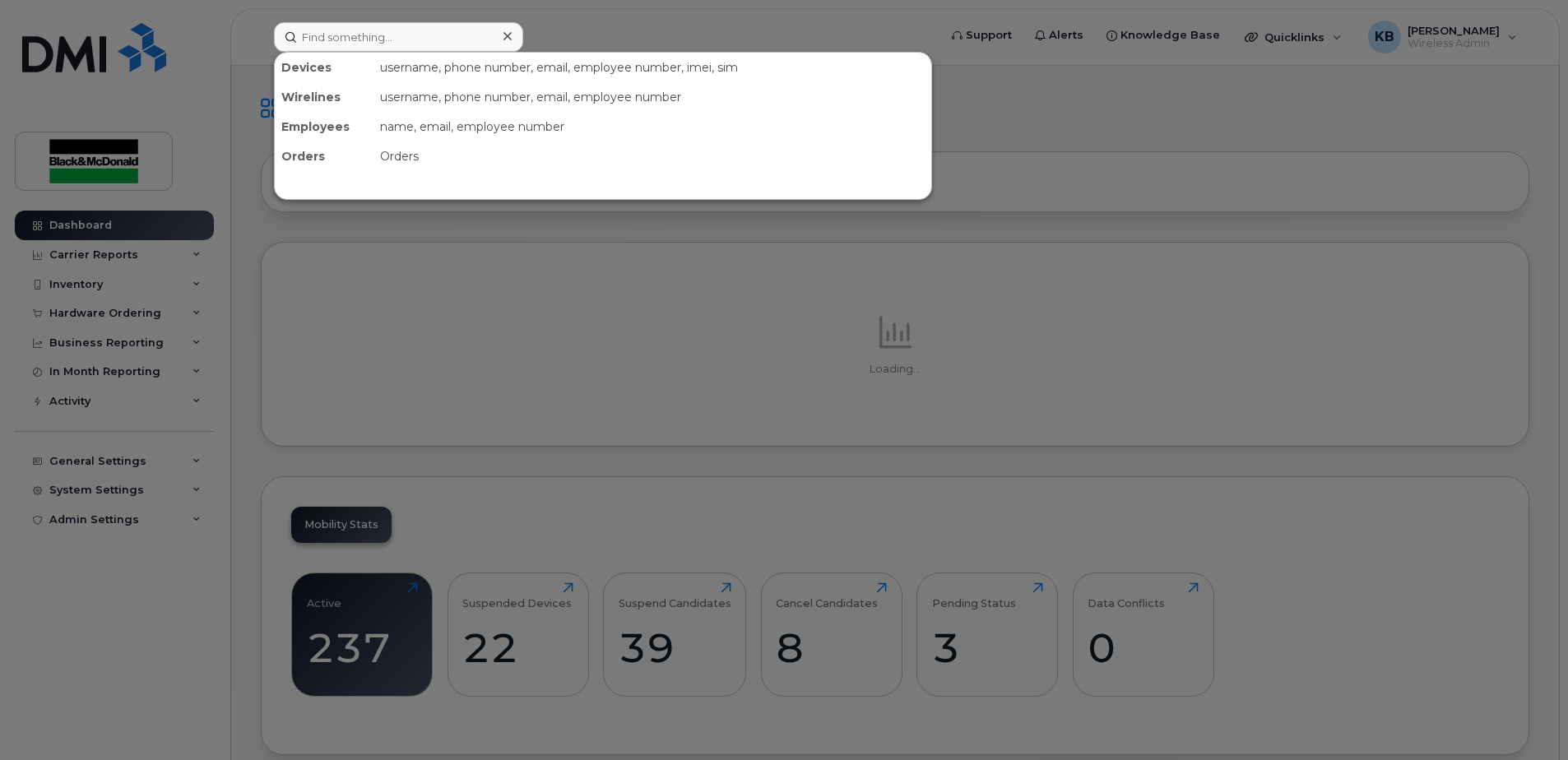
type input "m"
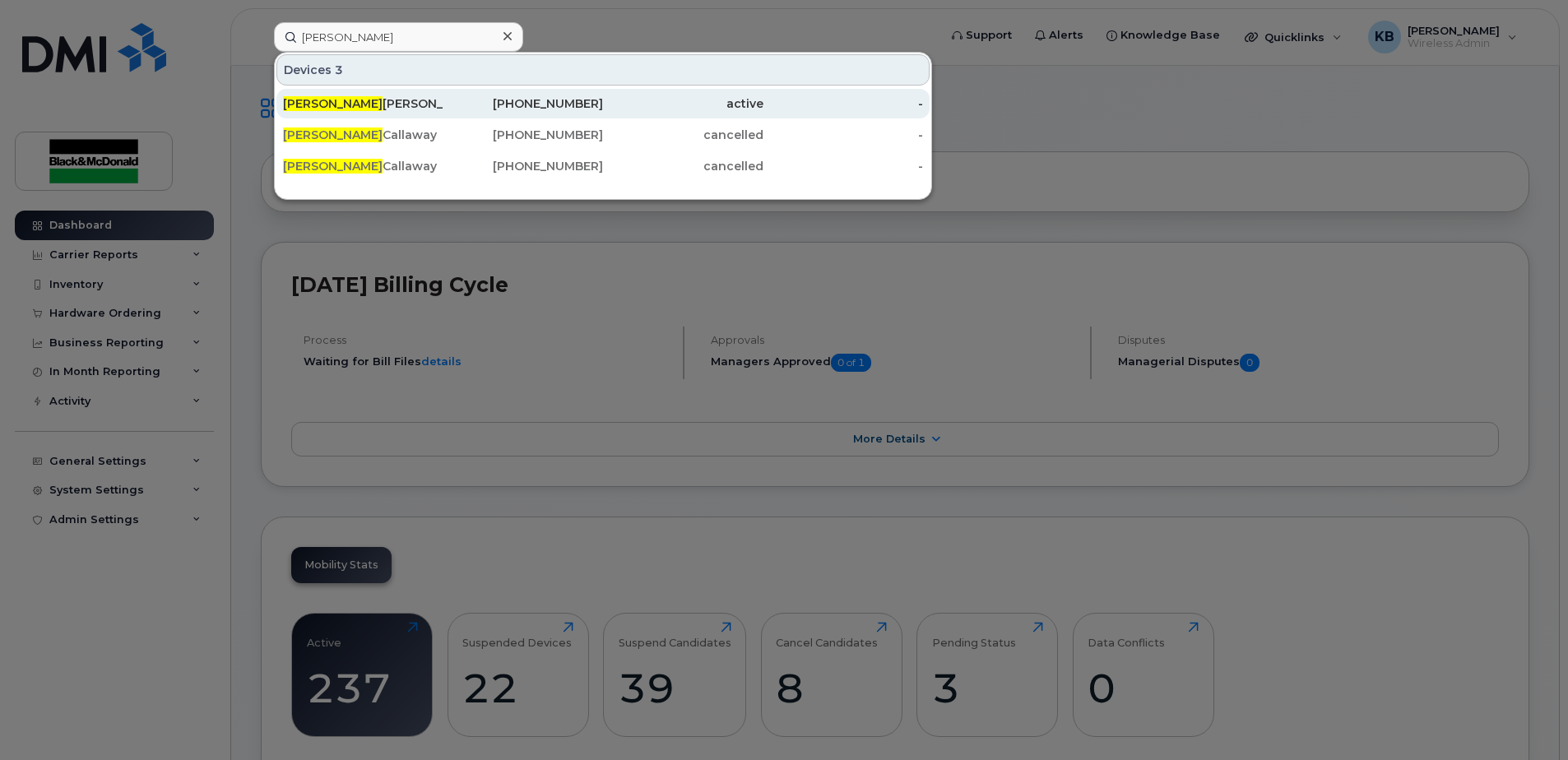
type input "todd"
click at [469, 105] on div "639-560-3475" at bounding box center [524, 104] width 160 height 16
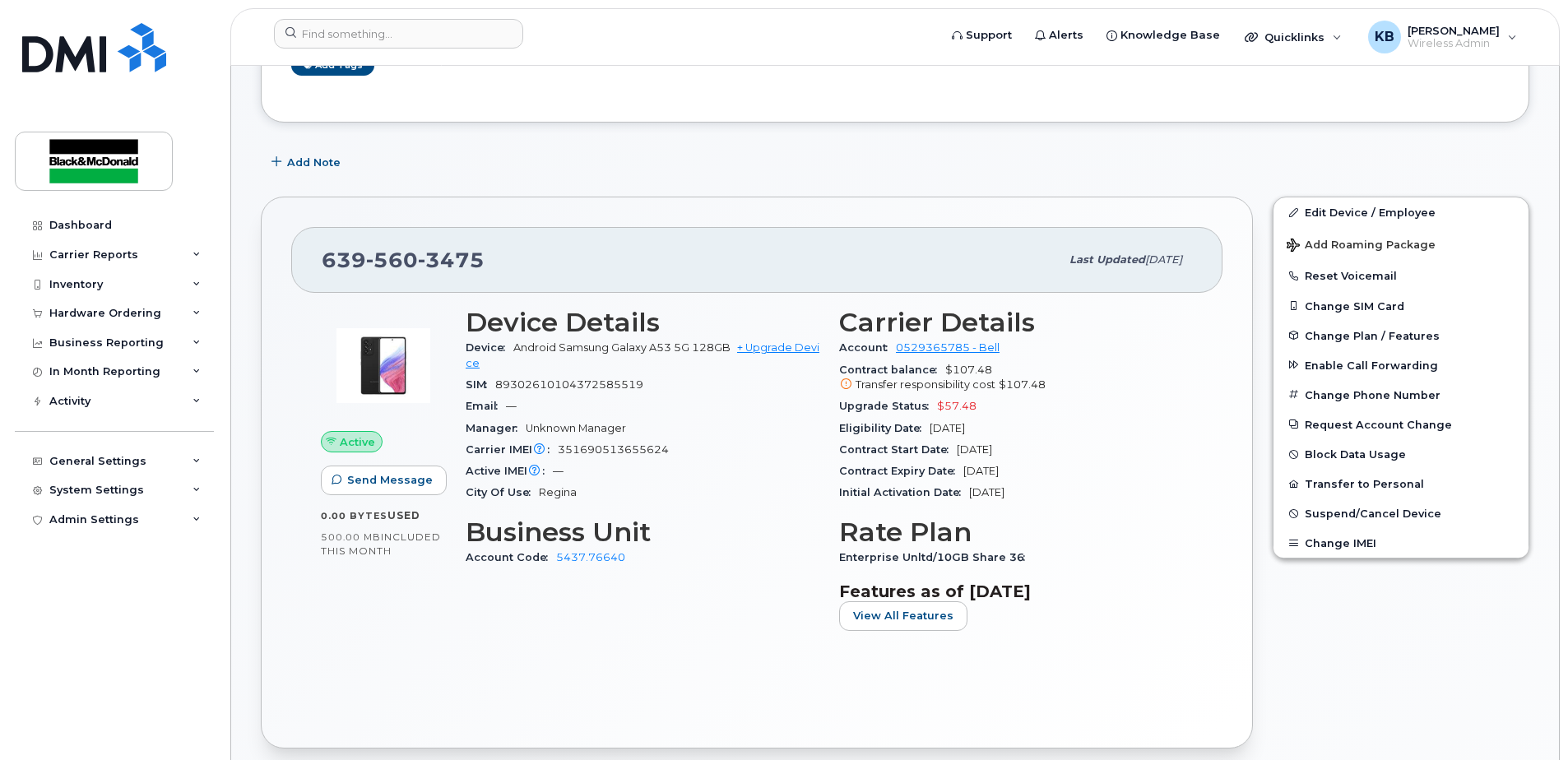
scroll to position [192, 0]
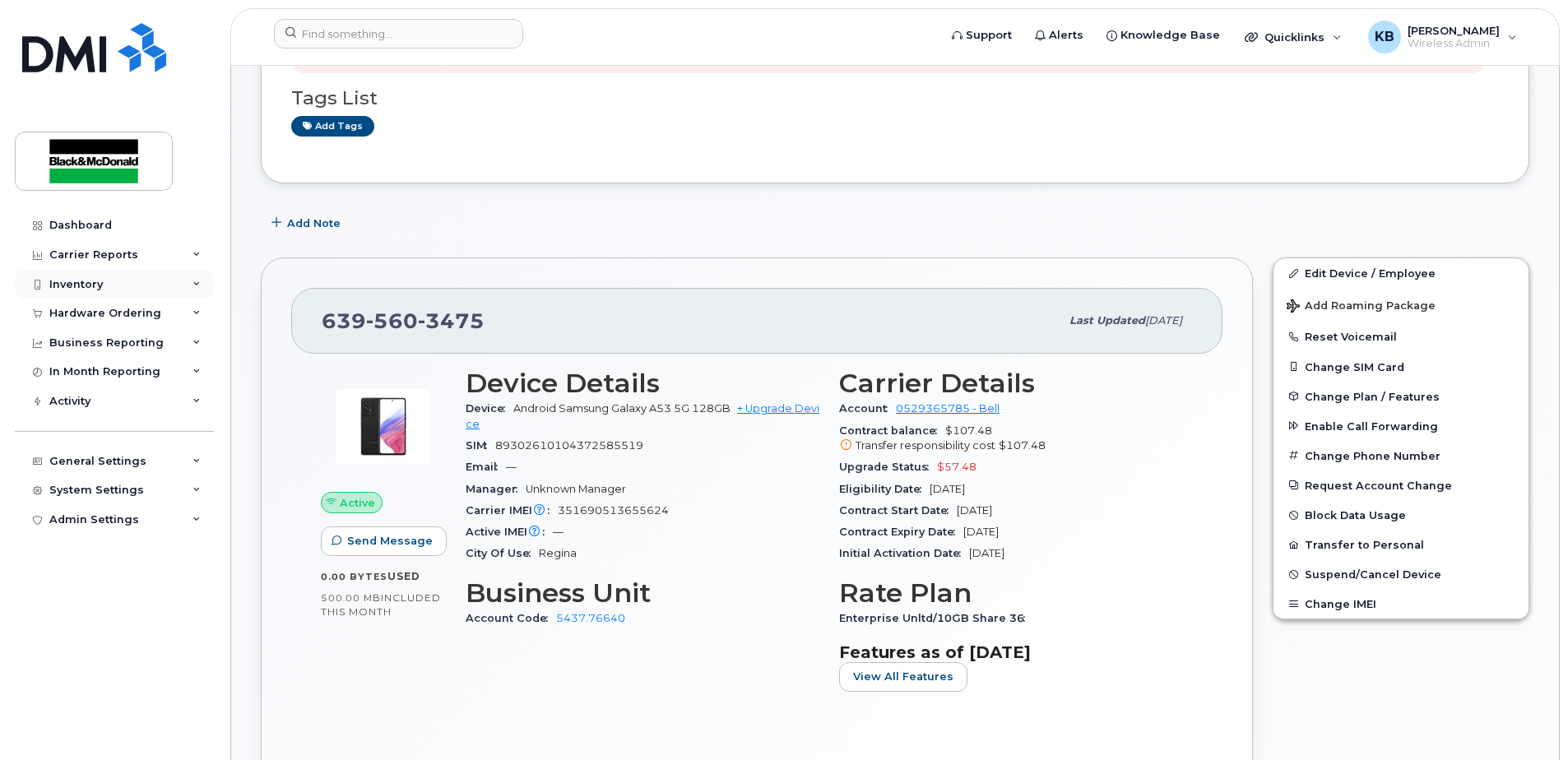
click at [56, 289] on div "Inventory" at bounding box center [76, 285] width 53 height 14
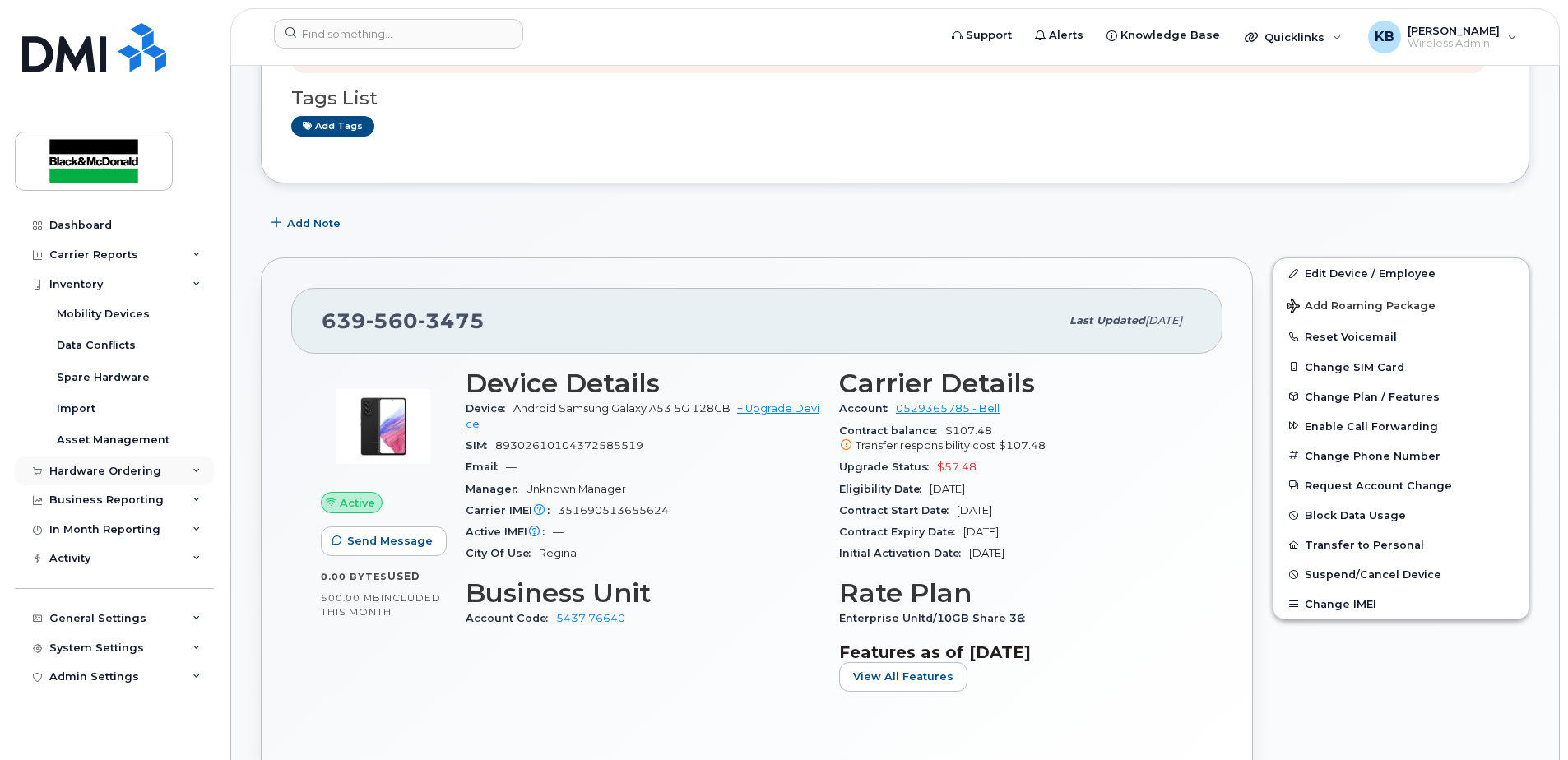
click at [114, 477] on div "Hardware Ordering" at bounding box center [105, 472] width 112 height 14
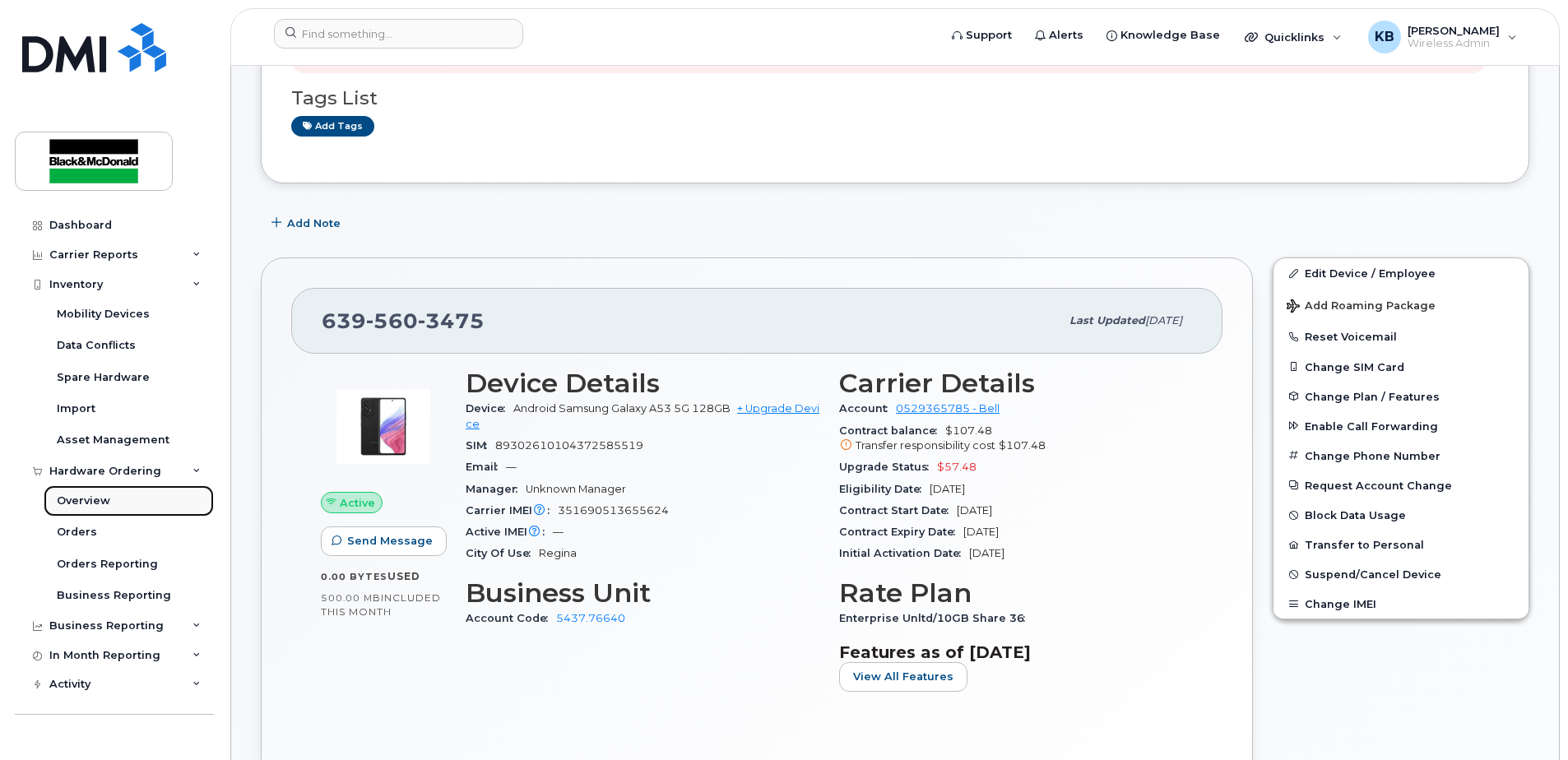
click at [99, 501] on div "Overview" at bounding box center [83, 501] width 53 height 14
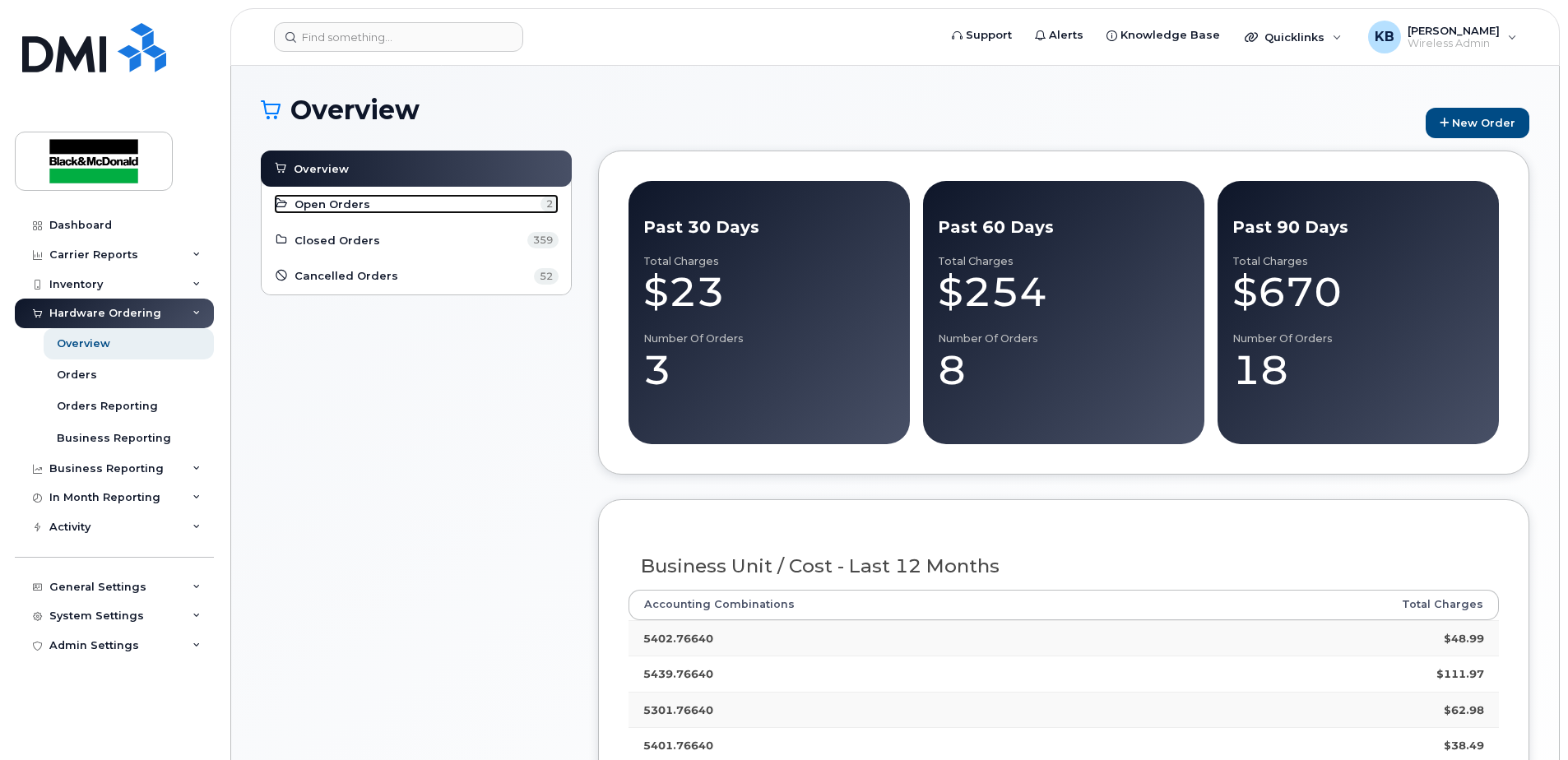
click at [350, 209] on span "Open Orders" at bounding box center [333, 204] width 76 height 15
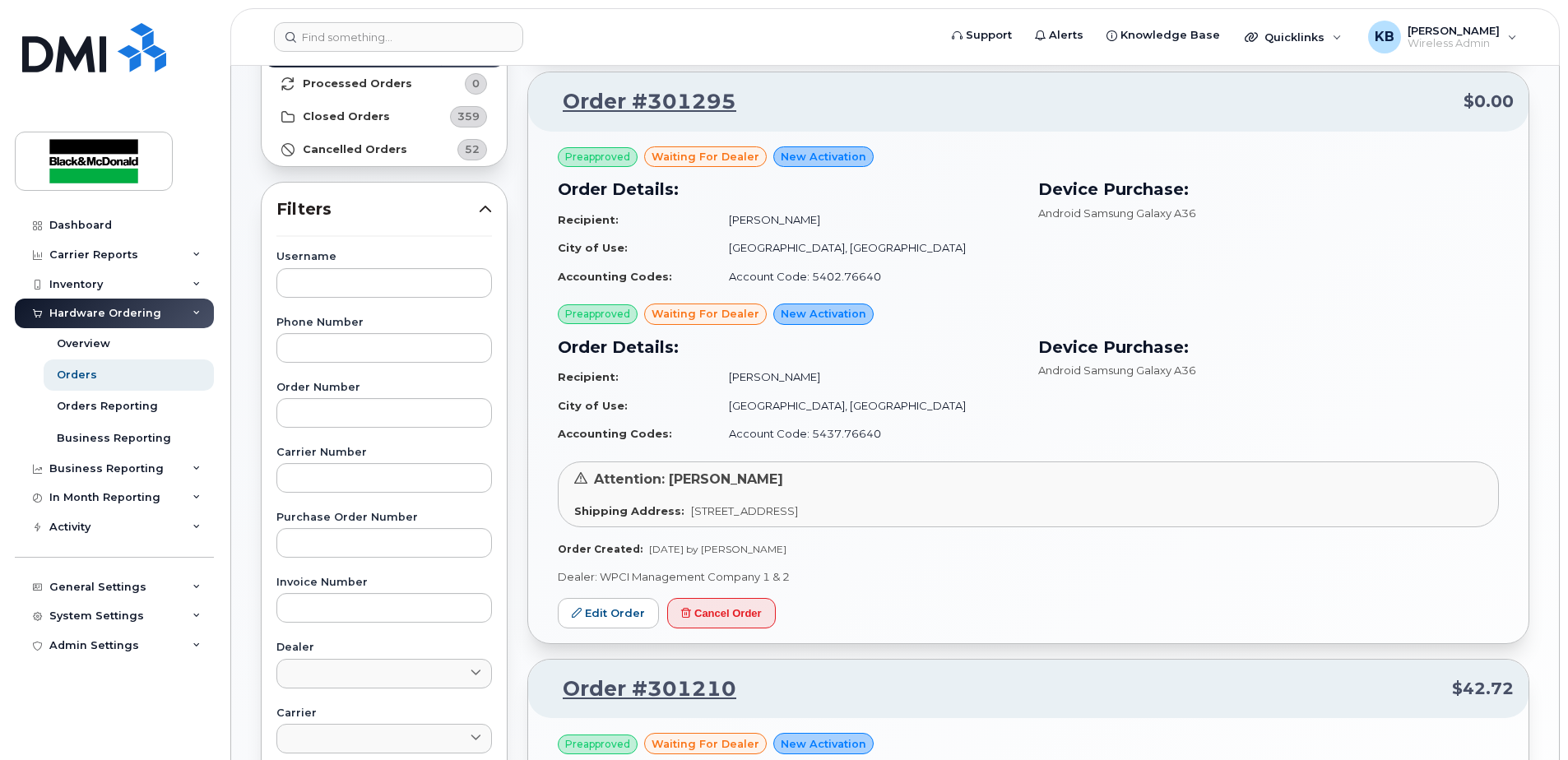
scroll to position [192, 0]
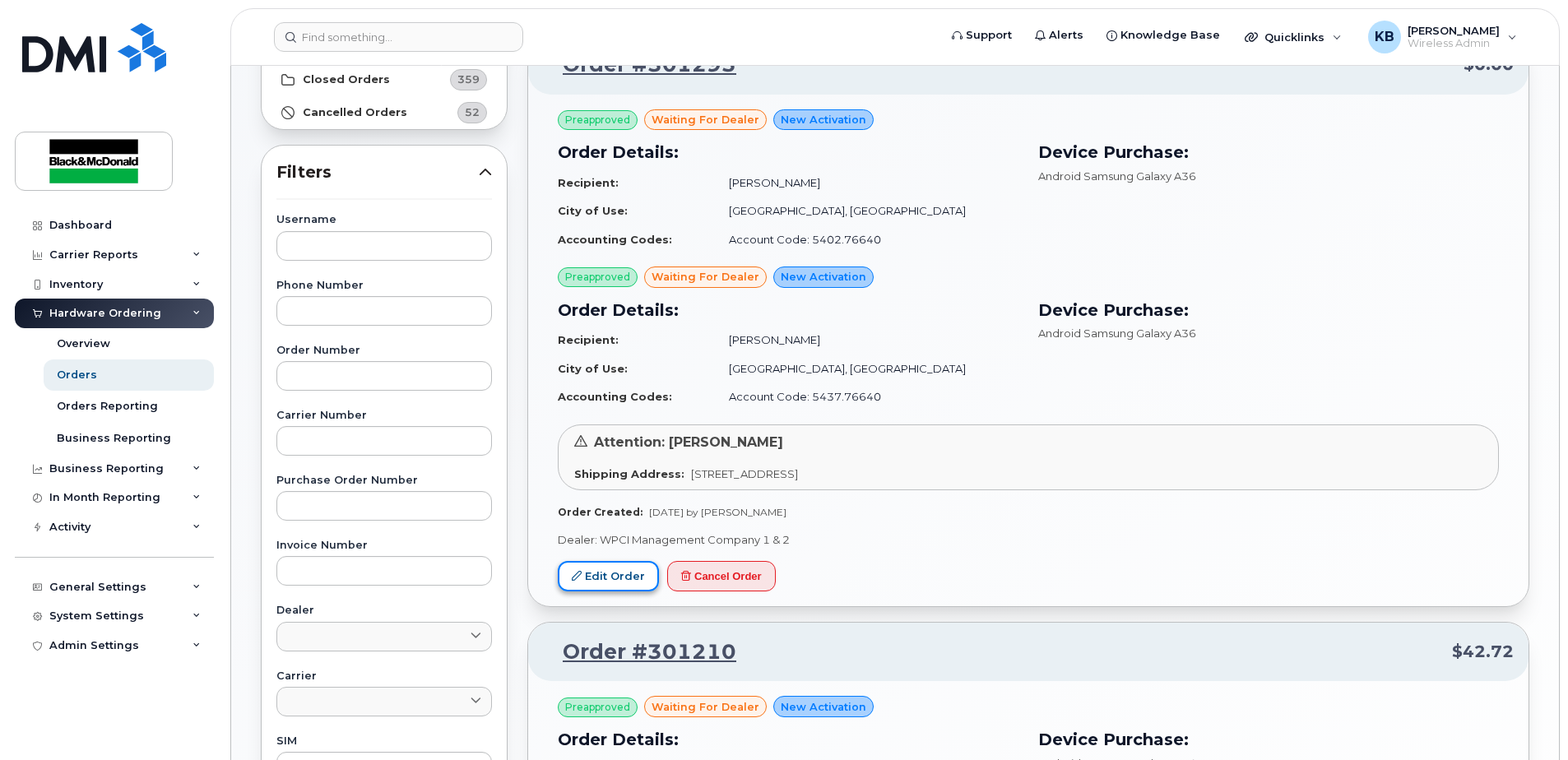
click at [596, 576] on link "Edit Order" at bounding box center [608, 577] width 101 height 31
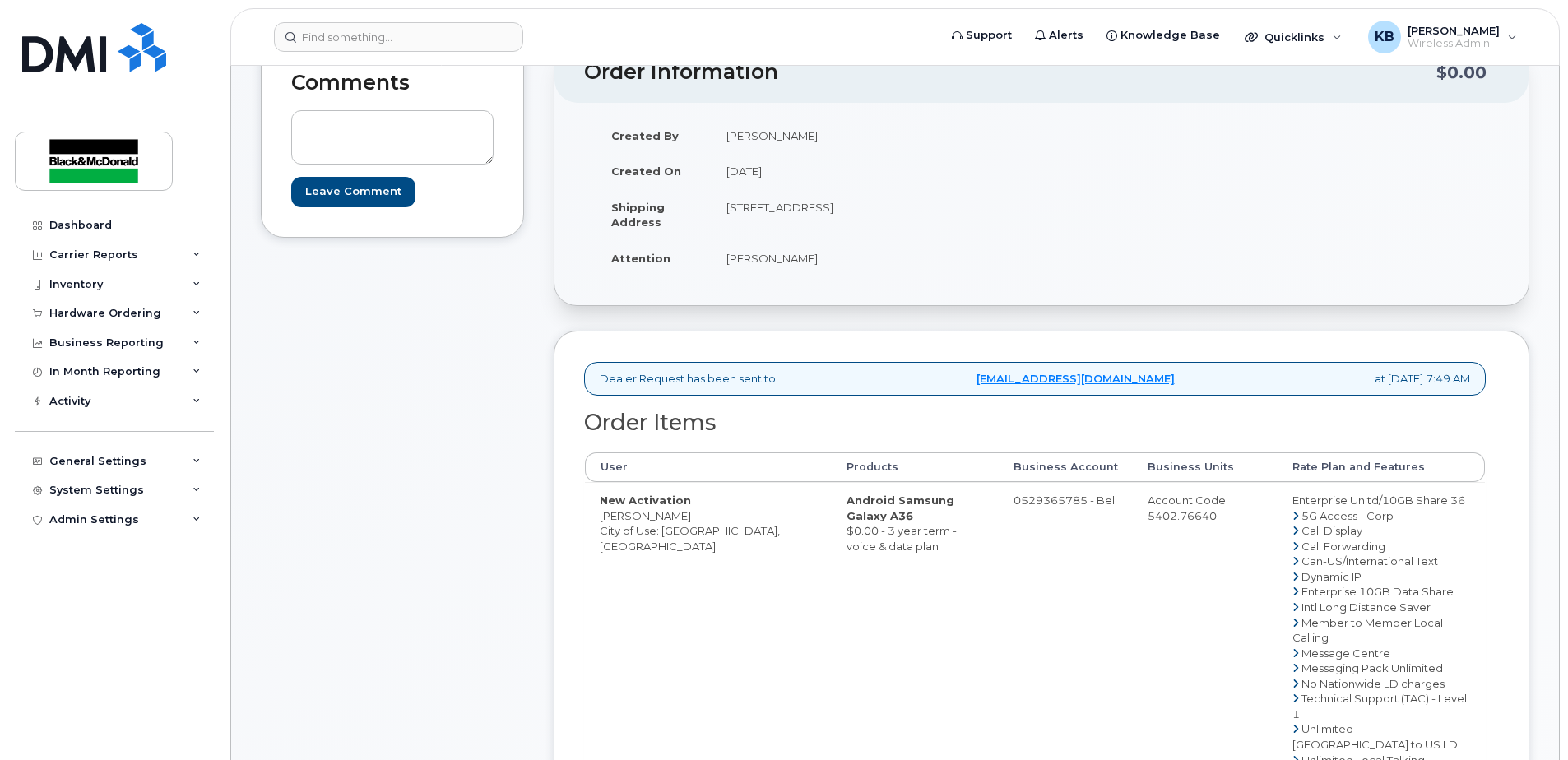
scroll to position [192, 0]
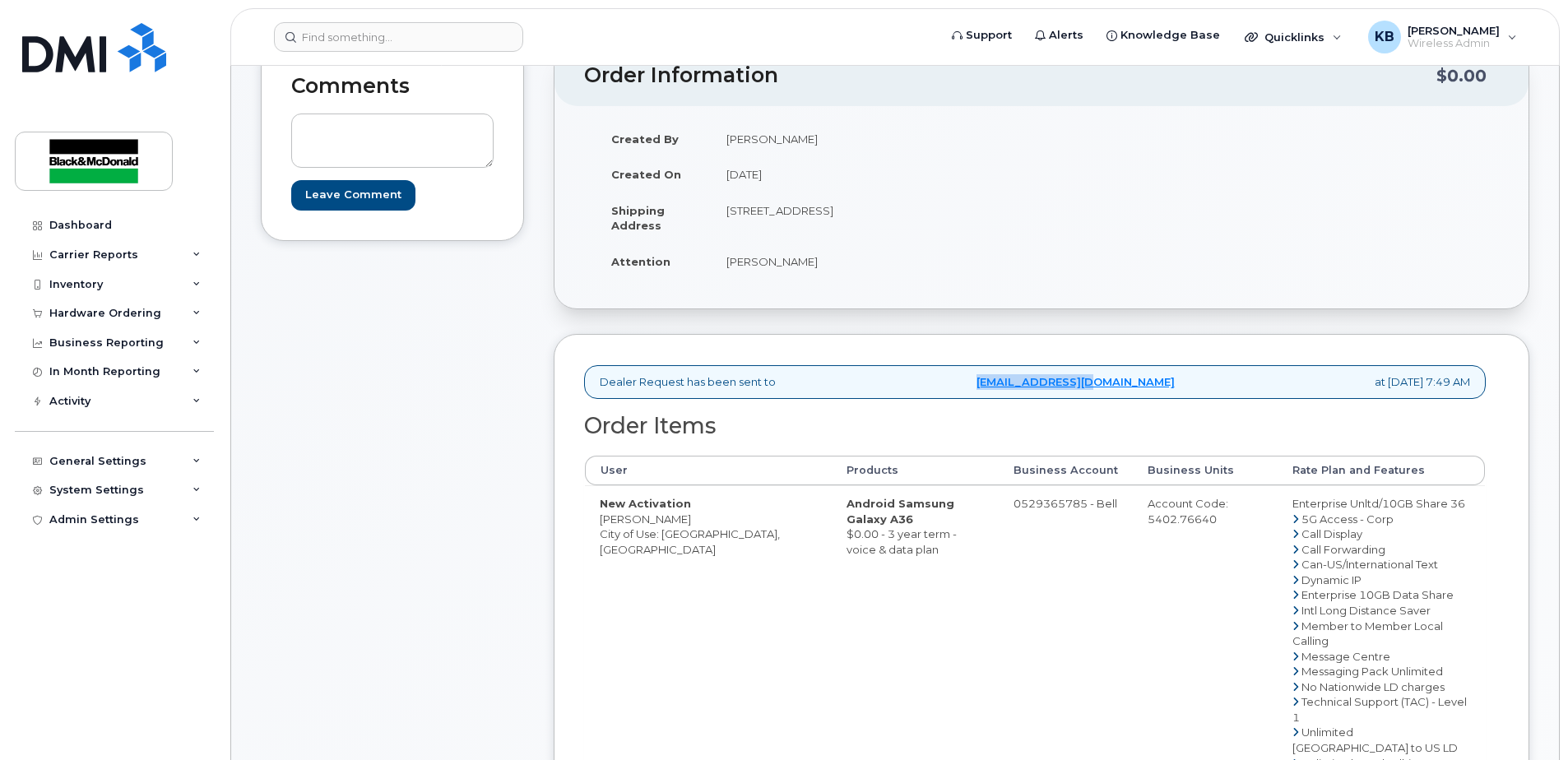
drag, startPoint x: 971, startPoint y: 384, endPoint x: 1117, endPoint y: 390, distance: 146.1
click at [1117, 390] on div "Dealer Request has been sent to helpdesk@wpci.com at Sep 22, 2025 7:49 AM" at bounding box center [1035, 381] width 901 height 33
copy link "helpdesk@wpci.com"
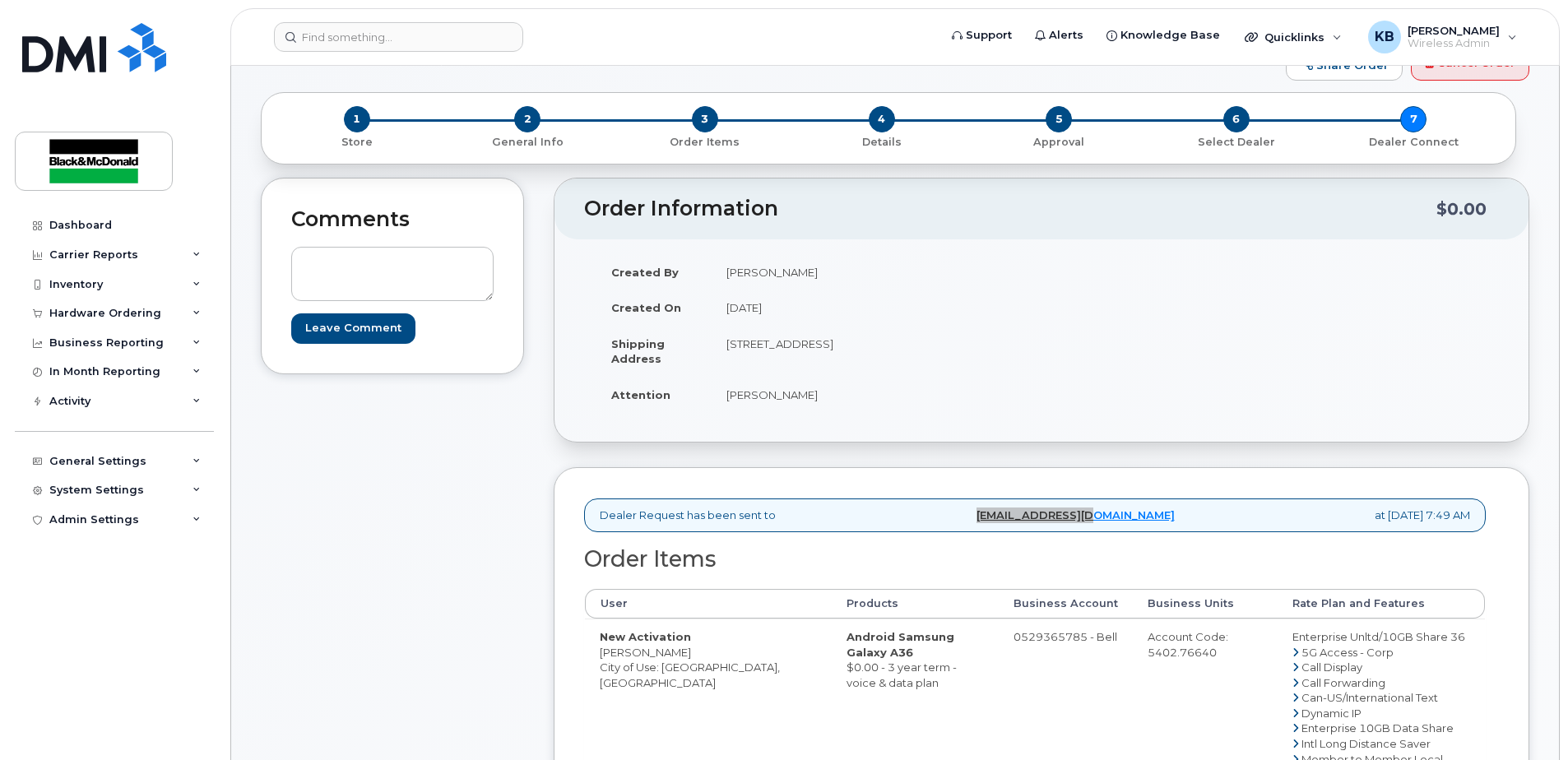
scroll to position [0, 0]
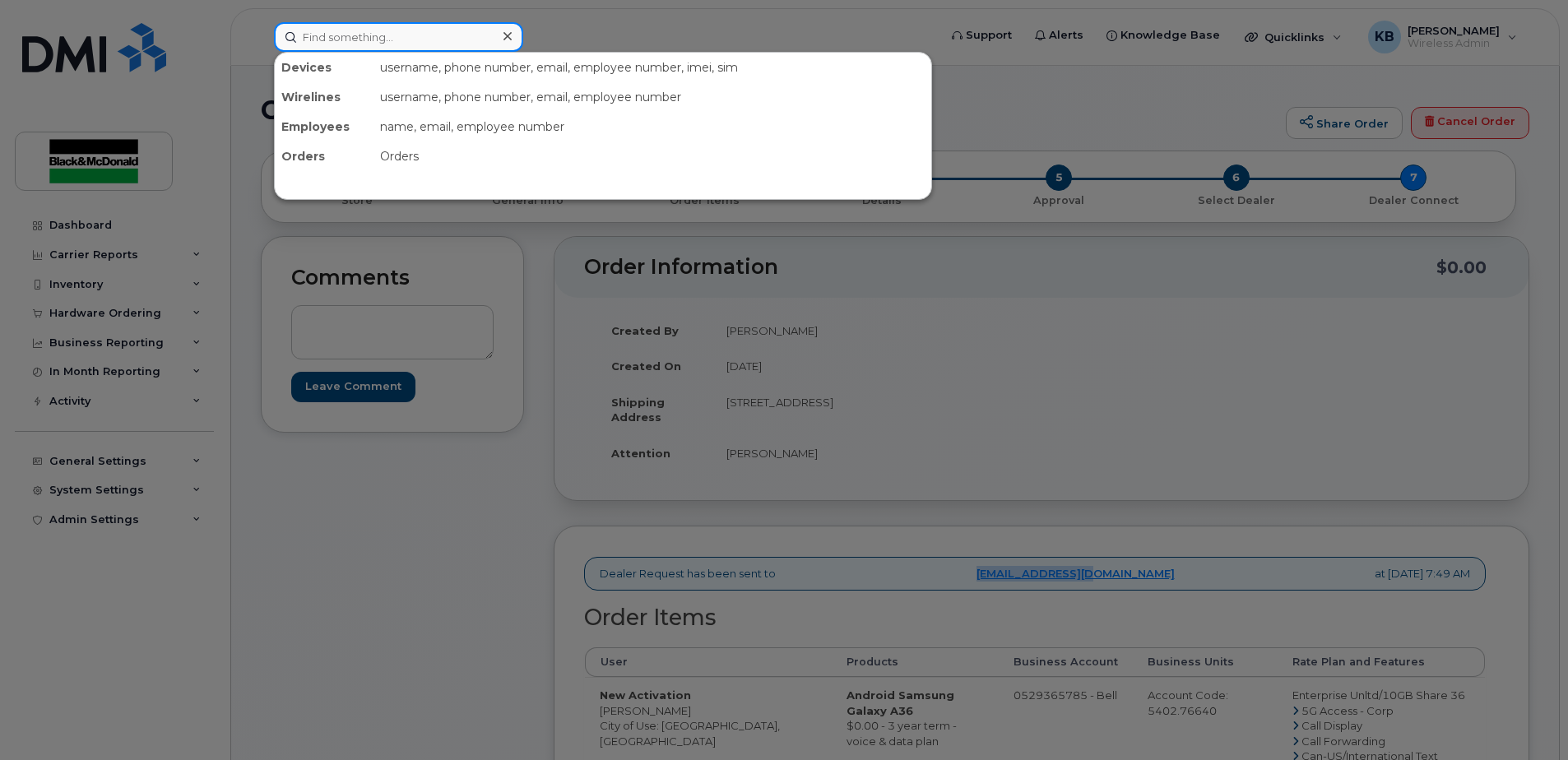
click at [404, 31] on input at bounding box center [398, 37] width 250 height 30
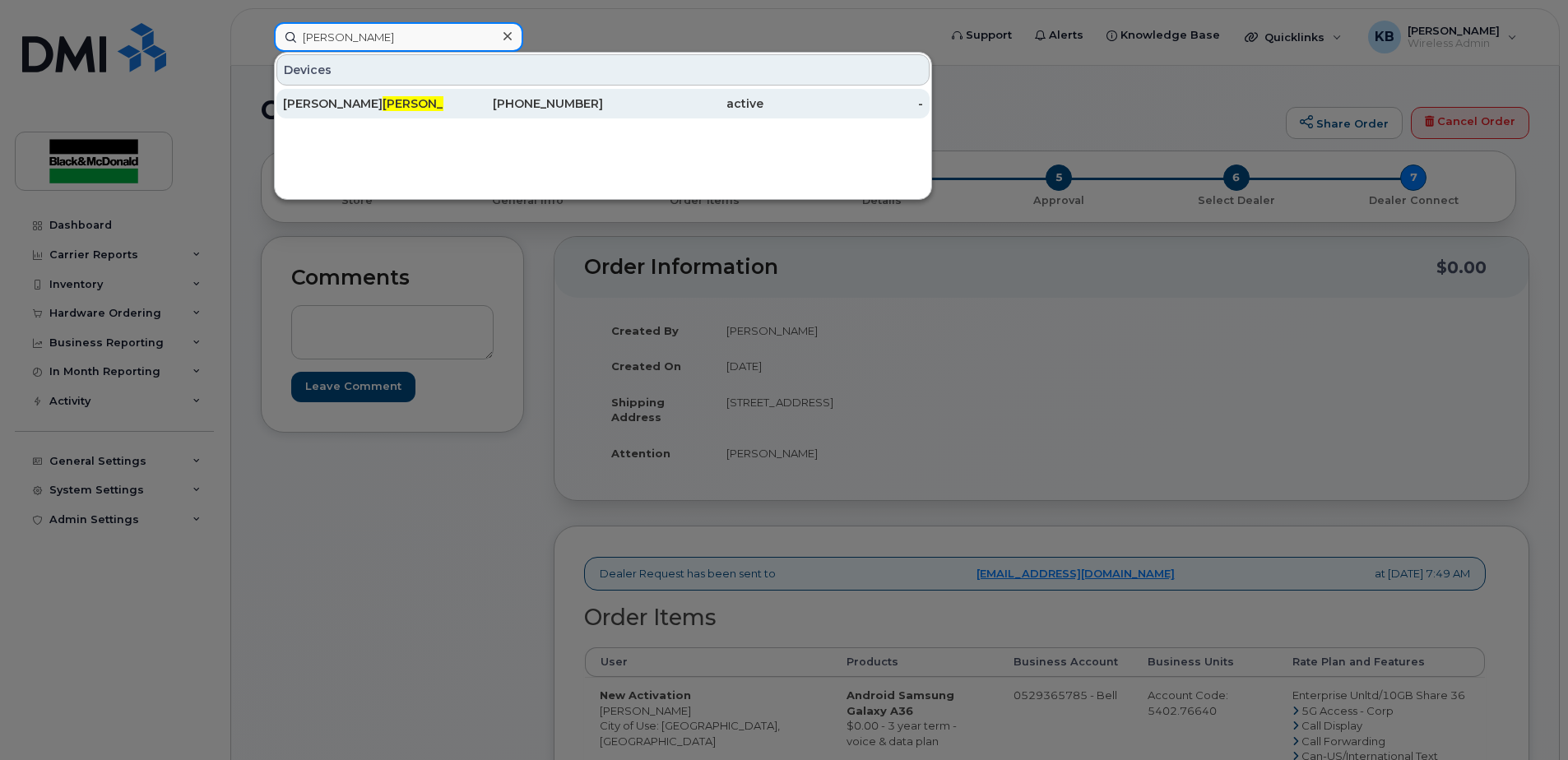
type input "massey"
click at [380, 103] on div "Todd Massey" at bounding box center [363, 104] width 160 height 16
